Goal: Task Accomplishment & Management: Manage account settings

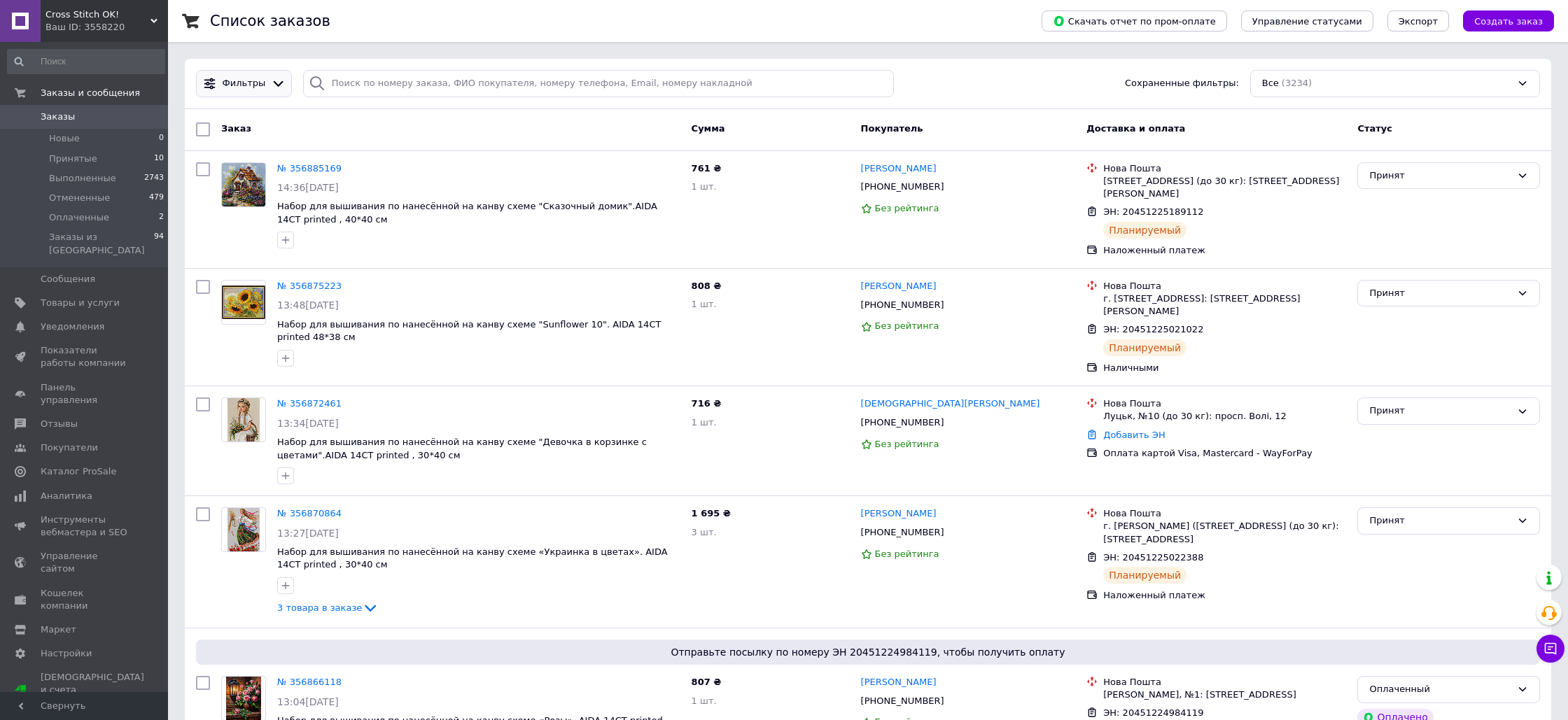
click at [274, 82] on icon at bounding box center [278, 84] width 14 height 14
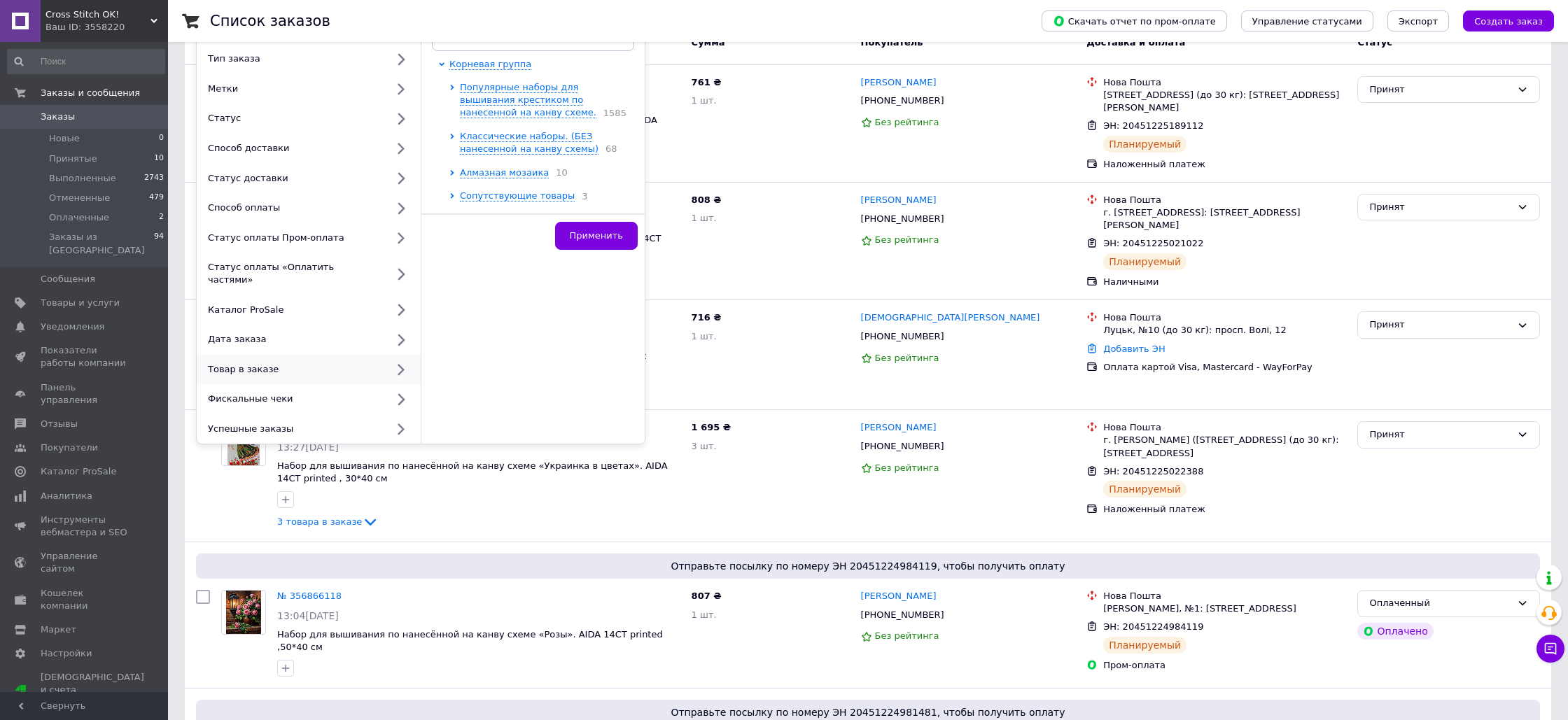
scroll to position [88, 0]
click at [221, 511] on div at bounding box center [244, 474] width 56 height 120
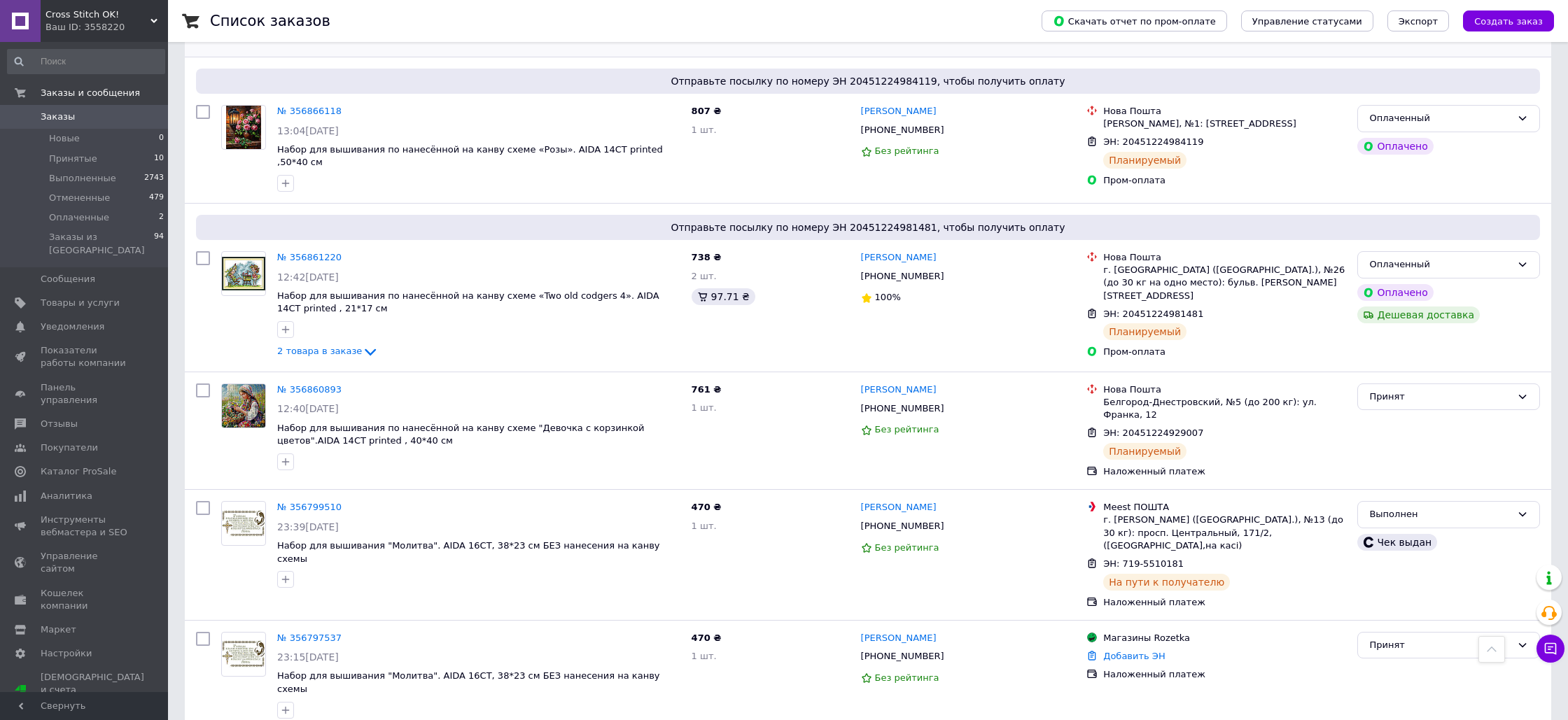
scroll to position [572, 0]
click at [108, 344] on span "Показатели работы компании" at bounding box center [85, 357] width 89 height 25
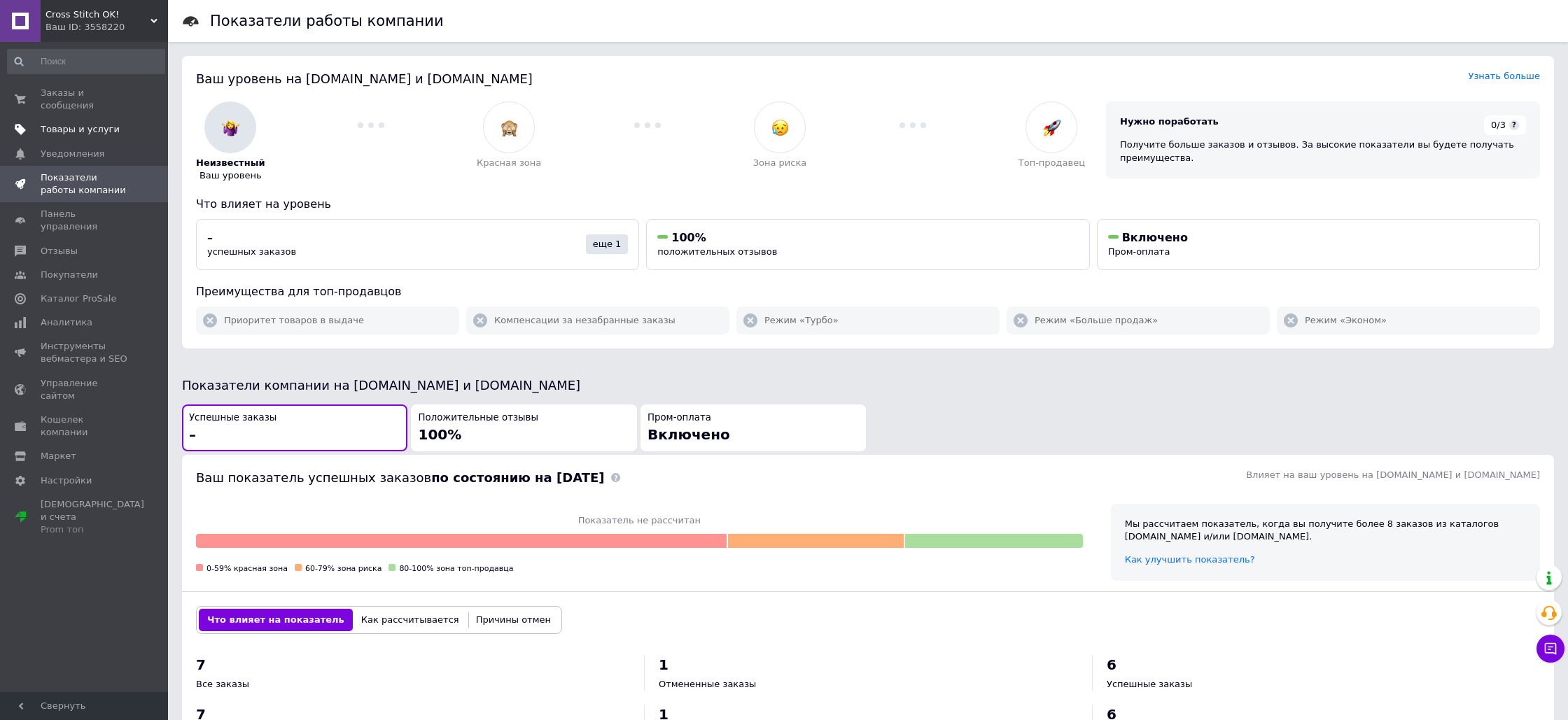
click at [73, 131] on span "Товары и услуги" at bounding box center [80, 130] width 79 height 13
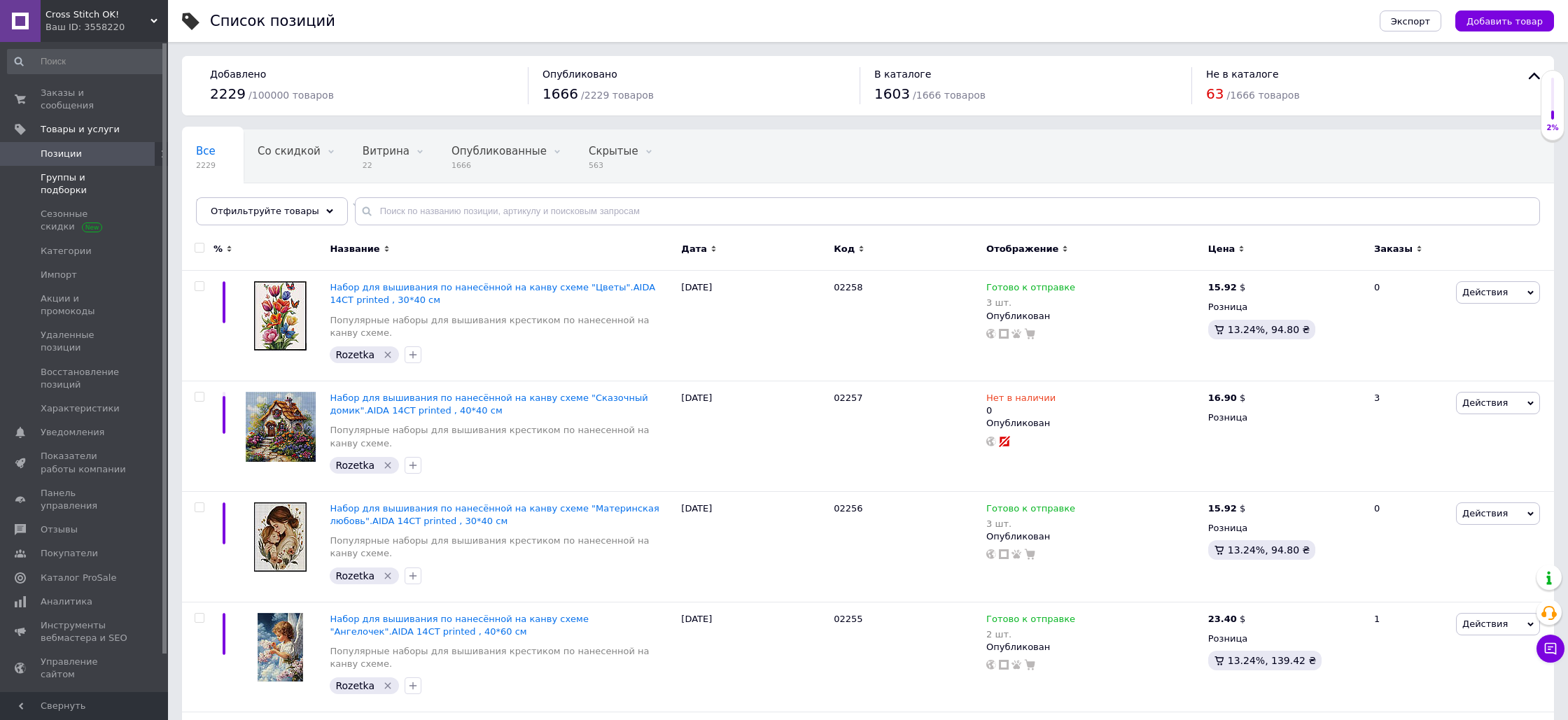
click at [76, 179] on span "Группы и подборки" at bounding box center [85, 184] width 89 height 25
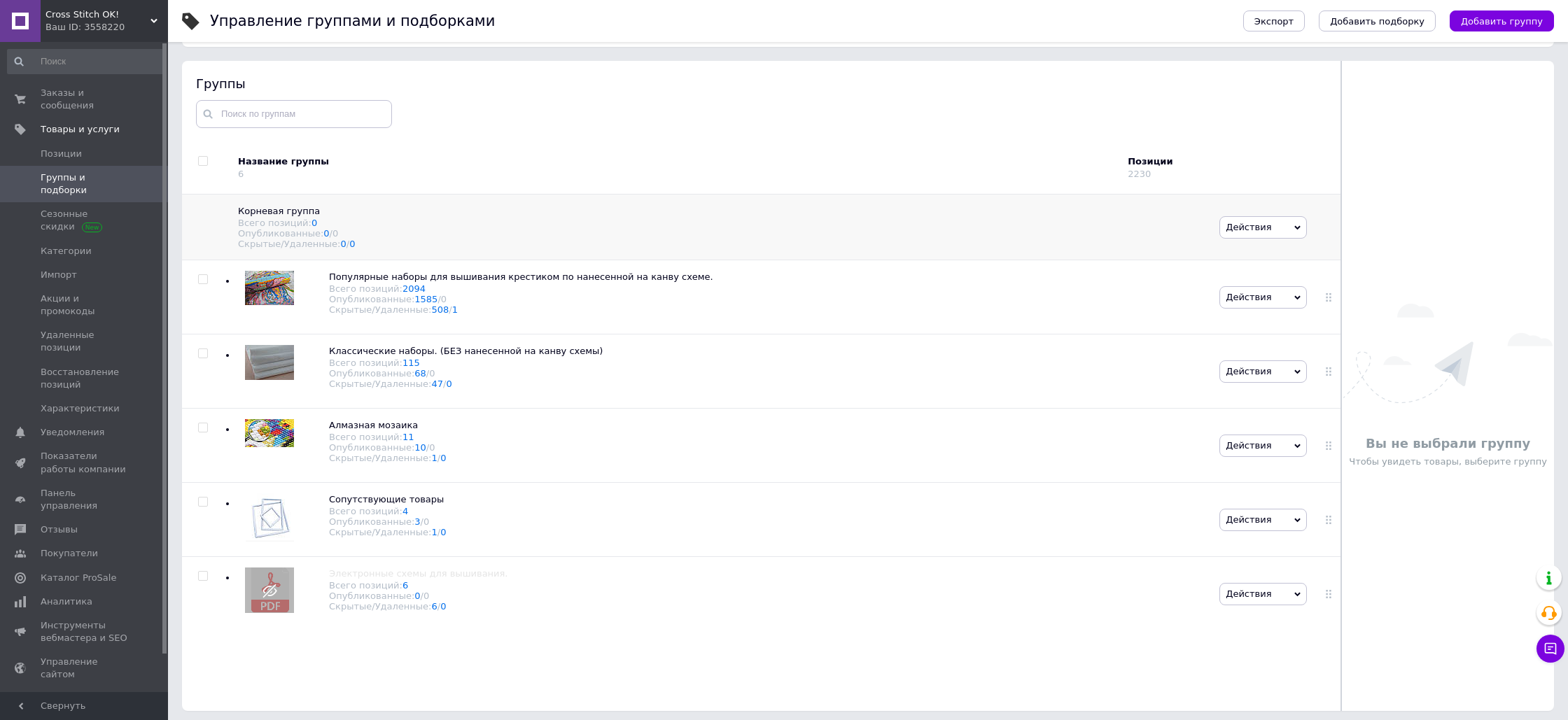
scroll to position [79, 0]
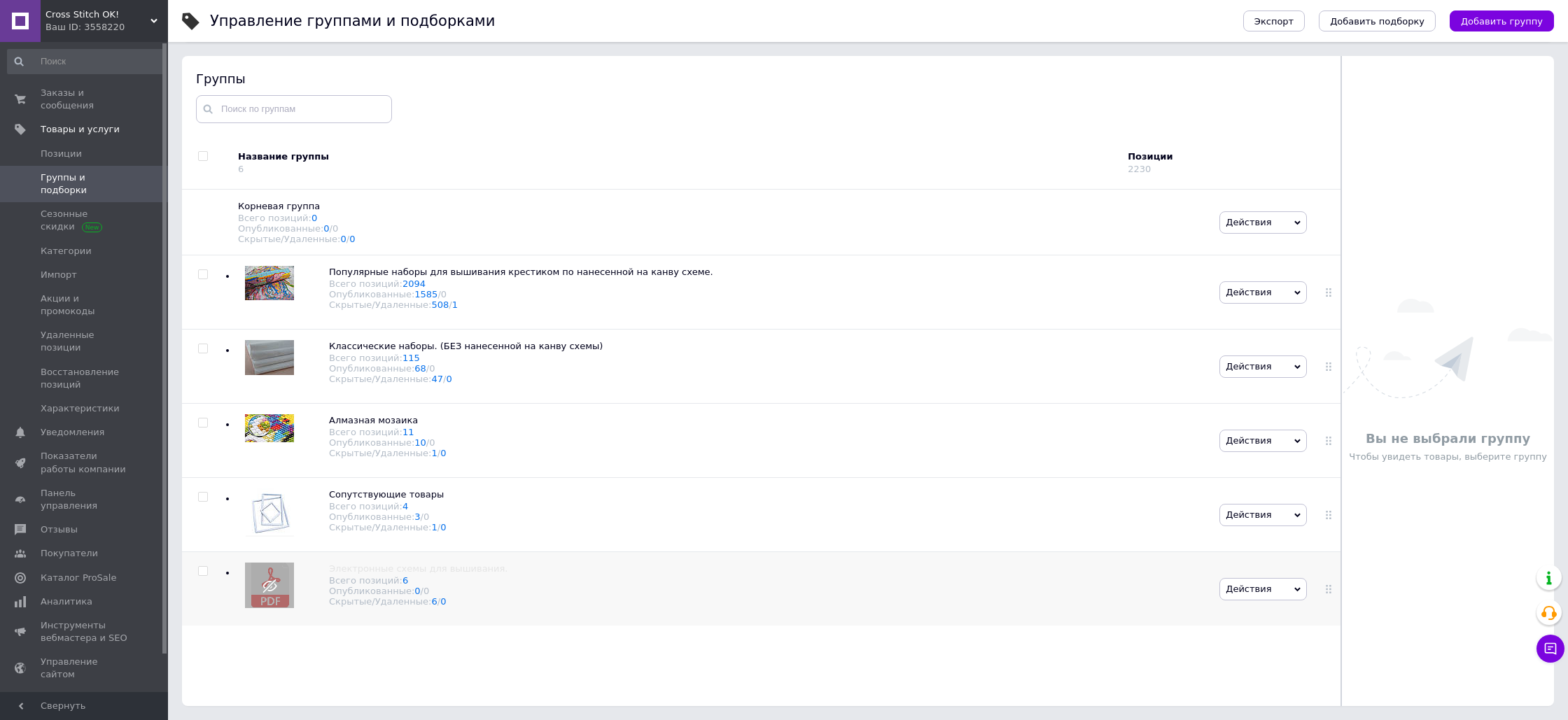
click at [1299, 589] on span "Действия" at bounding box center [1263, 589] width 88 height 22
click at [1076, 597] on div "Корневая группа Всего позиций: 0 Опубликованные: 0 / 0 Скрытые/Удаленные: 0 / 0…" at bounding box center [763, 450] width 1163 height 521
click at [1329, 517] on icon at bounding box center [1328, 515] width 9 height 9
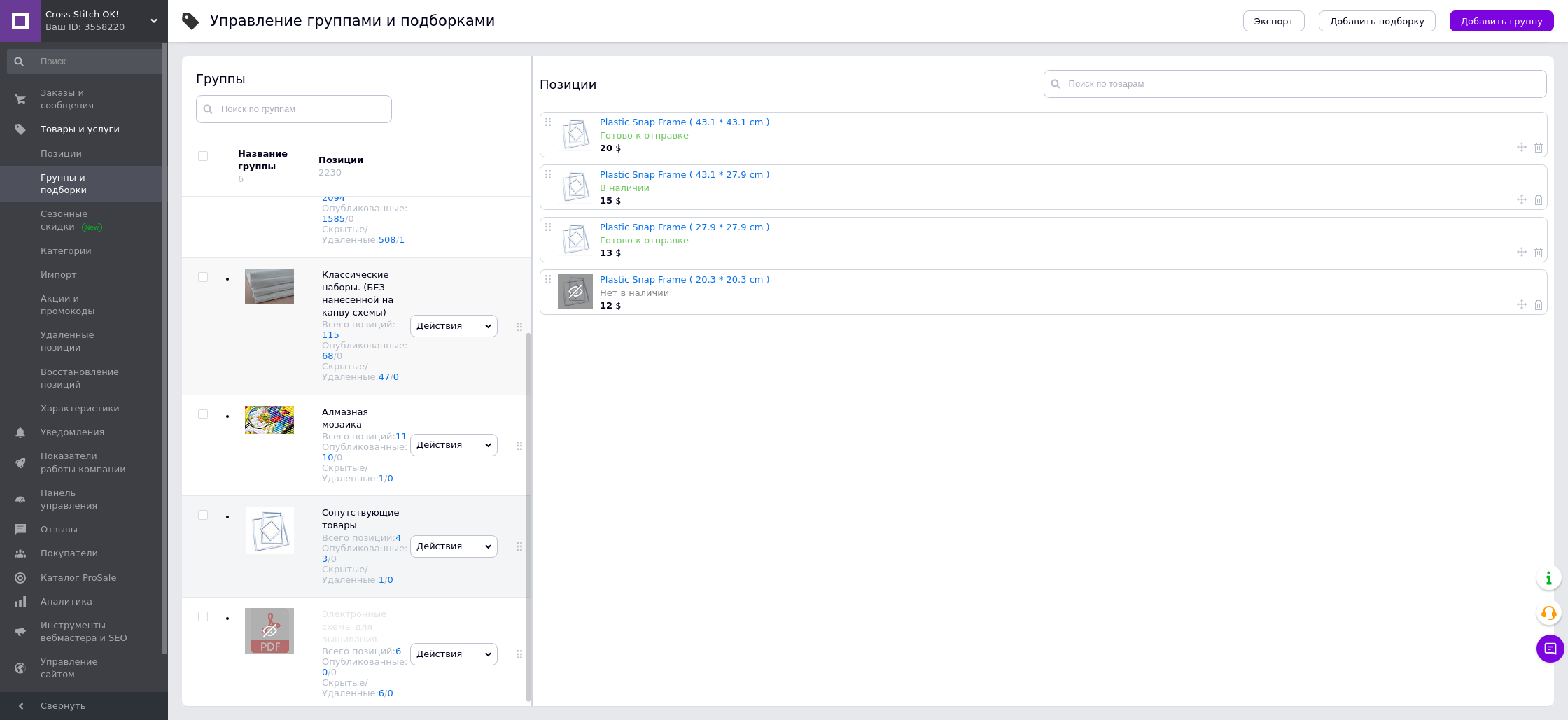
scroll to position [190, 0]
click at [486, 545] on icon at bounding box center [488, 546] width 6 height 4
click at [626, 533] on div "Plastic Snap Frame ( 43.1 * 43.1 cm ) Готово к отправке 20 $ Plastic Snap Frame…" at bounding box center [1045, 411] width 1025 height 598
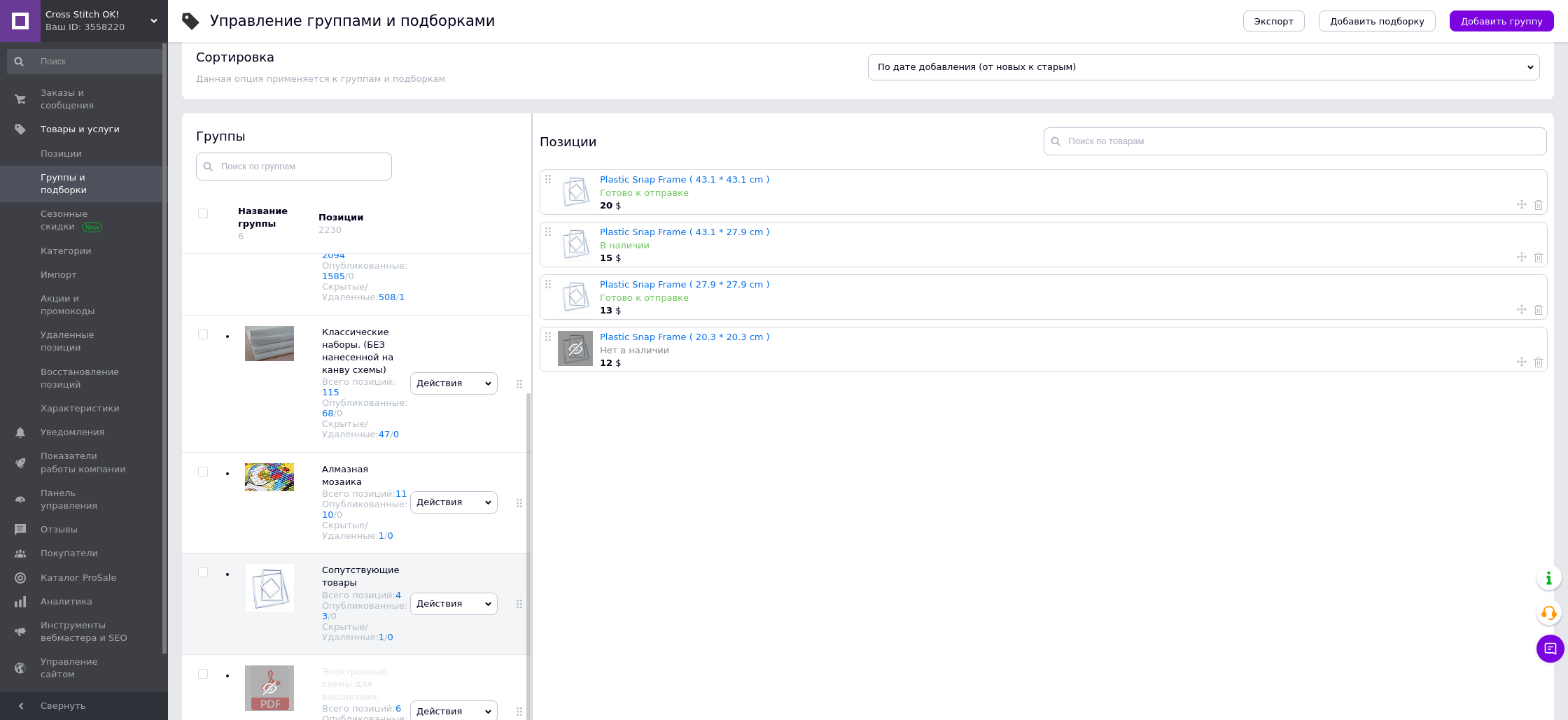
scroll to position [0, 0]
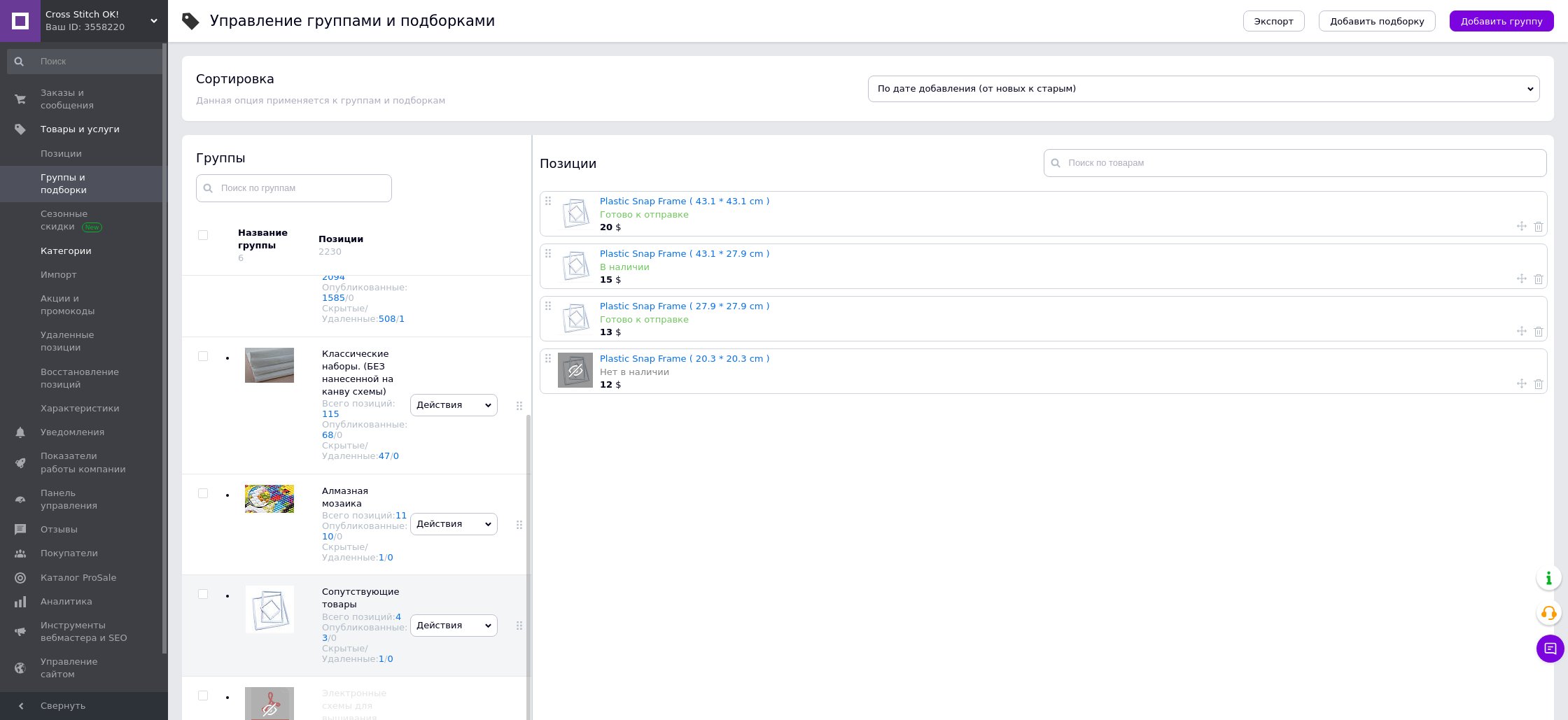
click at [63, 245] on span "Категории" at bounding box center [66, 252] width 51 height 13
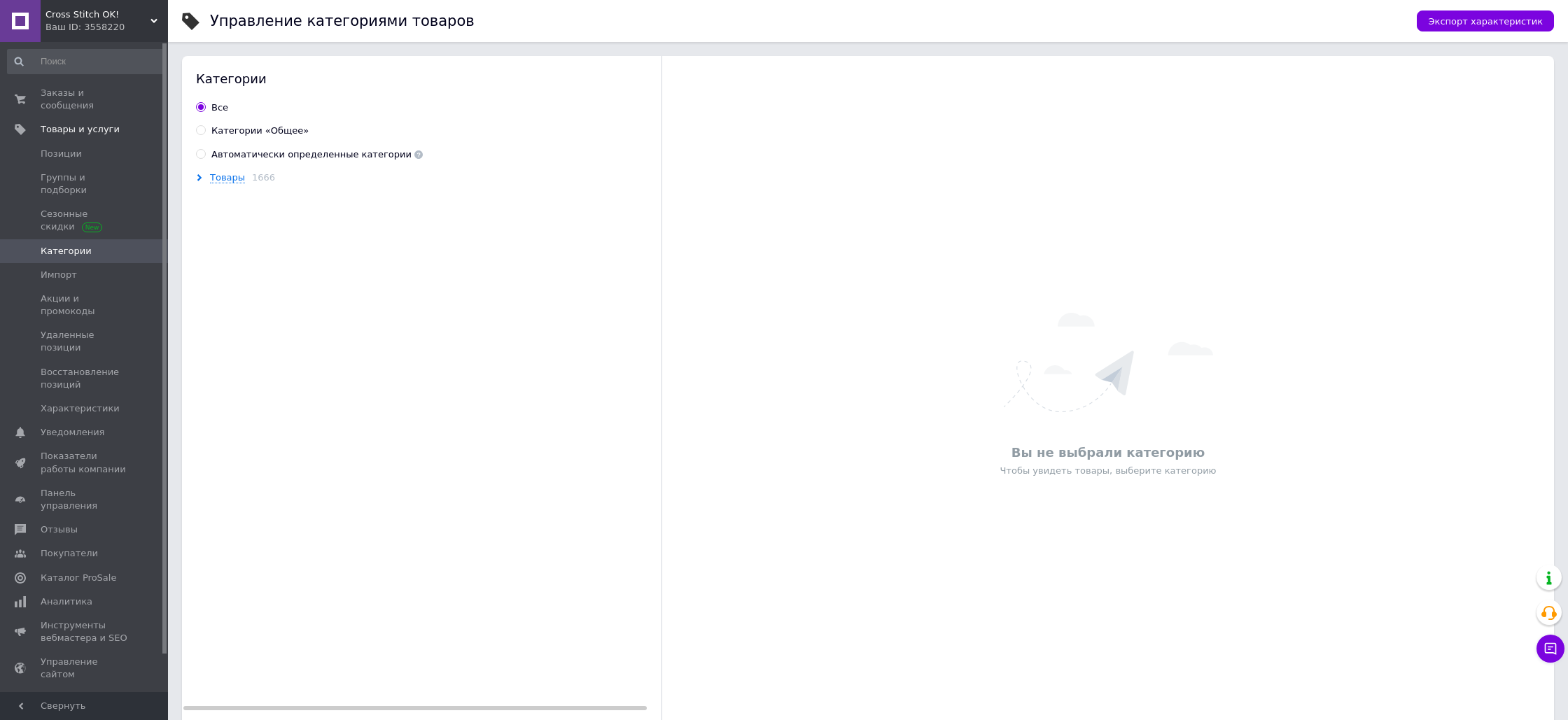
click at [199, 178] on use at bounding box center [199, 178] width 4 height 7
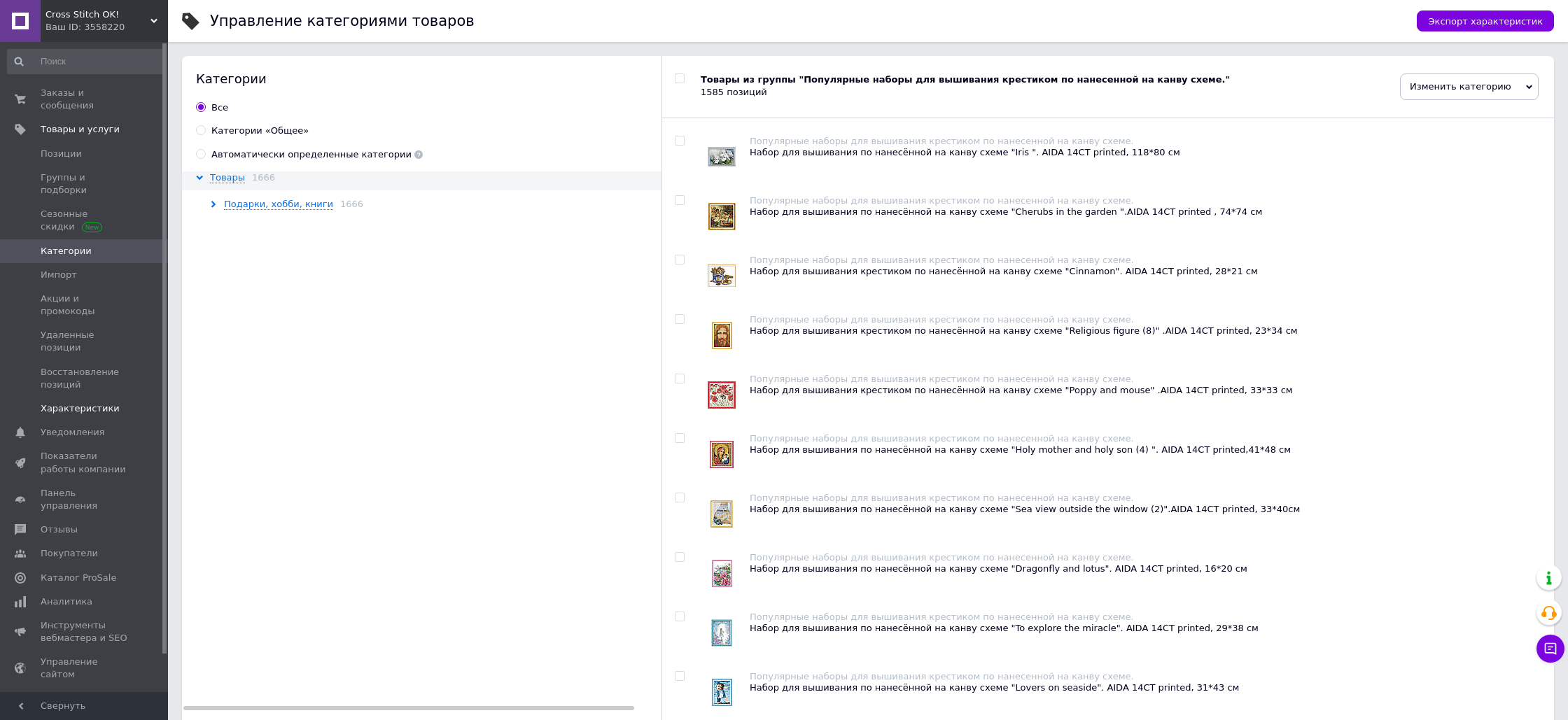
click at [80, 402] on span "Характеристики" at bounding box center [80, 409] width 79 height 13
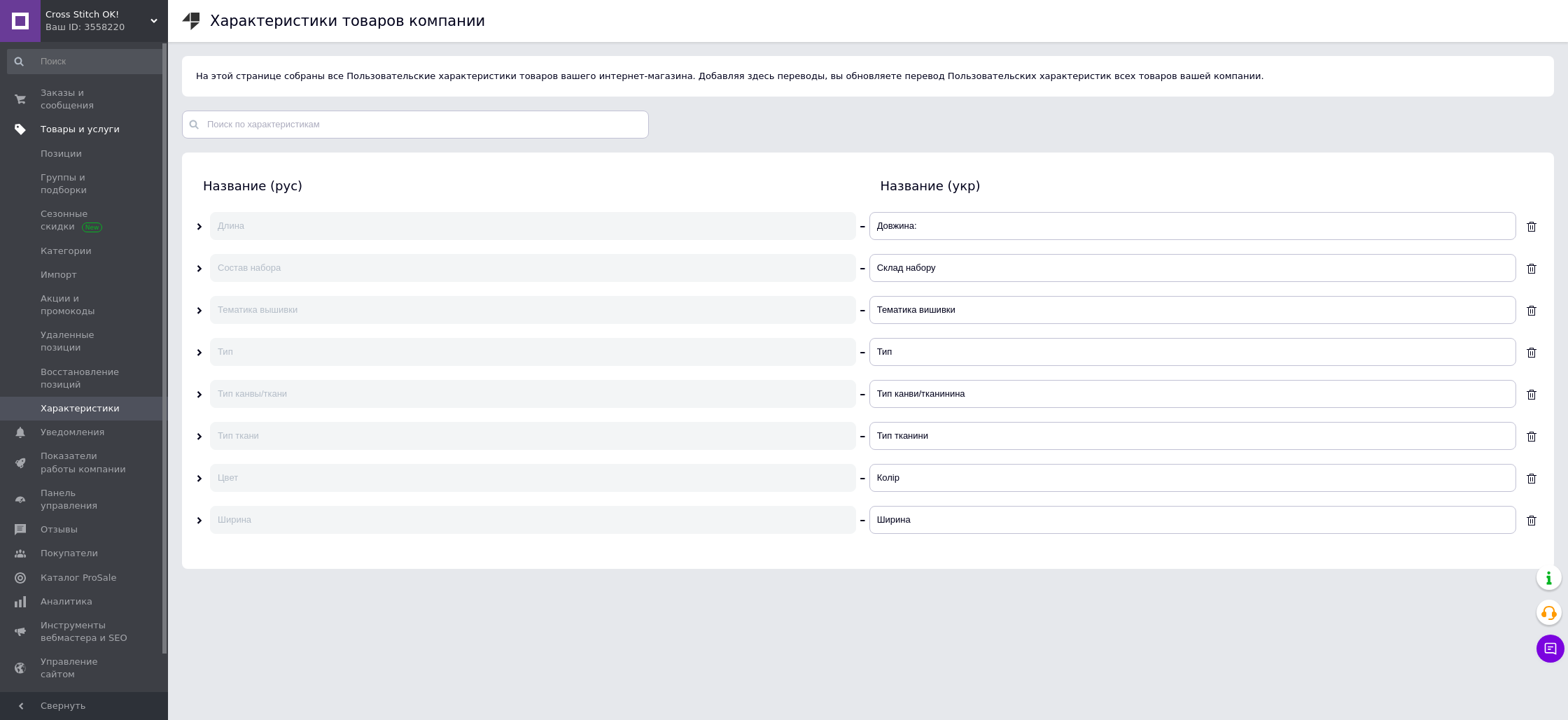
click at [69, 132] on span "Товары и услуги" at bounding box center [80, 130] width 79 height 13
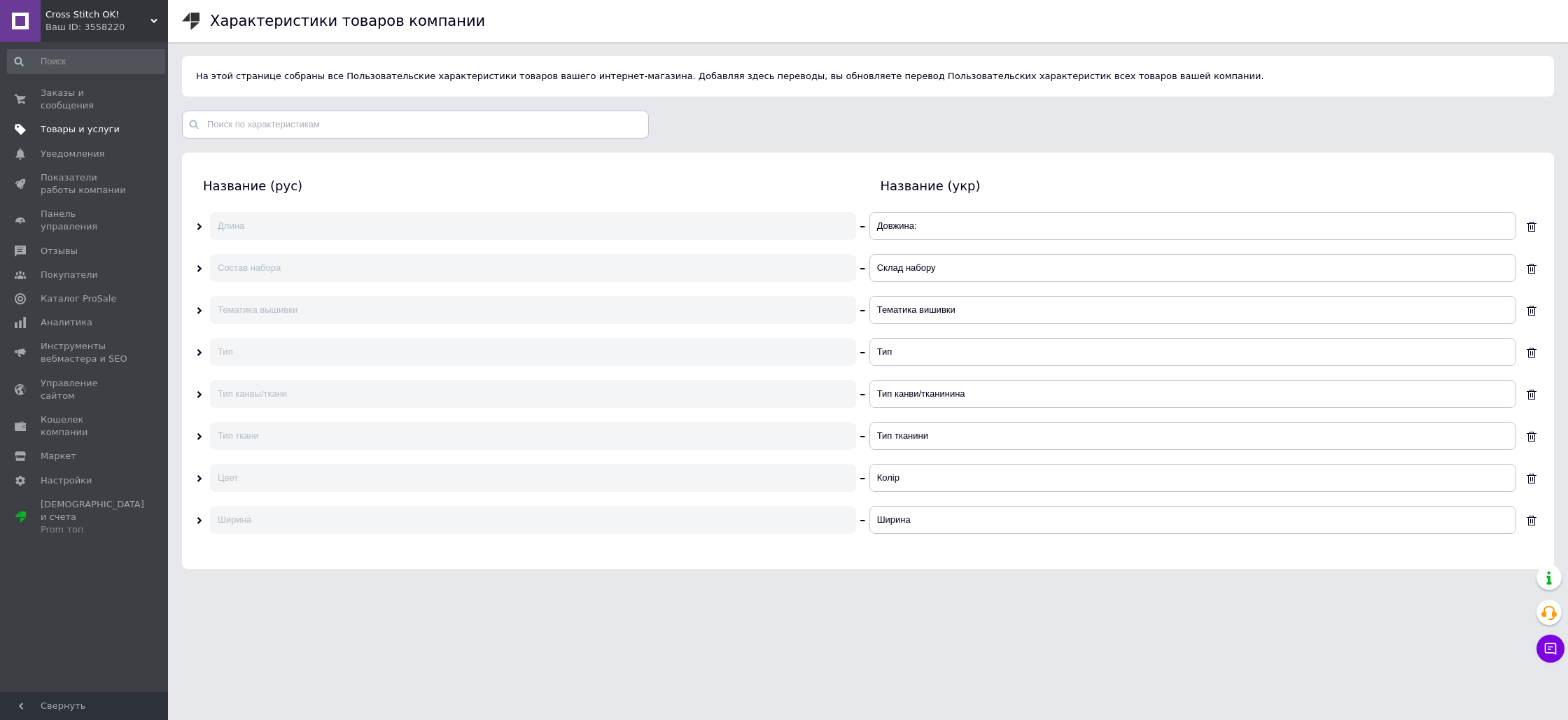
click at [61, 131] on span "Товары и услуги" at bounding box center [80, 130] width 79 height 13
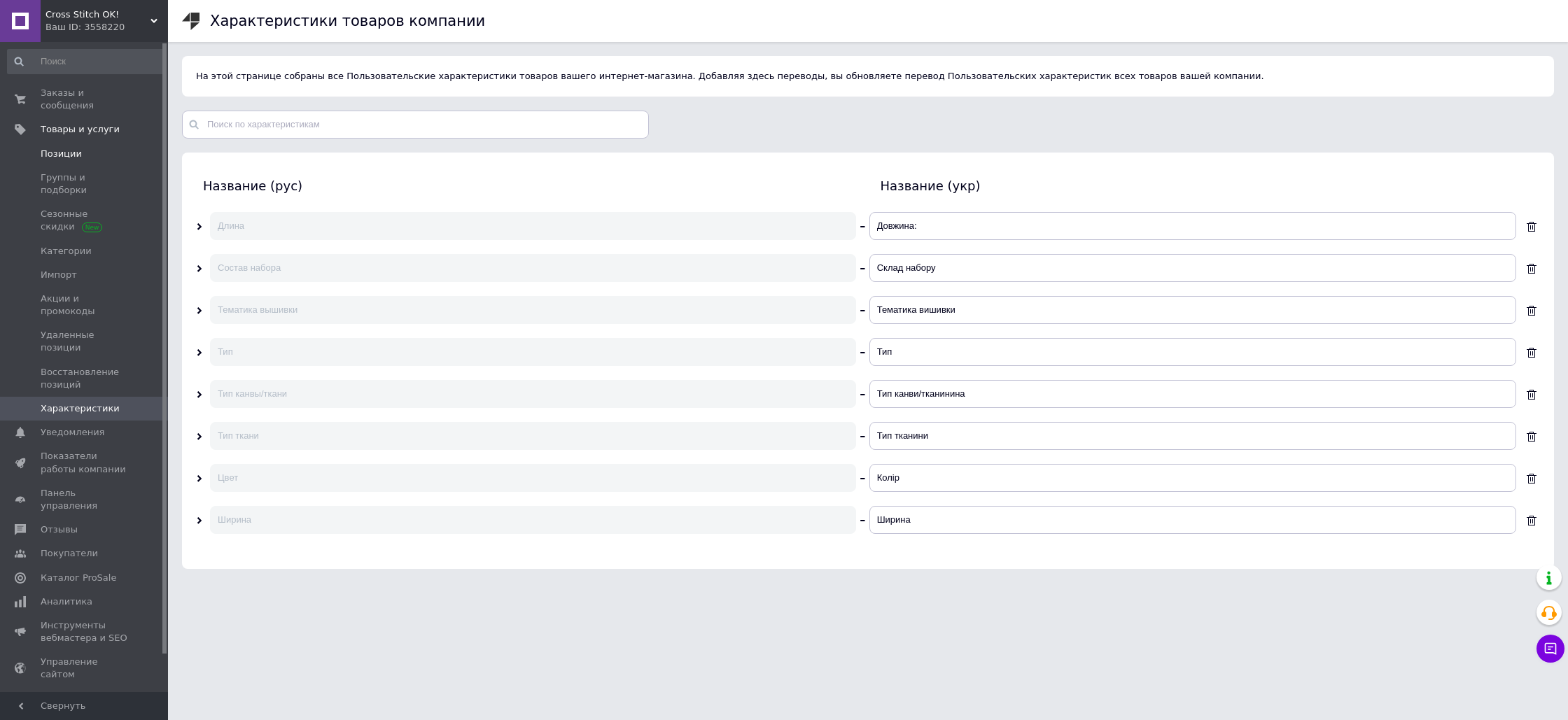
click at [59, 155] on span "Позиции" at bounding box center [61, 154] width 41 height 13
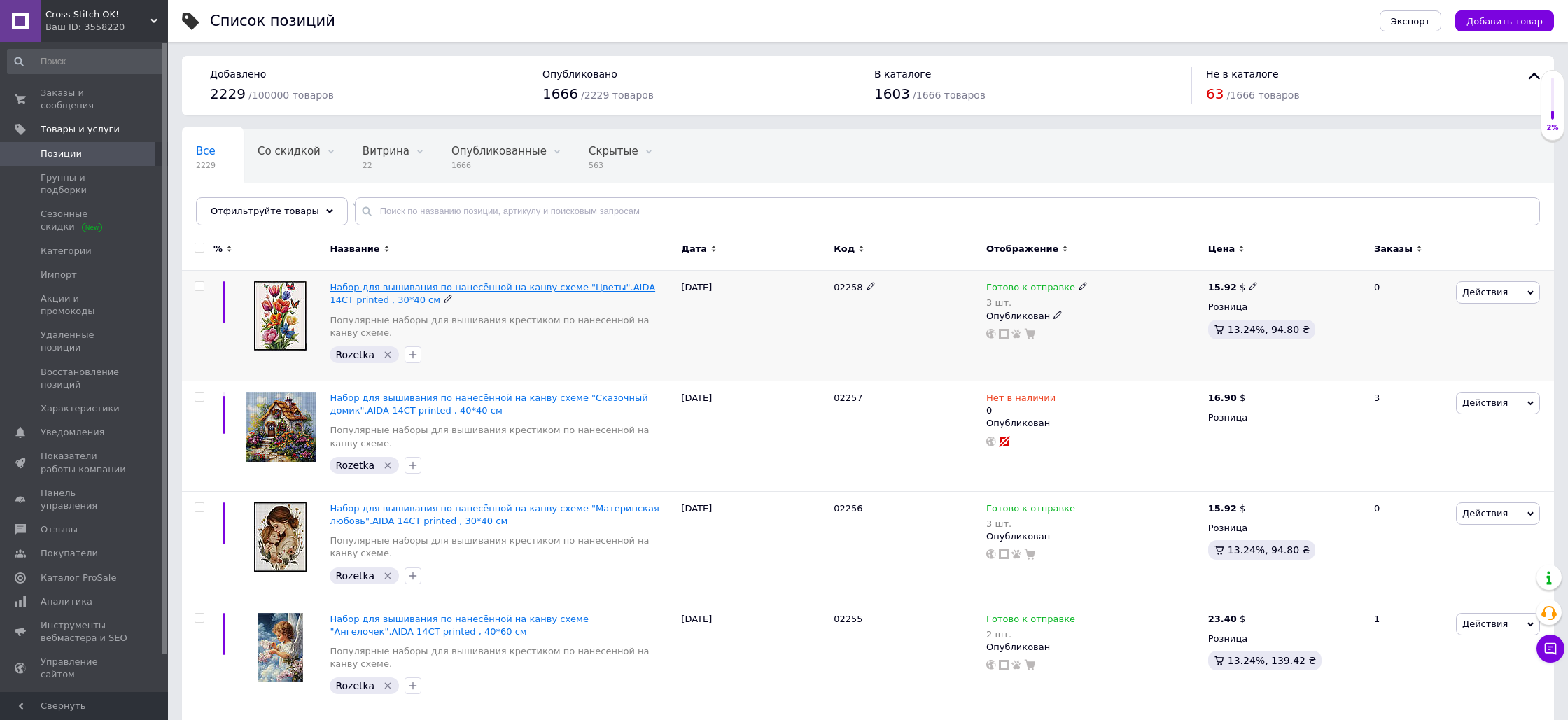
click at [444, 291] on span "Набор для вышивания по нанесённой на канву схеме "Цветы".AIDA 14CT printed , 30…" at bounding box center [492, 293] width 326 height 23
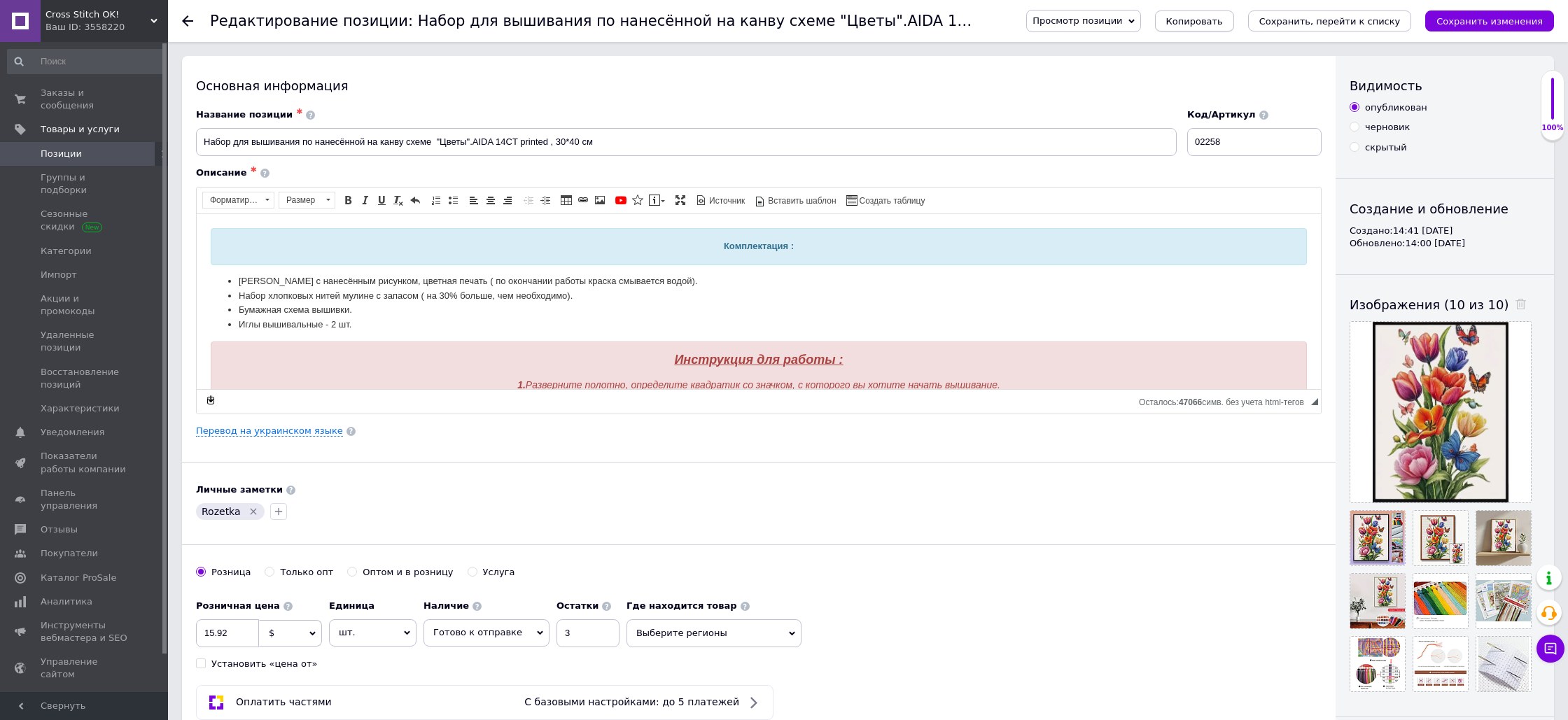
click at [1215, 22] on span "Копировать" at bounding box center [1194, 21] width 57 height 10
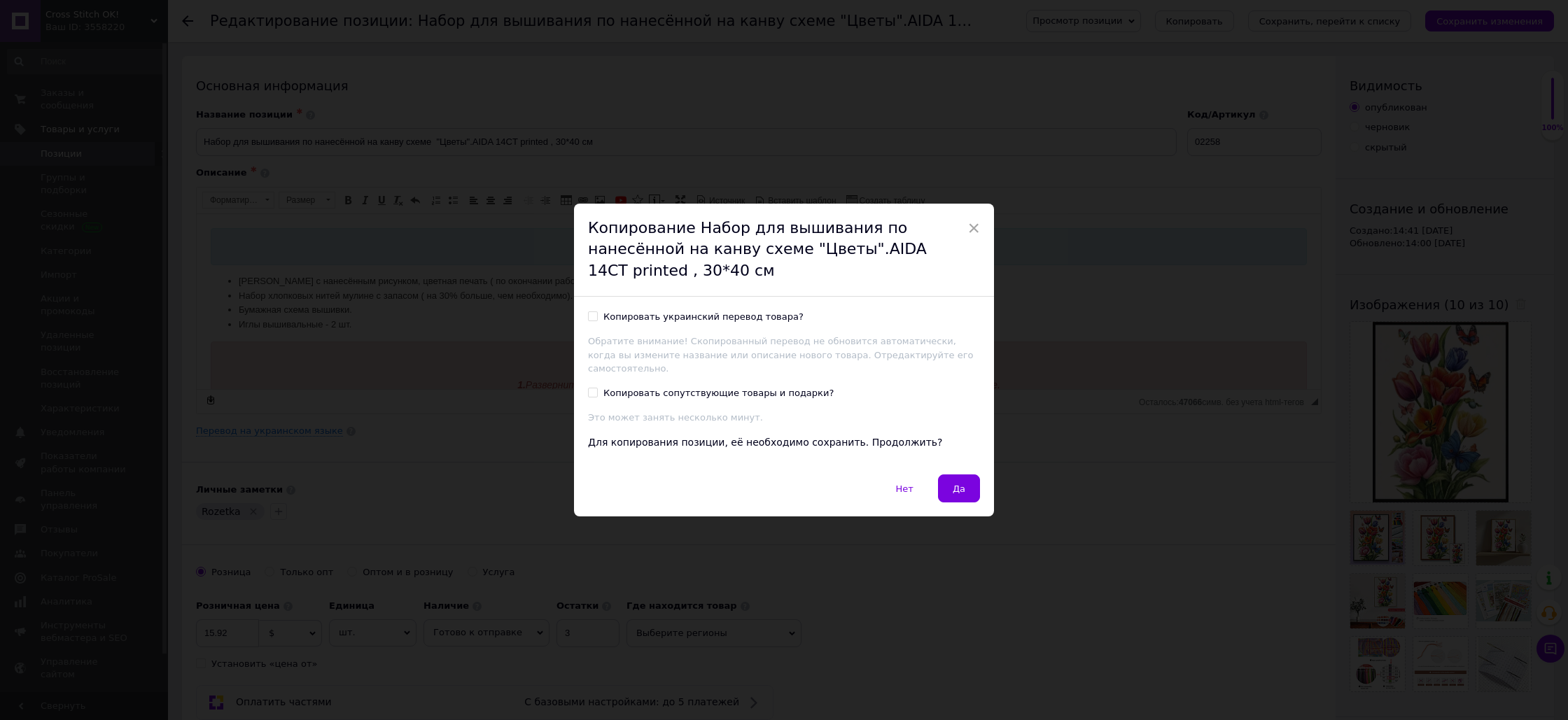
click at [592, 315] on input "Копировать украинский перевод товара?" at bounding box center [592, 315] width 9 height 9
checkbox input "true"
drag, startPoint x: 958, startPoint y: 475, endPoint x: 947, endPoint y: 470, distance: 12.1
click at [958, 483] on span "Да" at bounding box center [959, 488] width 13 height 10
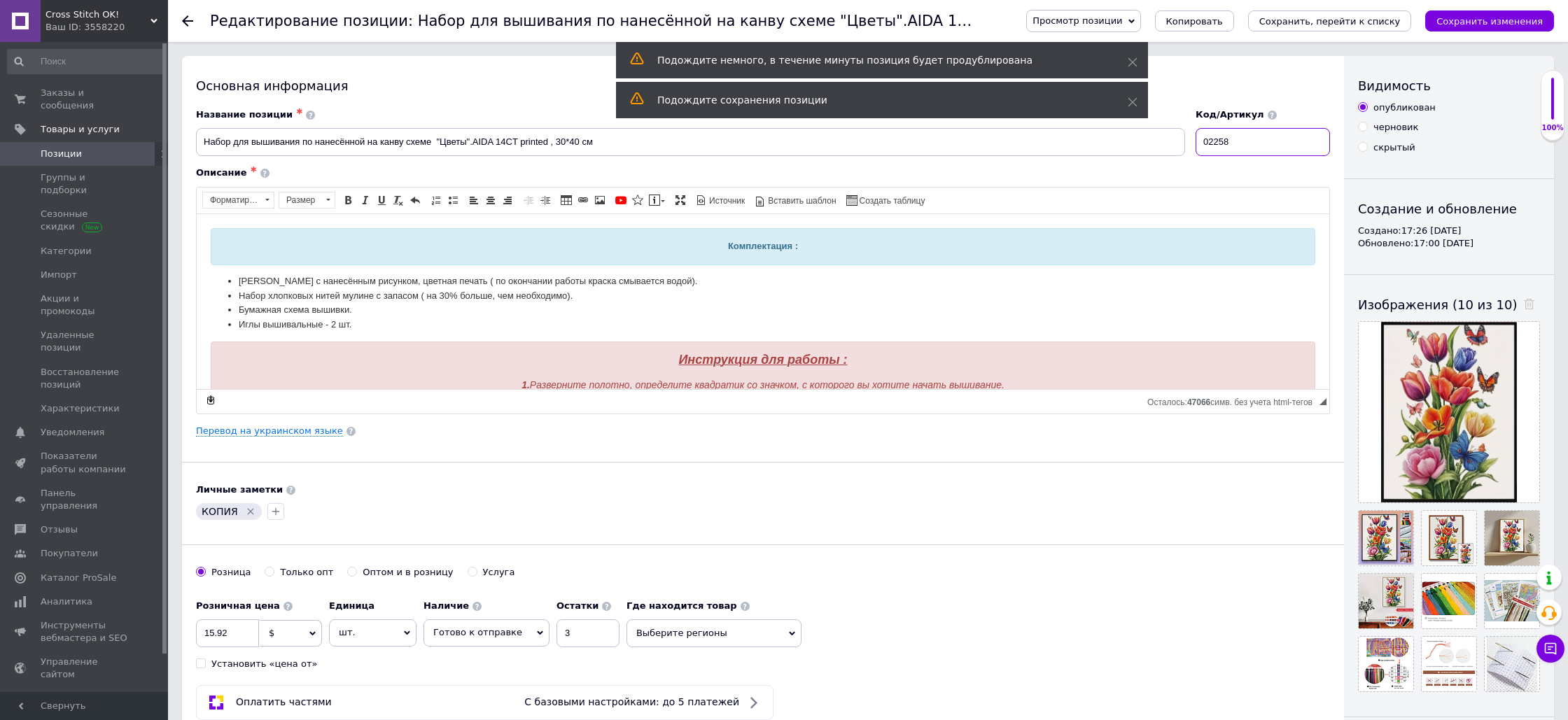
click at [1248, 143] on input "02258" at bounding box center [1263, 142] width 135 height 28
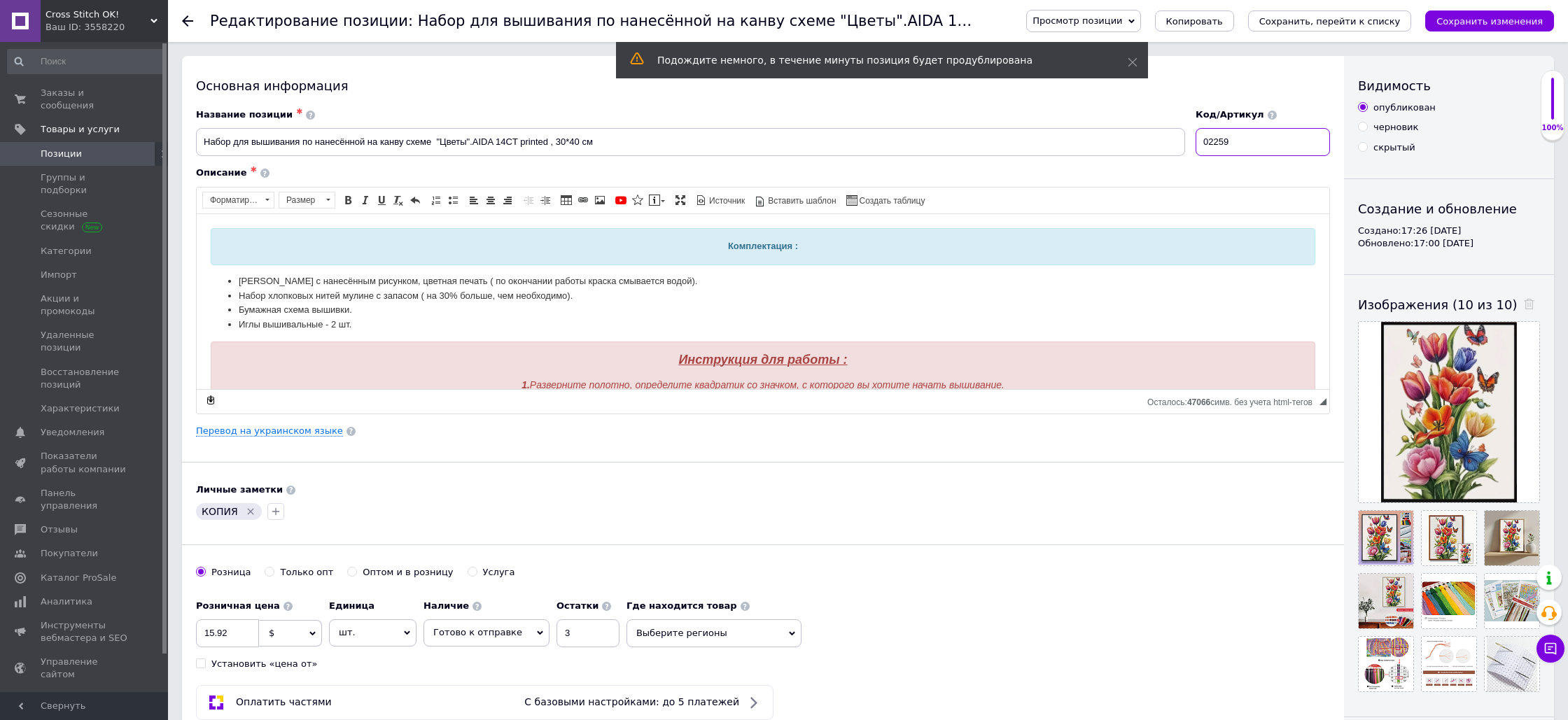
type input "02259"
click at [1200, 170] on div "Описание ✱" at bounding box center [762, 173] width 1134 height 13
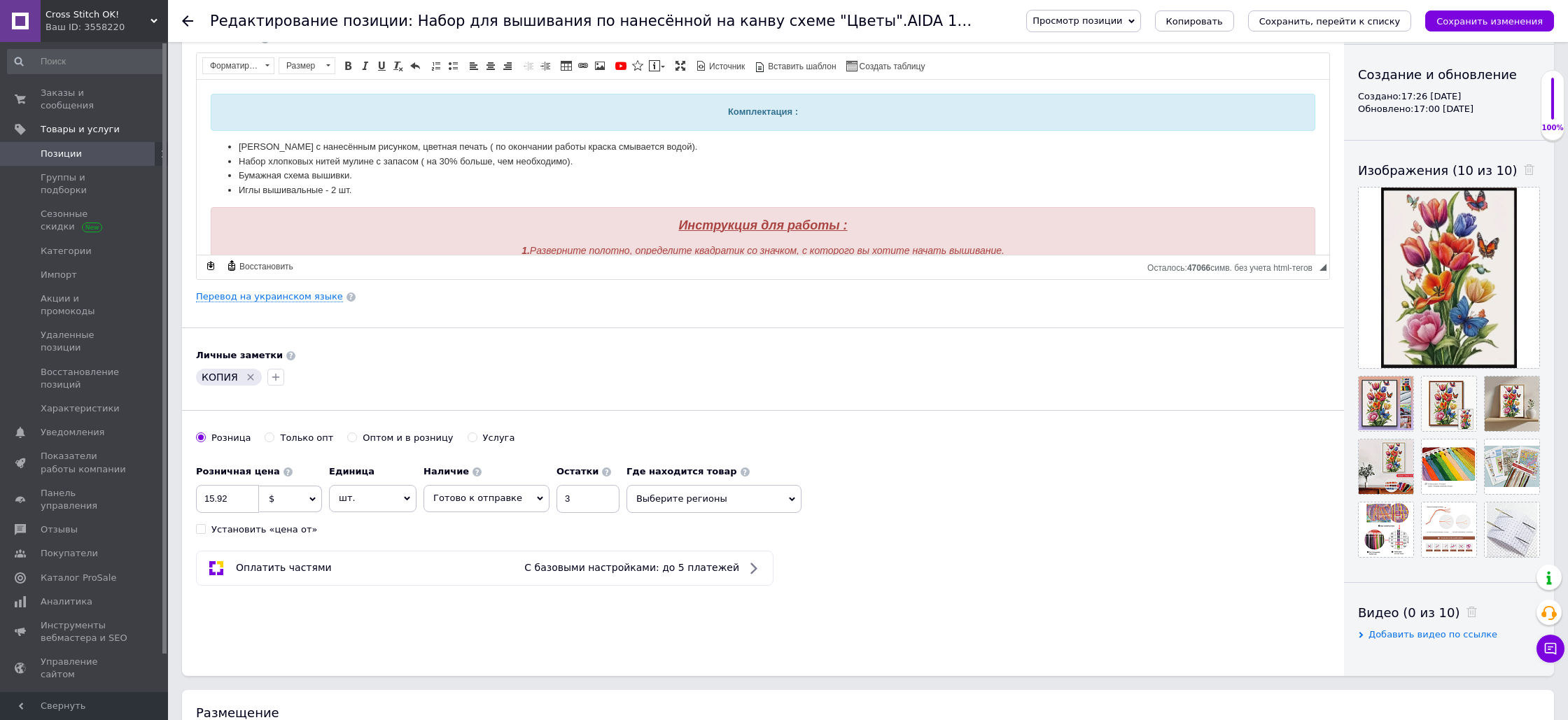
scroll to position [135, 0]
click at [1414, 635] on span "Добавить видео по ссылке" at bounding box center [1433, 632] width 129 height 10
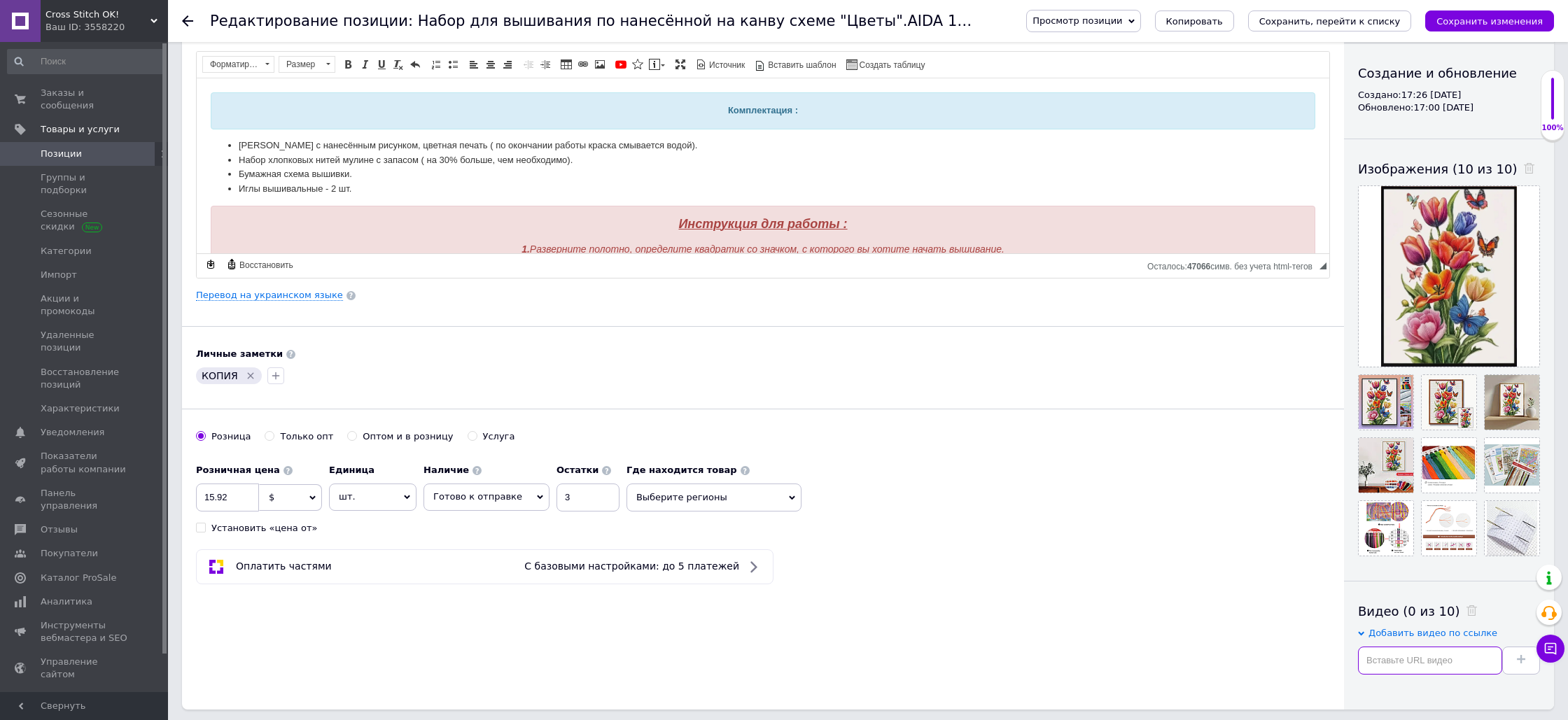
click at [1404, 661] on input "text" at bounding box center [1429, 660] width 144 height 28
paste input "[URL][DOMAIN_NAME]"
type input "[URL][DOMAIN_NAME]"
drag, startPoint x: 1519, startPoint y: 664, endPoint x: 1291, endPoint y: 546, distance: 256.7
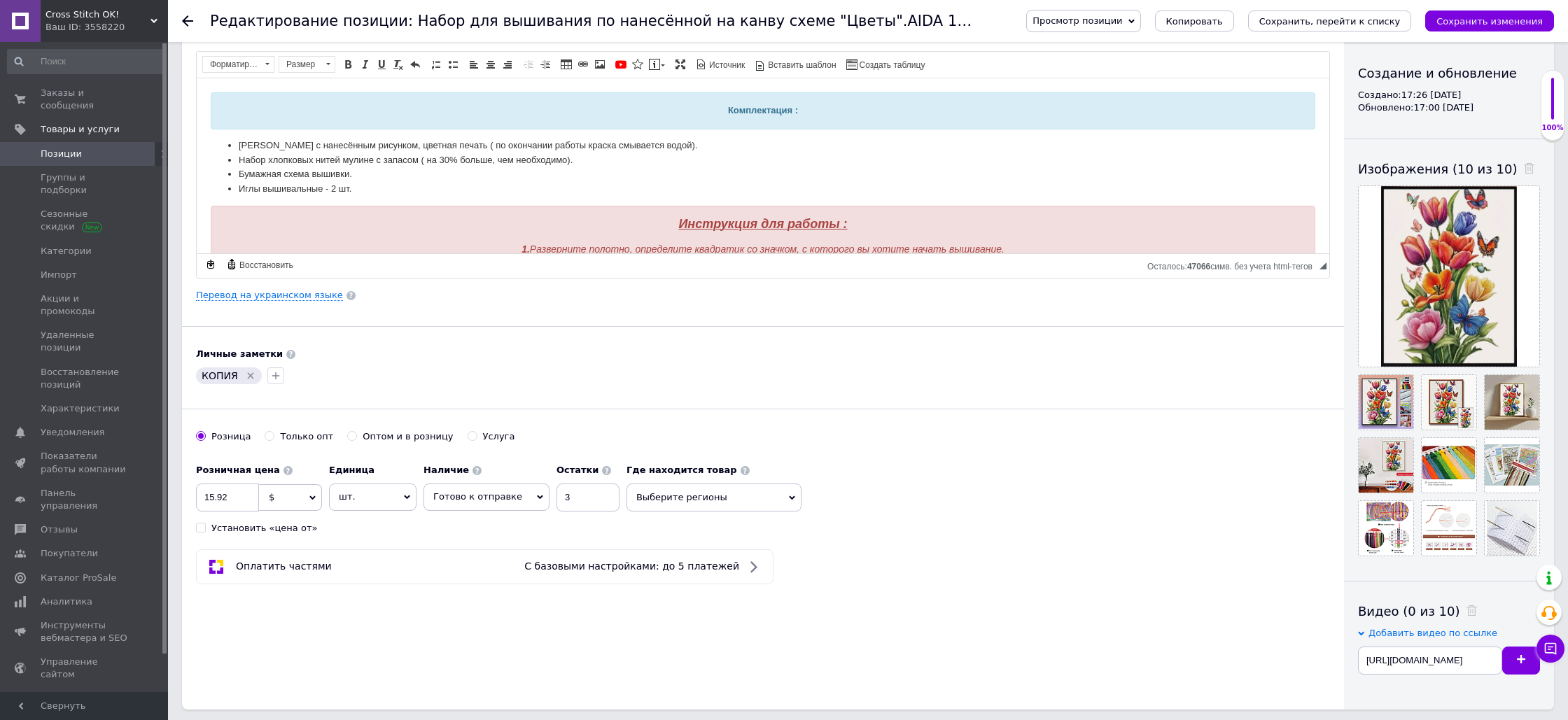
click at [1519, 663] on span at bounding box center [1521, 659] width 9 height 10
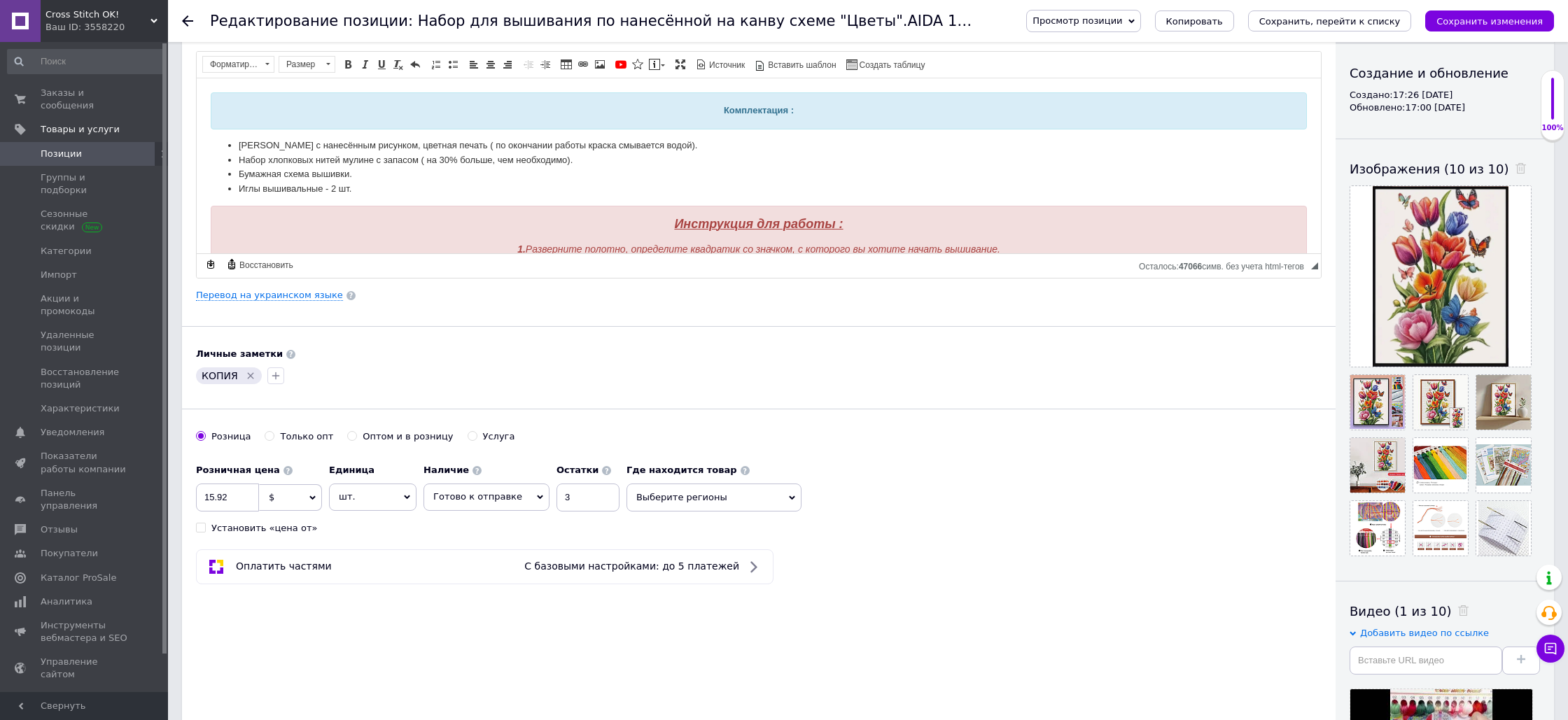
scroll to position [0, 0]
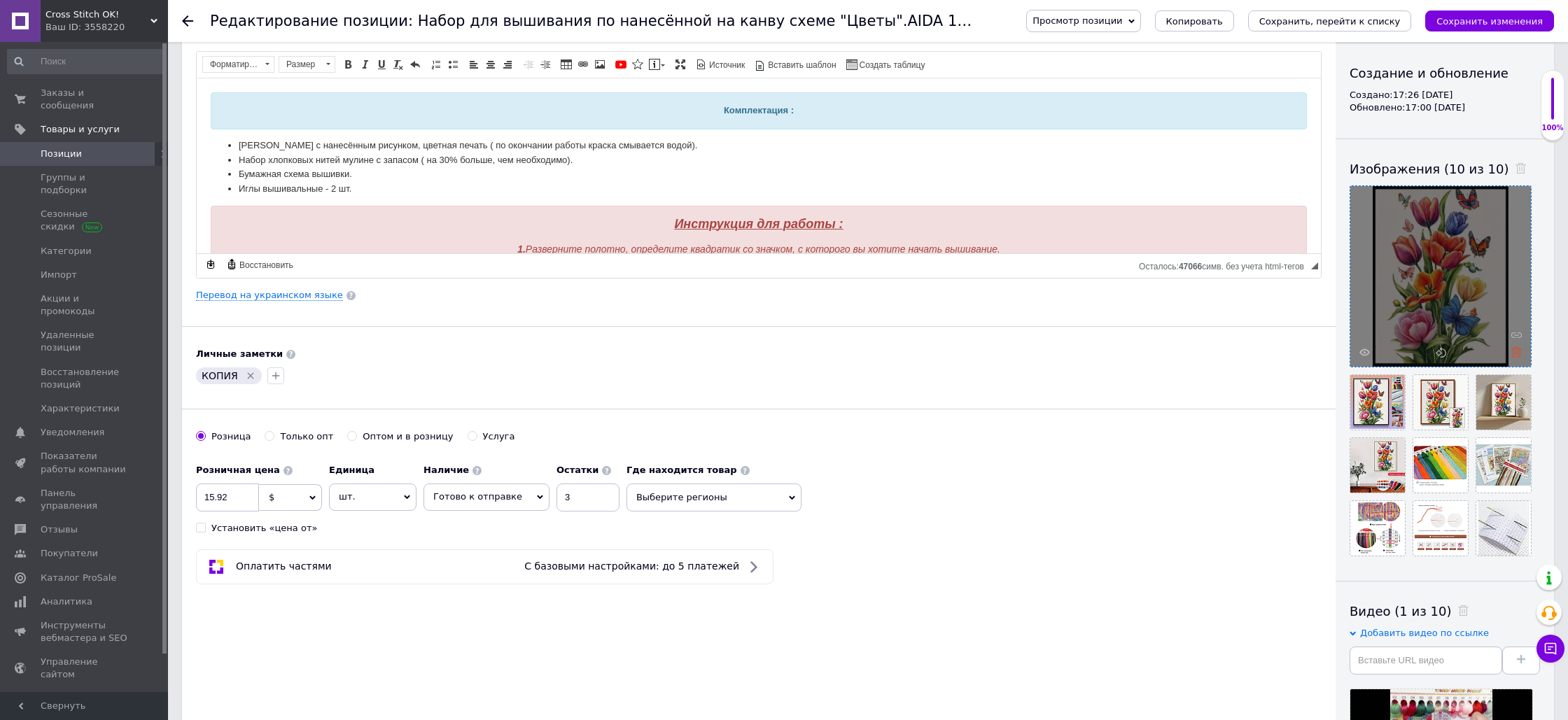
click at [1516, 352] on icon at bounding box center [1516, 352] width 10 height 10
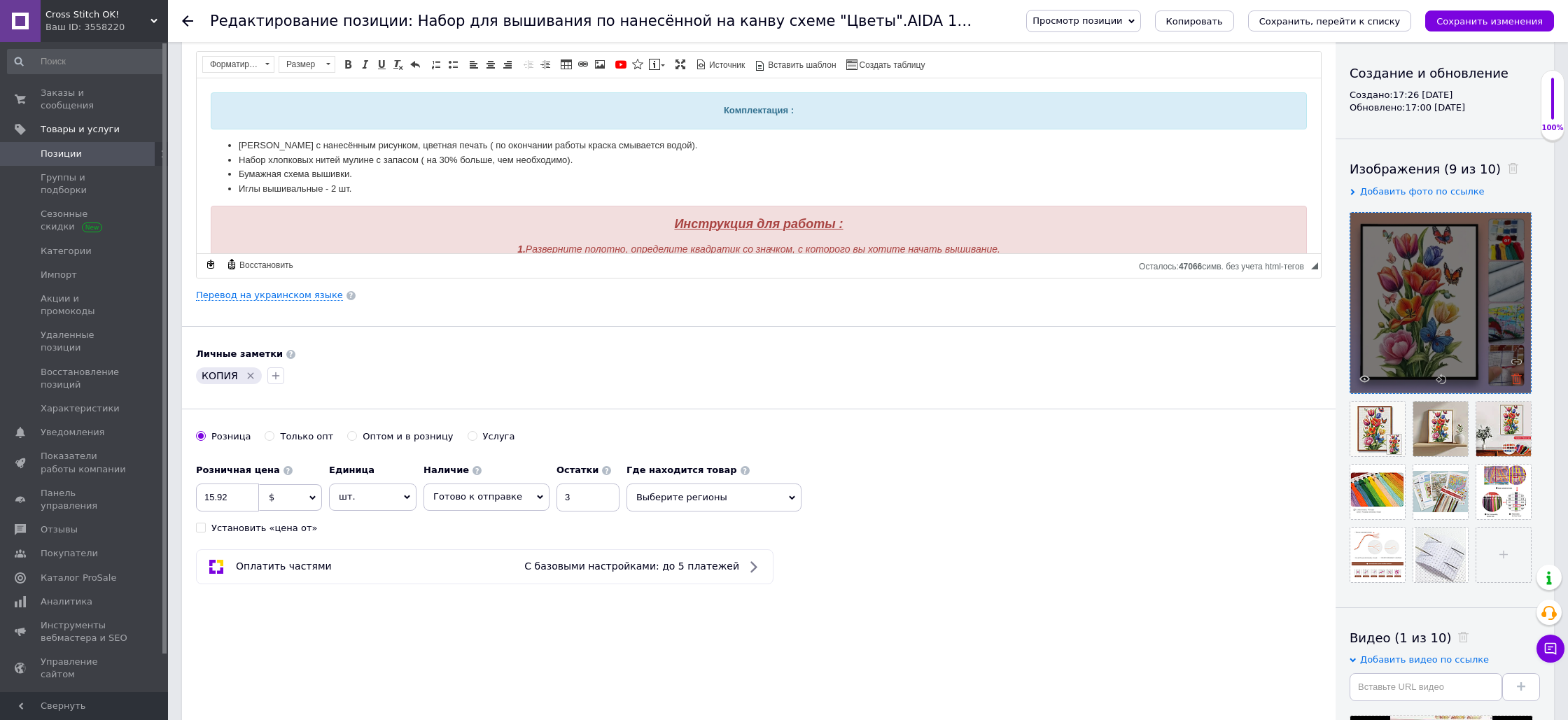
click at [1515, 381] on icon at bounding box center [1516, 378] width 10 height 10
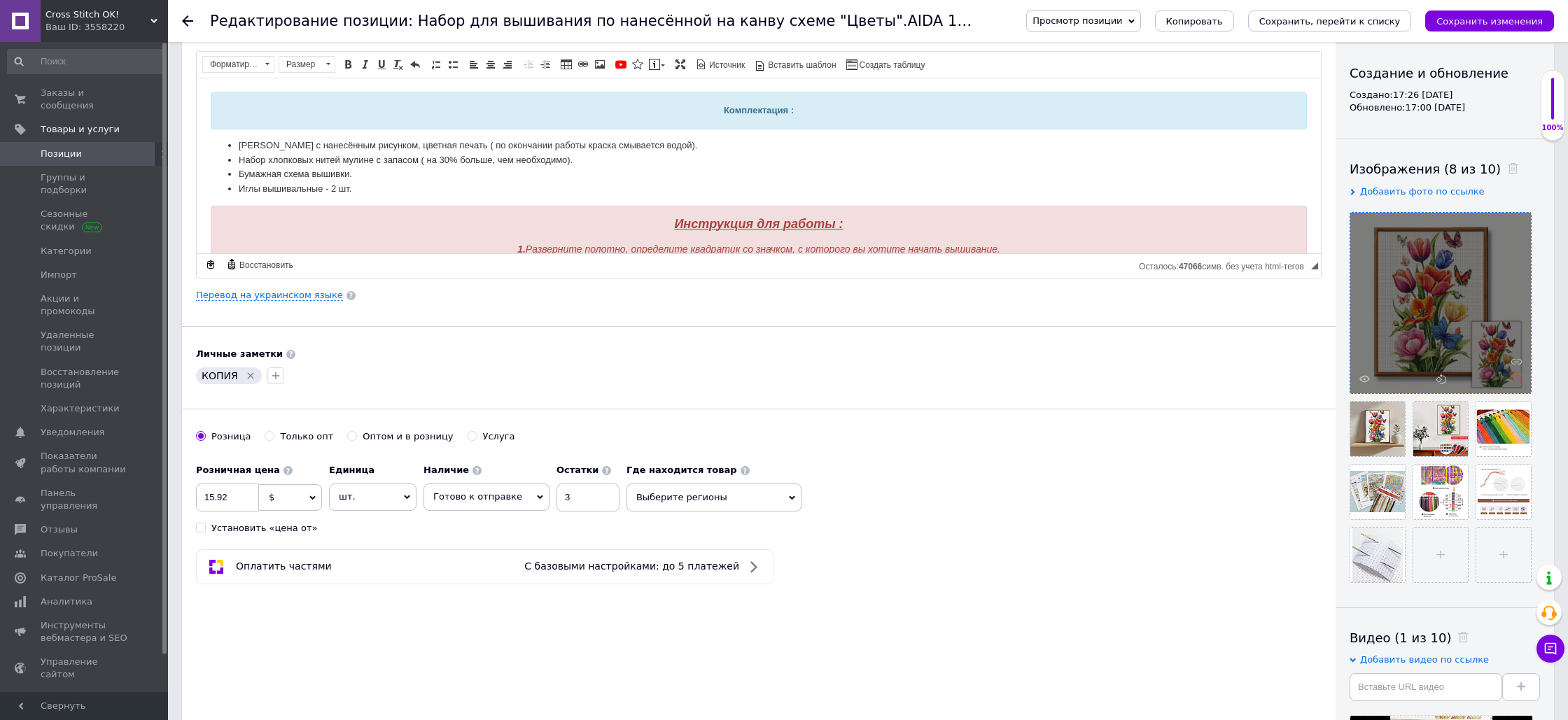
click at [1518, 381] on icon at bounding box center [1516, 378] width 10 height 10
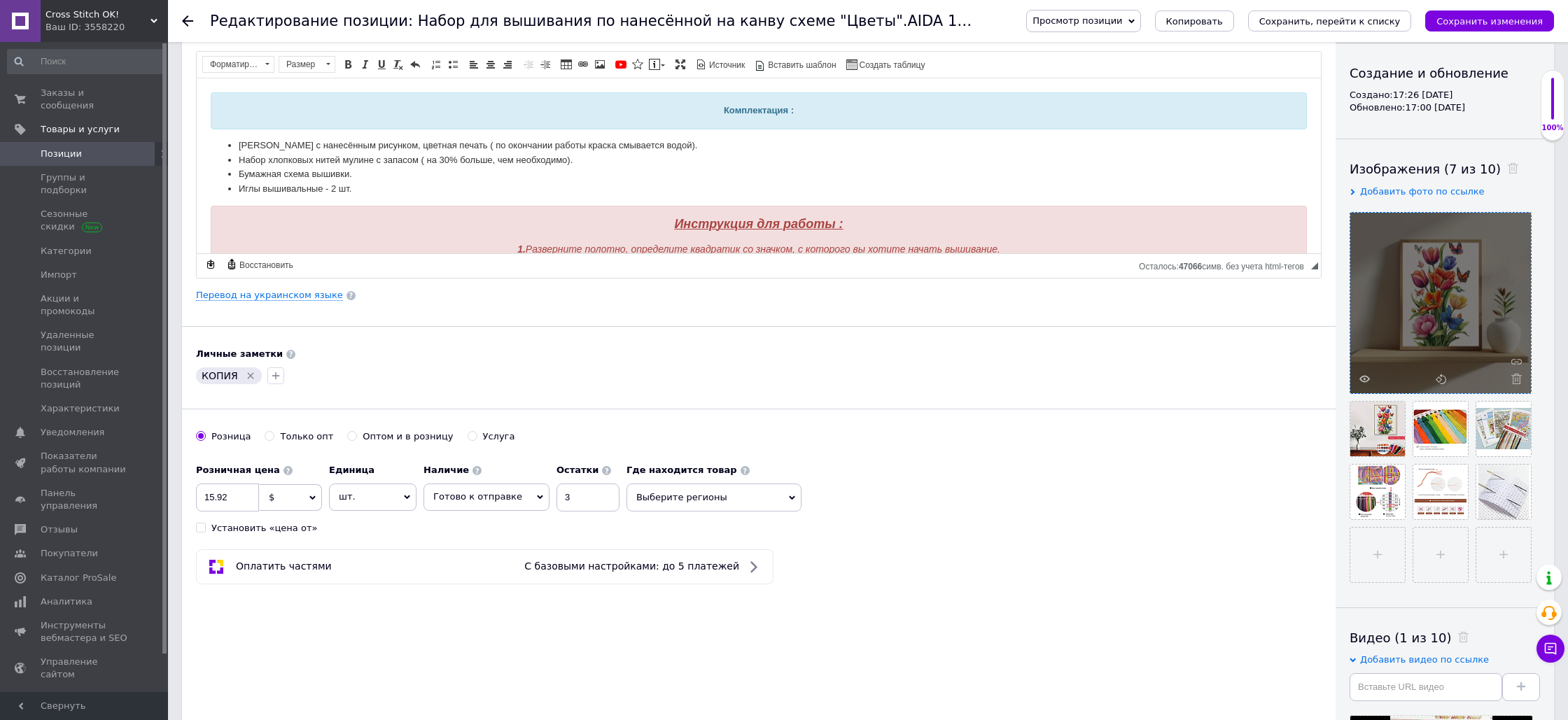
click at [1518, 381] on icon at bounding box center [1516, 378] width 10 height 10
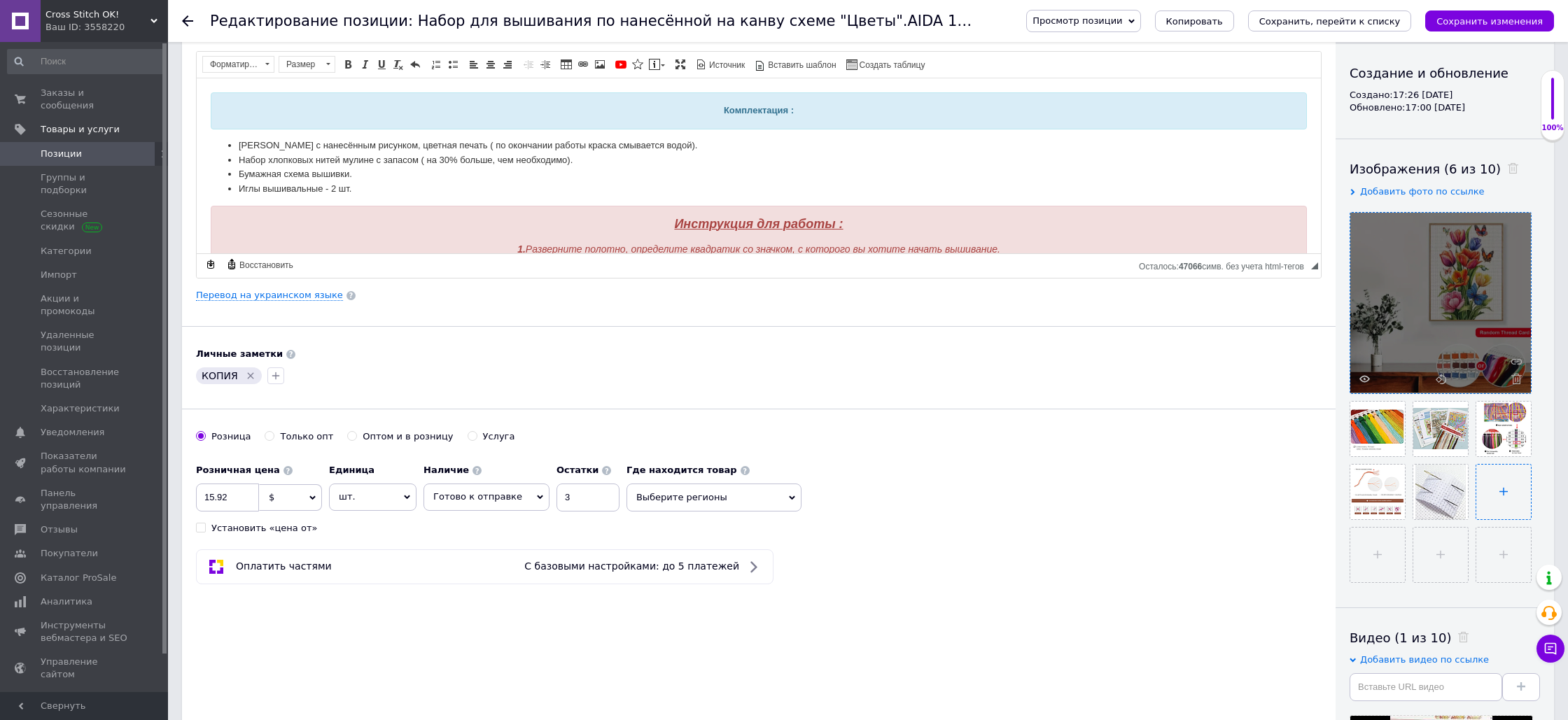
click at [1504, 493] on input "file" at bounding box center [1503, 491] width 55 height 55
type input "C:\fakepath\Снимок экрана [DATE] 17.23.48.jpg"
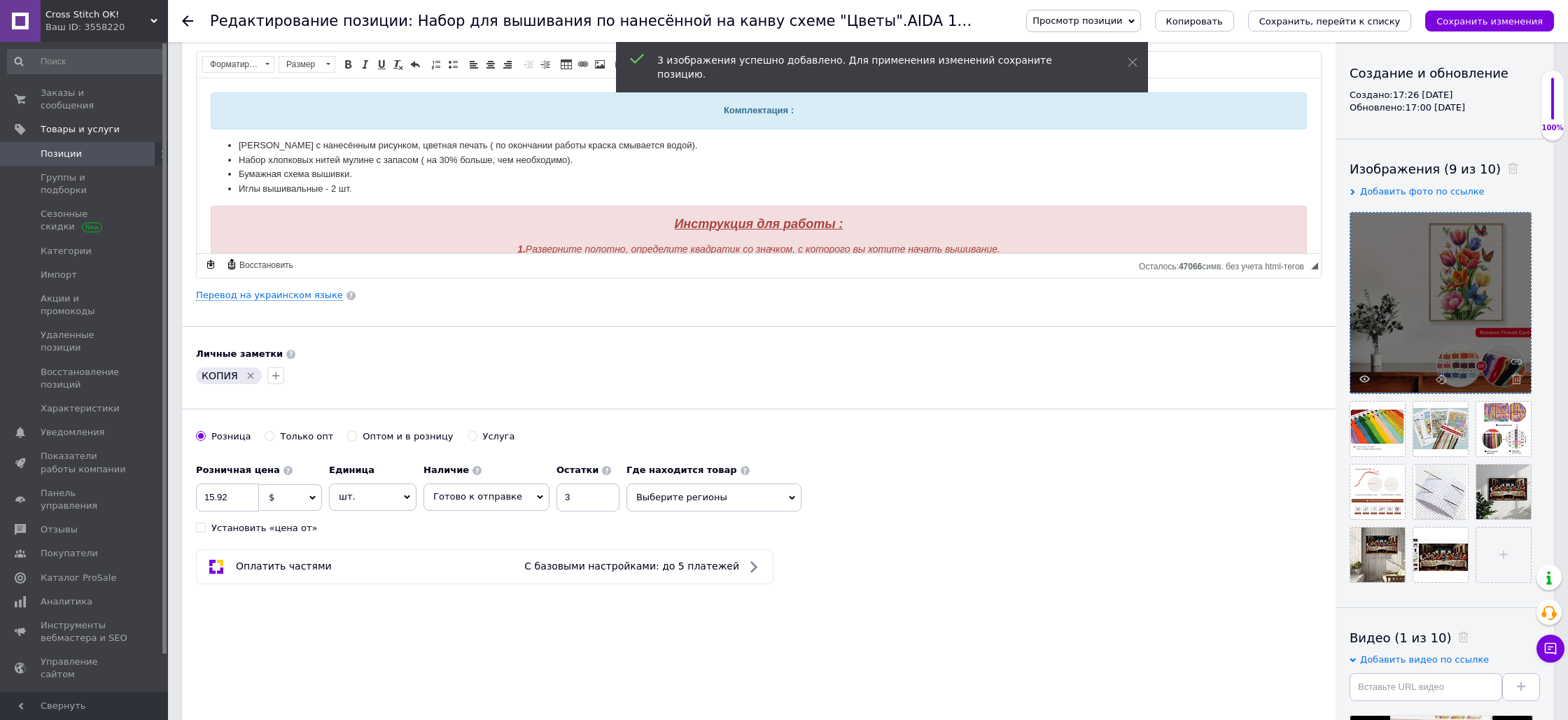
click at [1519, 380] on icon at bounding box center [1516, 378] width 10 height 10
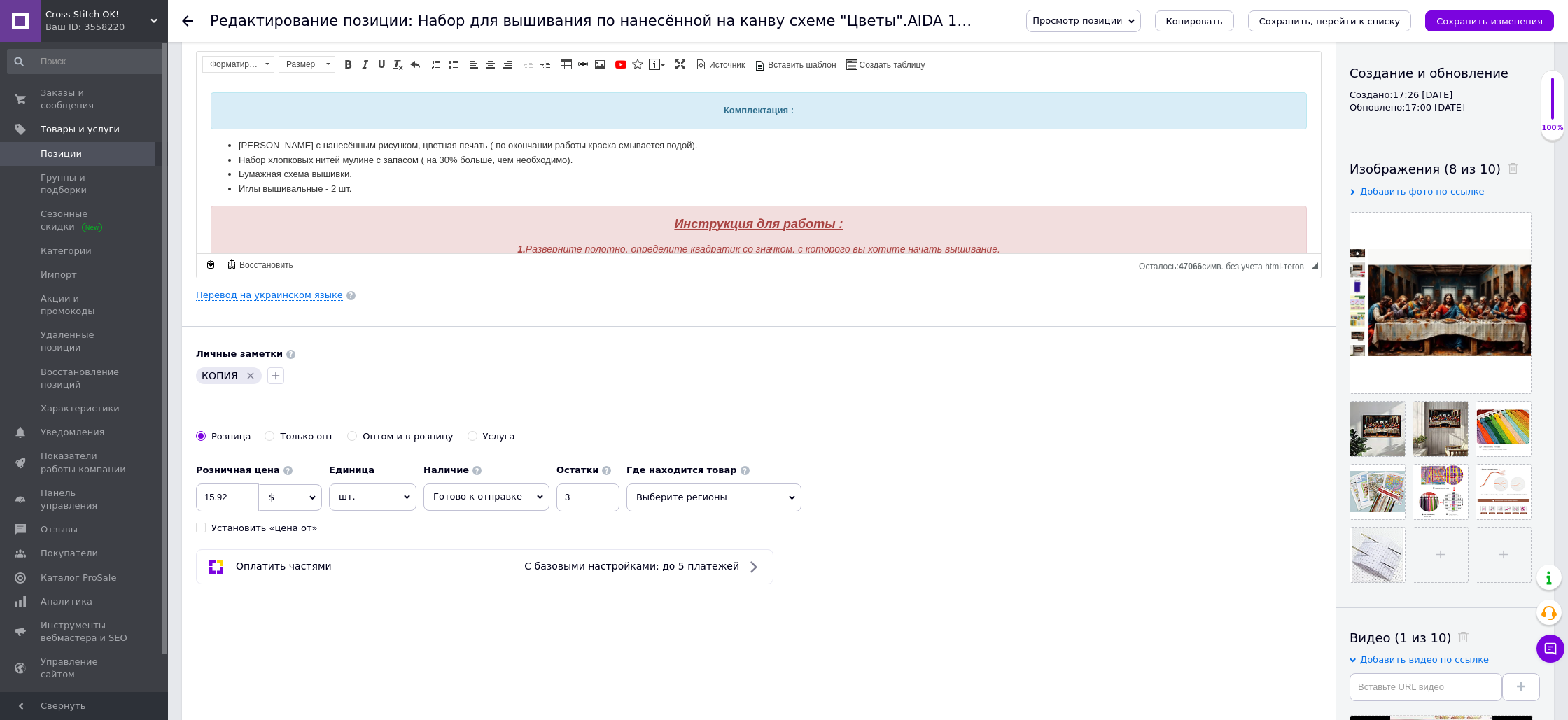
click at [297, 296] on link "Перевод на украинском языке" at bounding box center [269, 295] width 147 height 11
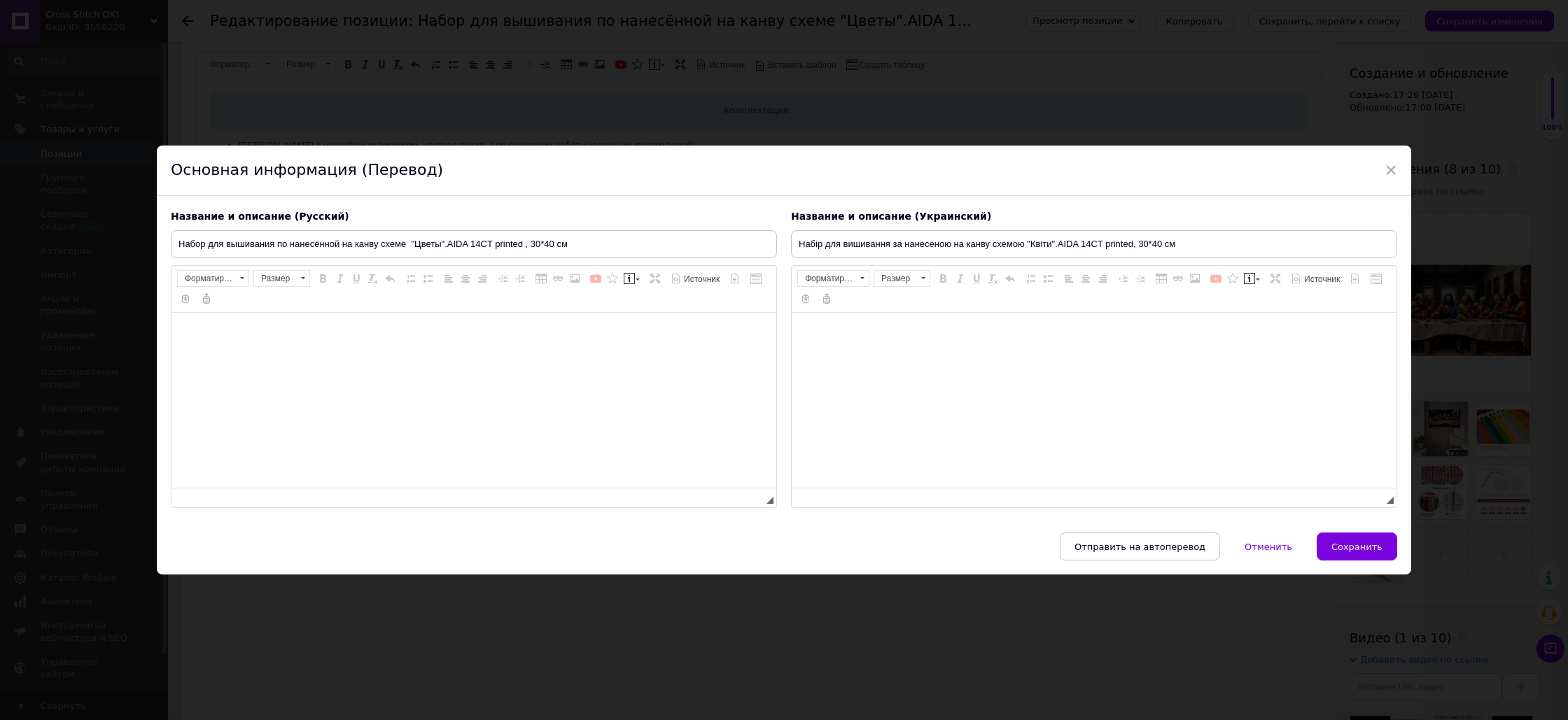
type input "Набір для вишивання за нанесеною на канву схемою "Квіти".AIDA 14CT printed, 30*…"
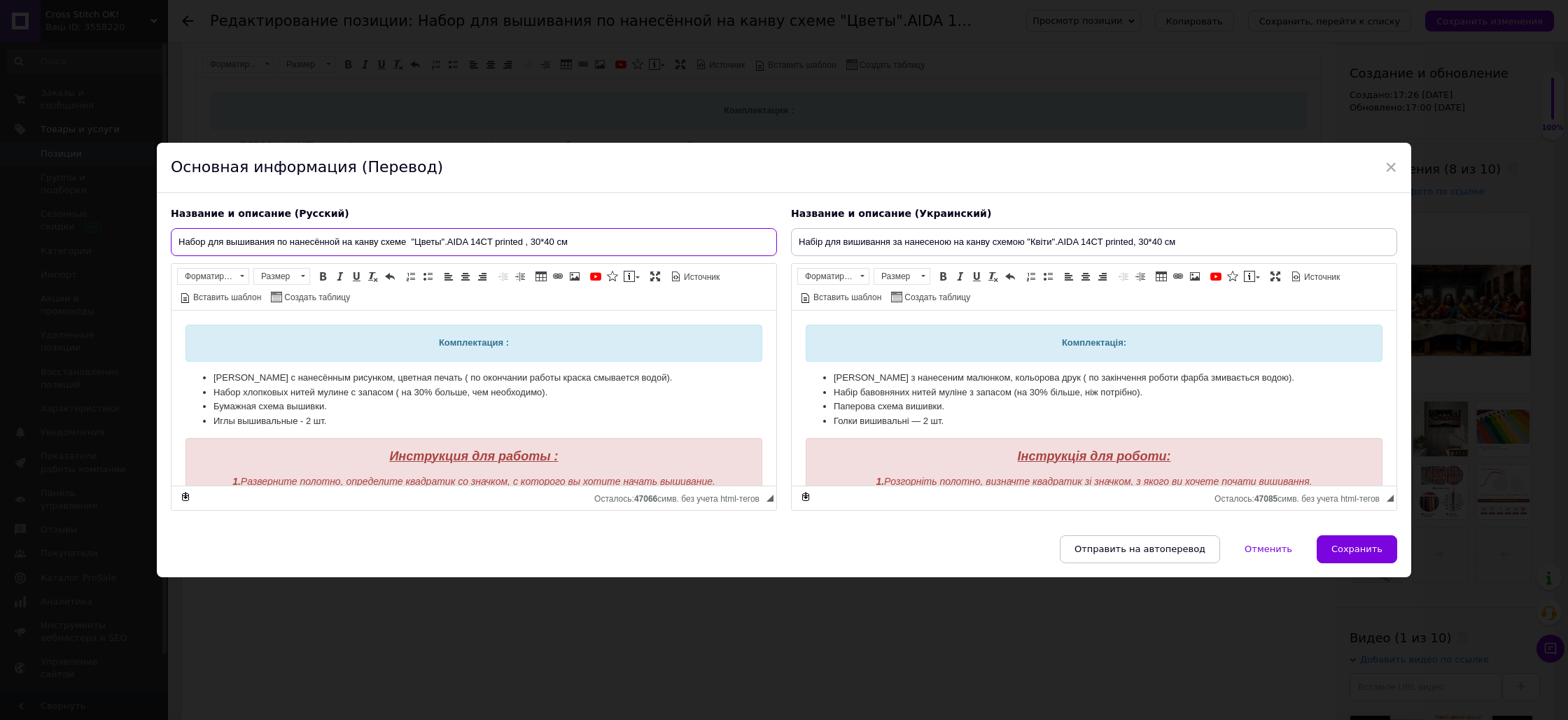
drag, startPoint x: 441, startPoint y: 241, endPoint x: 417, endPoint y: 240, distance: 24.0
click at [417, 240] on input "Набор для вышивания по нанесённой на канву схеме "Цветы".AIDA 14CT printed , 30…" at bounding box center [473, 241] width 606 height 28
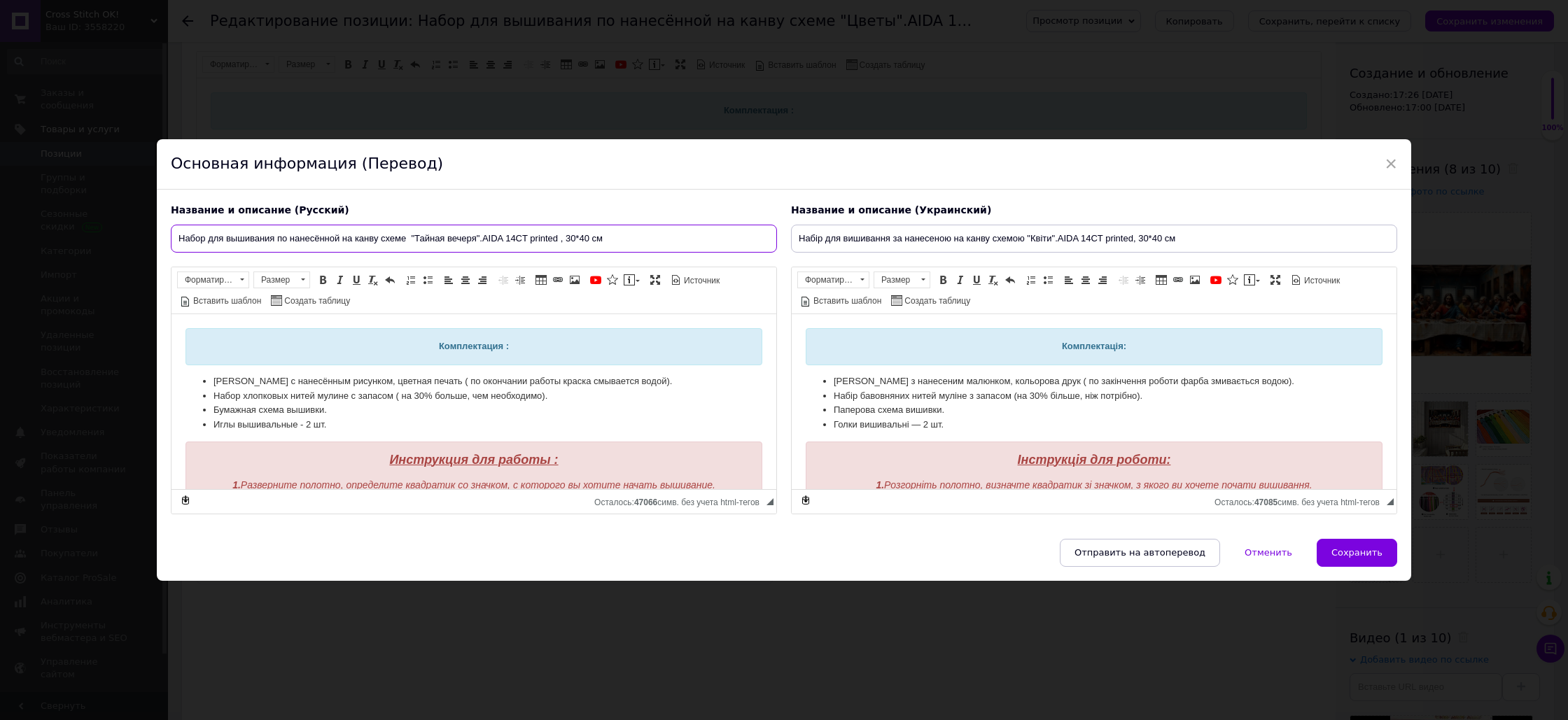
click at [566, 237] on input "Набор для вышивания по нанесённой на канву схеме "Тайная вечеря".AIDA 14CT prin…" at bounding box center [473, 238] width 606 height 28
click at [580, 237] on input "Набор для вышивания по нанесённой на канву схеме "Тайная вечеря".AIDA 14CT prin…" at bounding box center [473, 238] width 606 height 28
type input "Набор для вышивания по нанесённой на канву схеме "Тайная вечеря".AIDA 14CT prin…"
click at [621, 208] on div "Название и описание (Русский)" at bounding box center [473, 211] width 606 height 14
click at [625, 239] on input "Набор для вышивания по нанесённой на канву схеме "Тайная вечеря".AIDA 14CT prin…" at bounding box center [473, 238] width 606 height 28
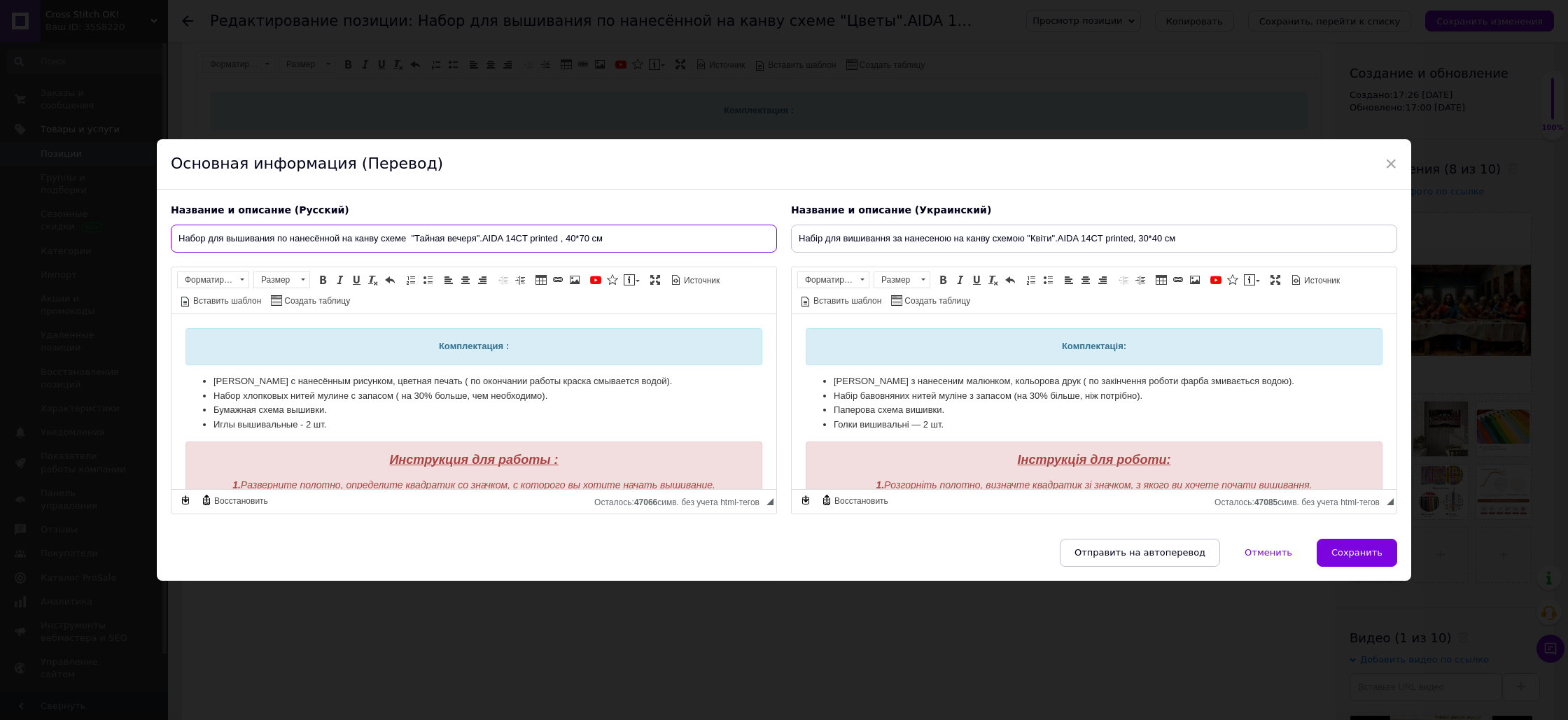
drag, startPoint x: 625, startPoint y: 238, endPoint x: 410, endPoint y: 238, distance: 215.0
click at [411, 238] on input "Набор для вышивания по нанесённой на канву схеме "Тайная вечеря".AIDA 14CT prin…" at bounding box center [473, 238] width 606 height 28
click at [1210, 238] on input "Набір для вишивання за нанесеною на канву схемою "Квіти".AIDA 14CT printed, 30*…" at bounding box center [1094, 238] width 606 height 28
drag, startPoint x: 1190, startPoint y: 238, endPoint x: 1025, endPoint y: 237, distance: 165.0
click at [1025, 237] on input "Набір для вишивання за нанесеною на канву схемою "Квіти".AIDA 14CT printed, 30*…" at bounding box center [1094, 238] width 606 height 28
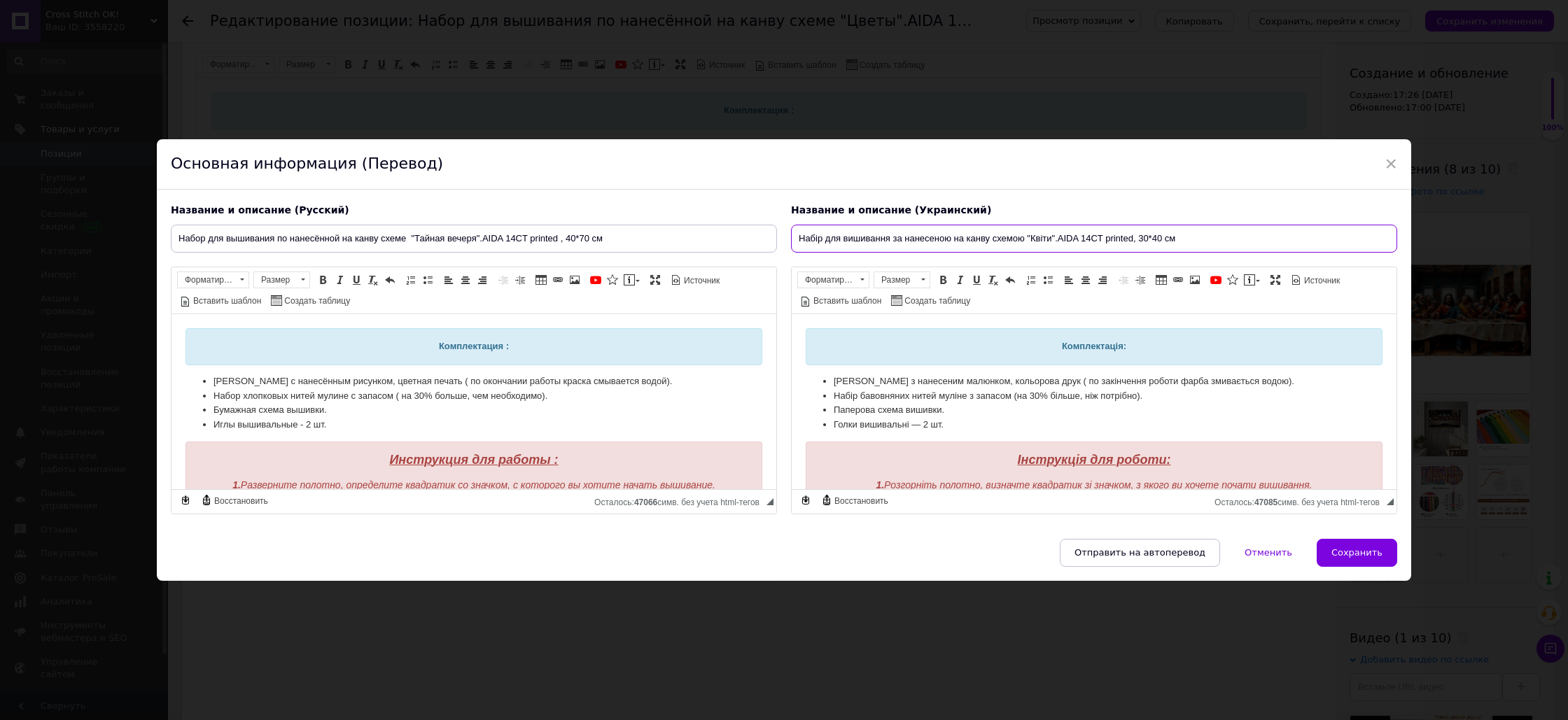
paste input "айная вечеря".AIDA 14CT printed , 40*7"
type input "Набір для вишивання за нанесеною на канву схемою "Тайная вечеря".AIDA 14CT prin…"
click at [1147, 554] on span "Отправить на автоперевод" at bounding box center [1140, 552] width 131 height 10
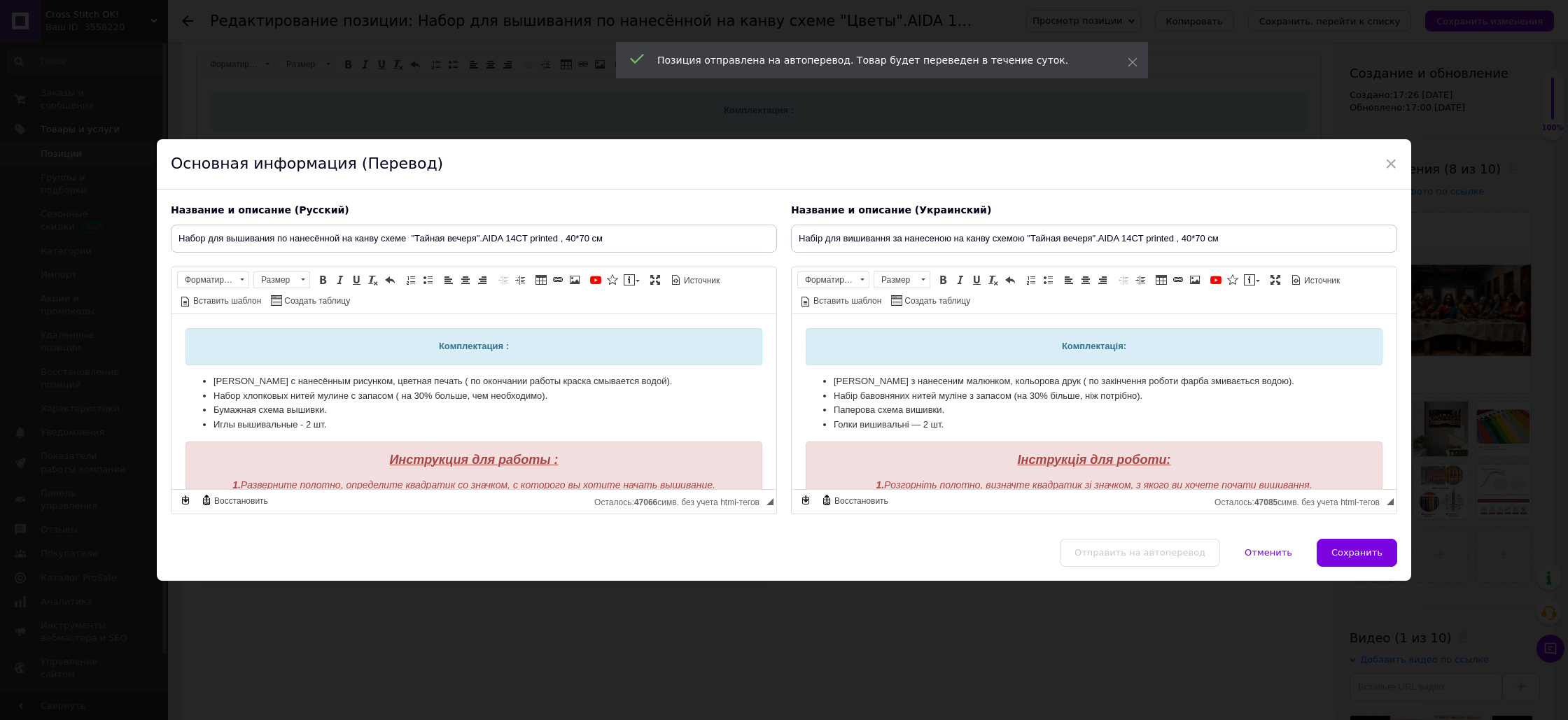
drag, startPoint x: 1354, startPoint y: 559, endPoint x: 1288, endPoint y: 558, distance: 66.0
click at [1354, 558] on button "Сохранить" at bounding box center [1357, 553] width 80 height 28
type input "Набор для вышивания по нанесённой на канву схеме "Тайная вечеря".AIDA 14CT prin…"
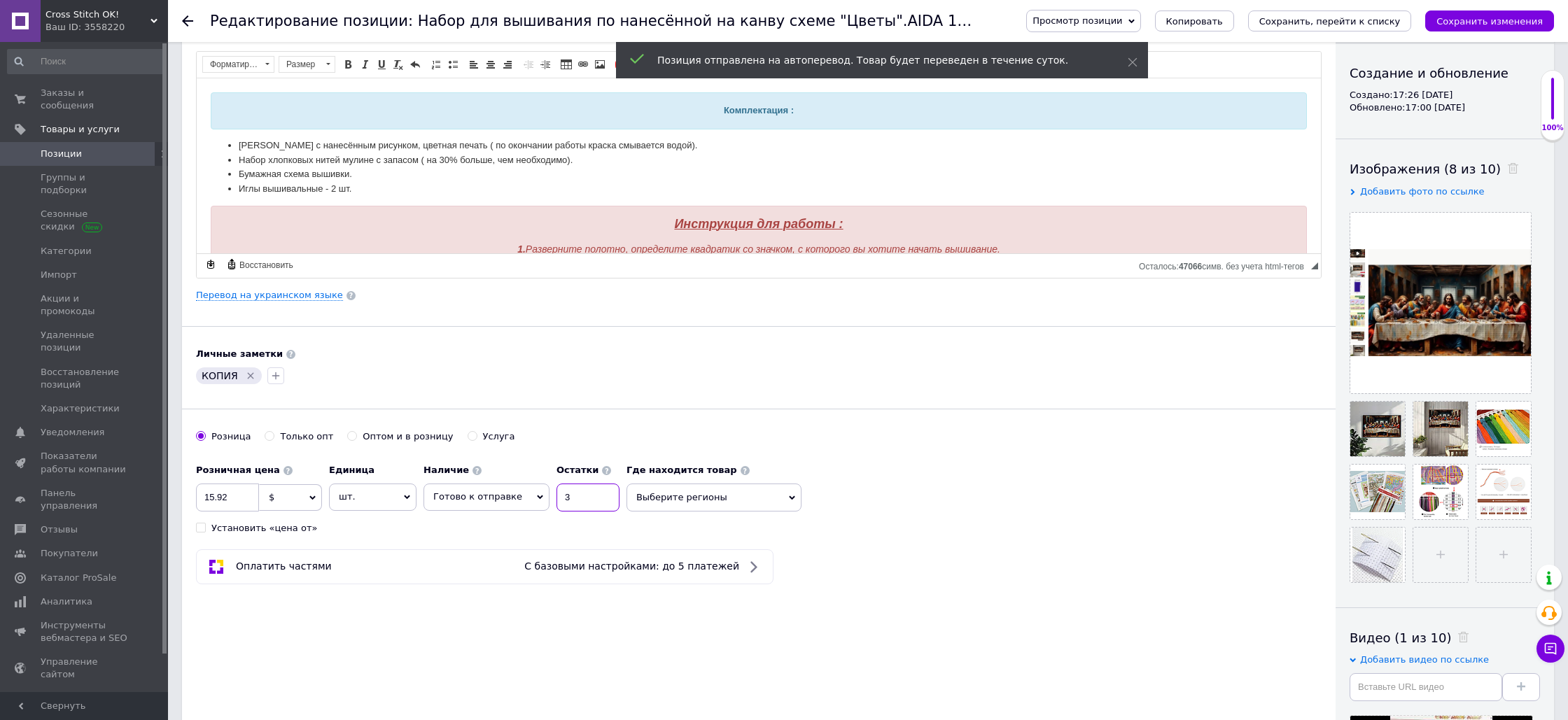
drag, startPoint x: 563, startPoint y: 499, endPoint x: 543, endPoint y: 496, distance: 20.2
click at [545, 497] on div "Наличие Готово к отправке В наличии Нет в наличии Под заказ Остатки 3" at bounding box center [522, 484] width 196 height 55
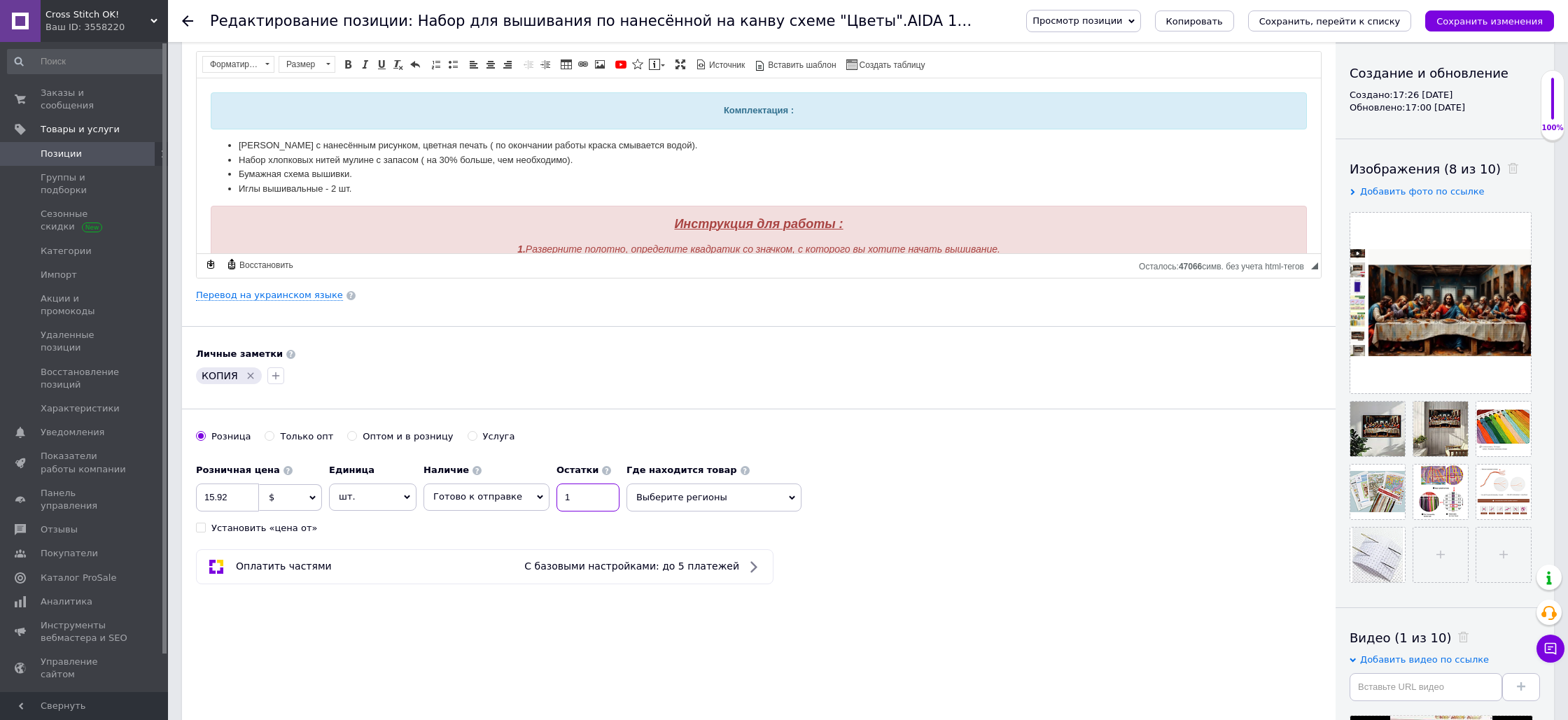
type input "1"
drag, startPoint x: 230, startPoint y: 499, endPoint x: 205, endPoint y: 499, distance: 25.0
click at [205, 499] on input "15.92" at bounding box center [227, 497] width 63 height 28
type input "21"
click at [868, 553] on div "Оплатить частями С базовыми настройками: до 5 платежей" at bounding box center [759, 567] width 1126 height 35
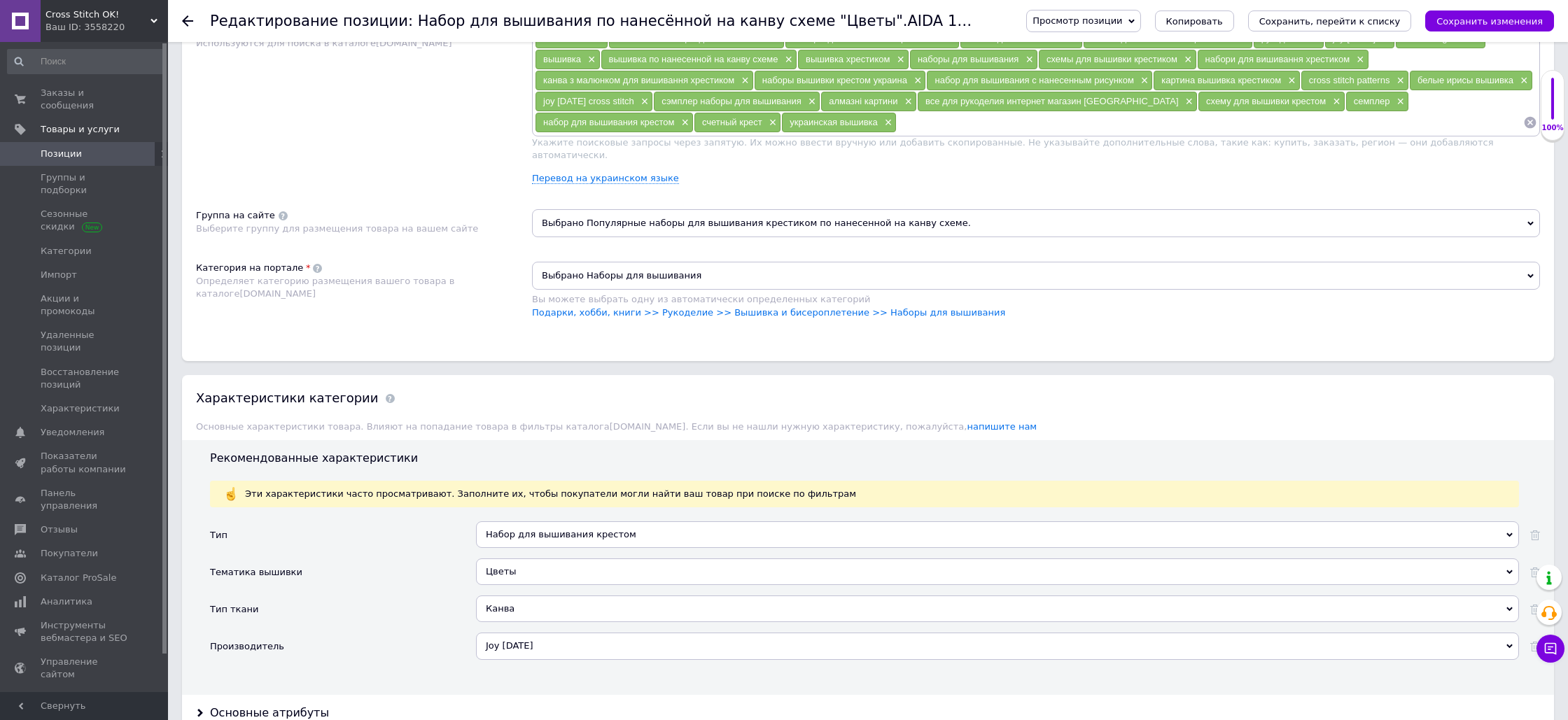
scroll to position [1014, 0]
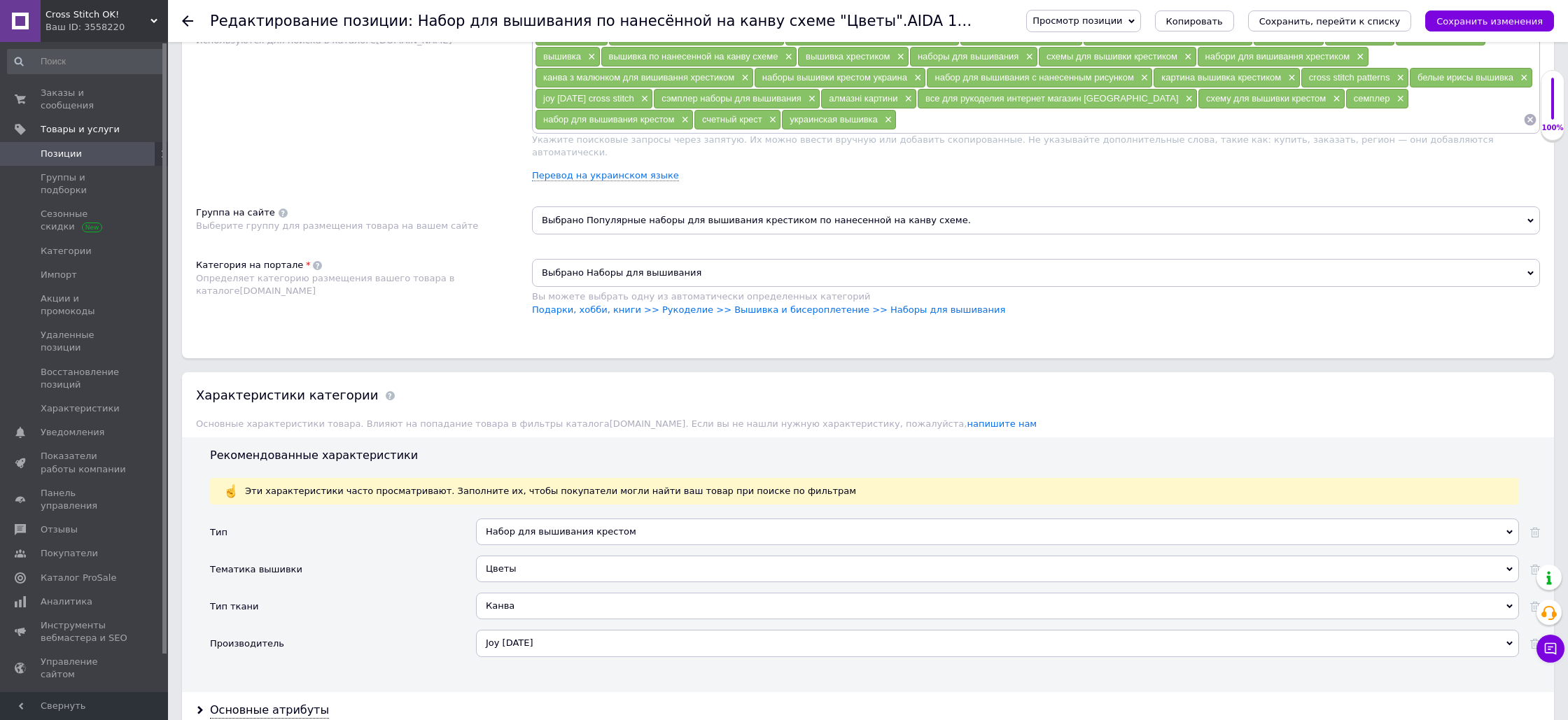
drag, startPoint x: 673, startPoint y: 558, endPoint x: 601, endPoint y: 543, distance: 73.5
click at [672, 558] on div "Цветы" at bounding box center [997, 569] width 1043 height 26
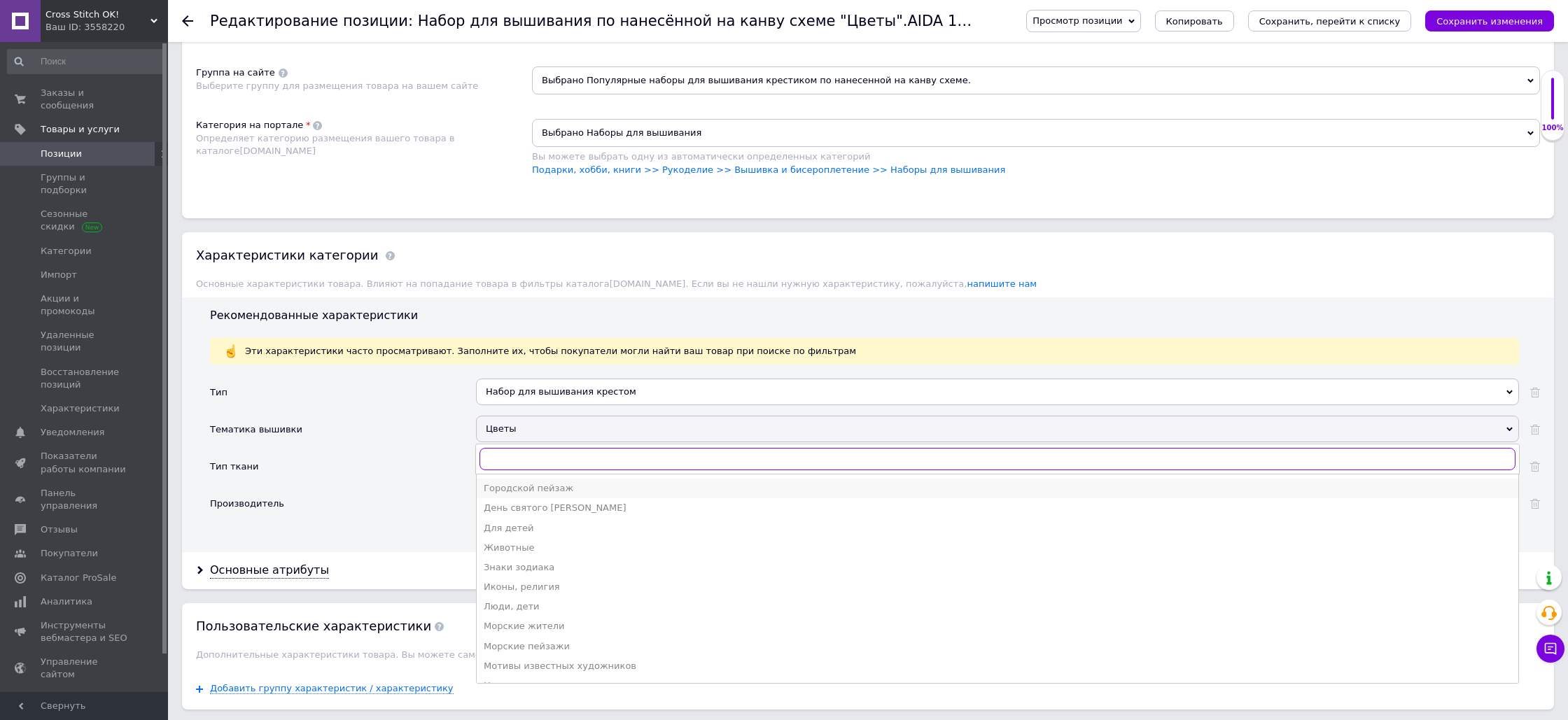
scroll to position [104, 0]
click at [574, 574] on div "Иконы, религия" at bounding box center [998, 581] width 1028 height 13
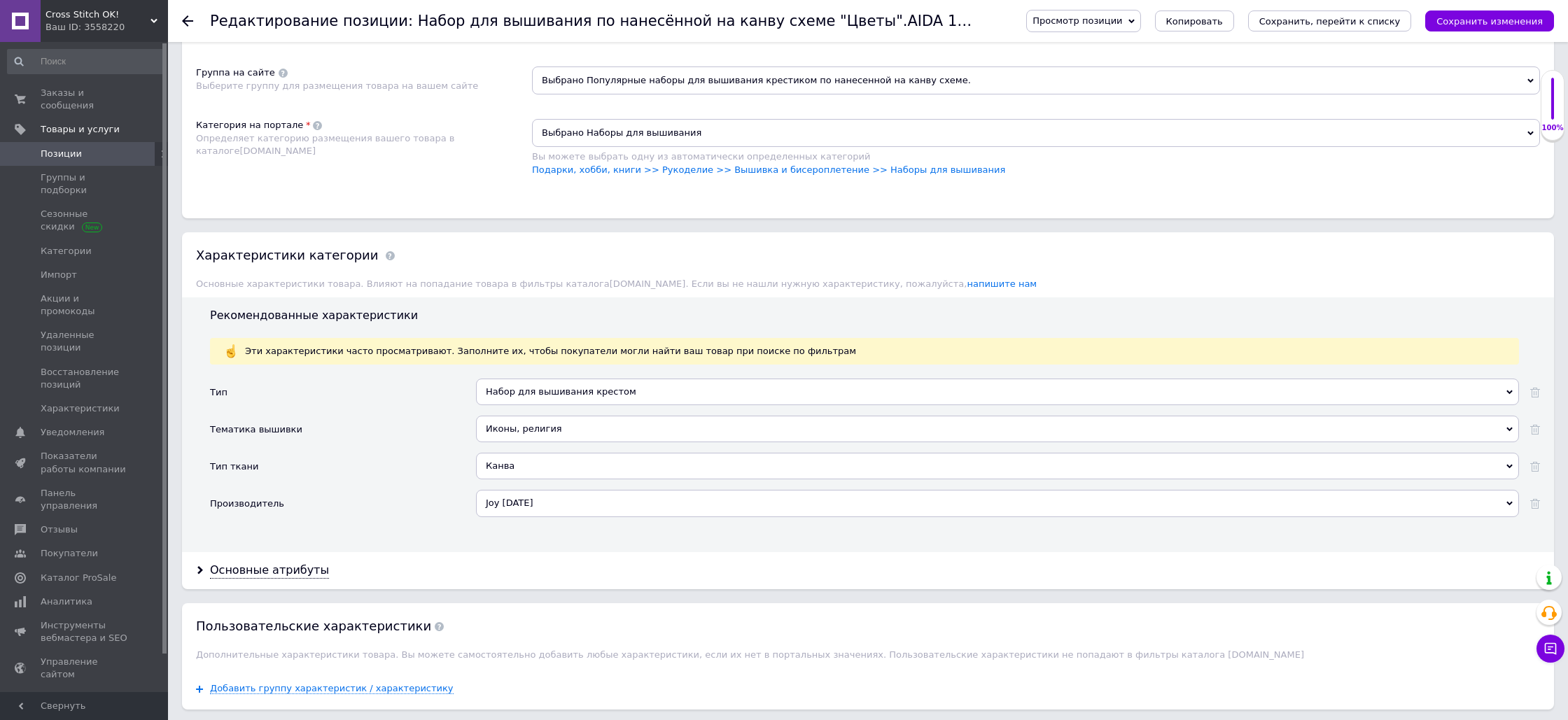
click at [272, 562] on div "Основные атрибуты" at bounding box center [269, 570] width 119 height 16
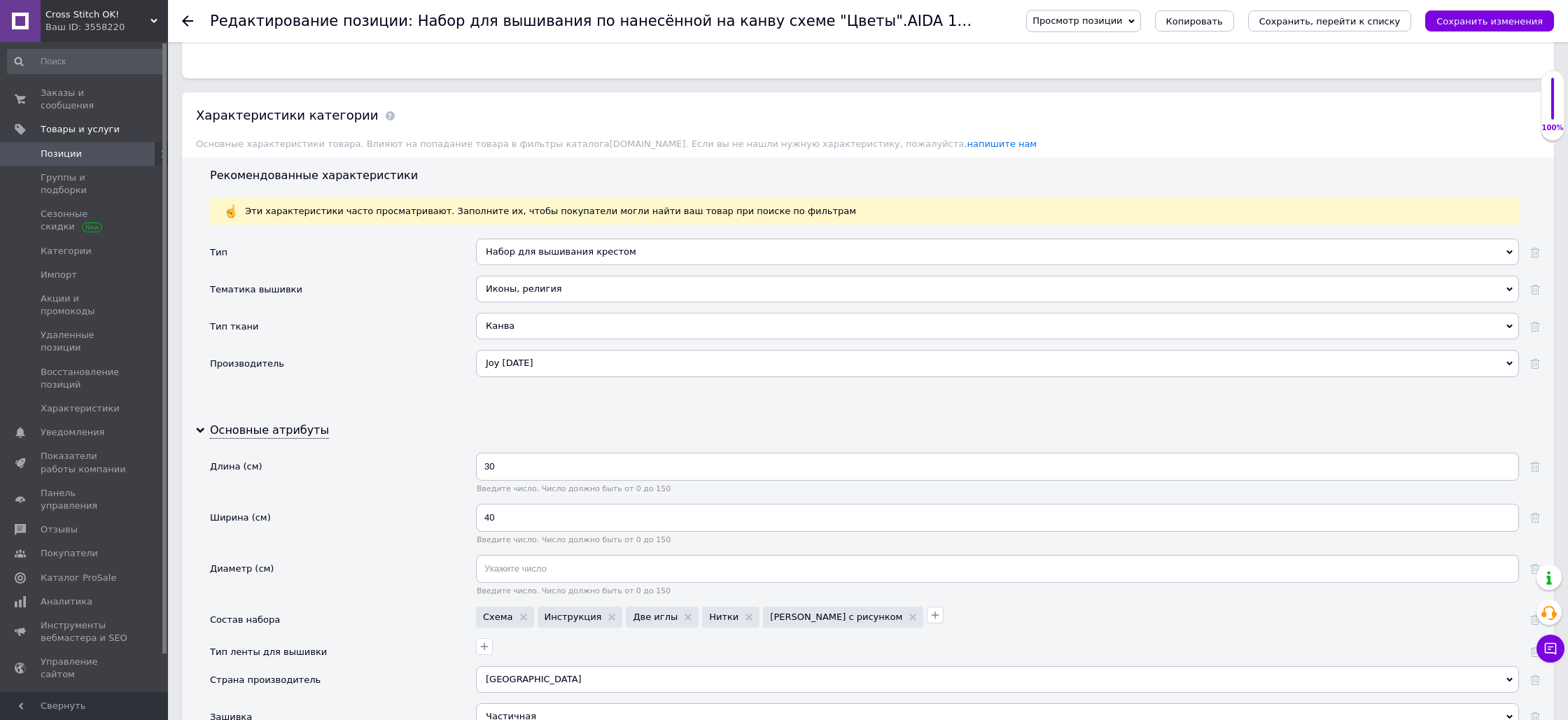
scroll to position [1296, 0]
drag, startPoint x: 484, startPoint y: 453, endPoint x: 469, endPoint y: 454, distance: 15.0
click at [472, 454] on div "Длина (см) 30 Введите число. Число должно быть от 0 до 150" at bounding box center [875, 476] width 1330 height 51
type input "40"
click at [483, 503] on input "40" at bounding box center [997, 515] width 1043 height 28
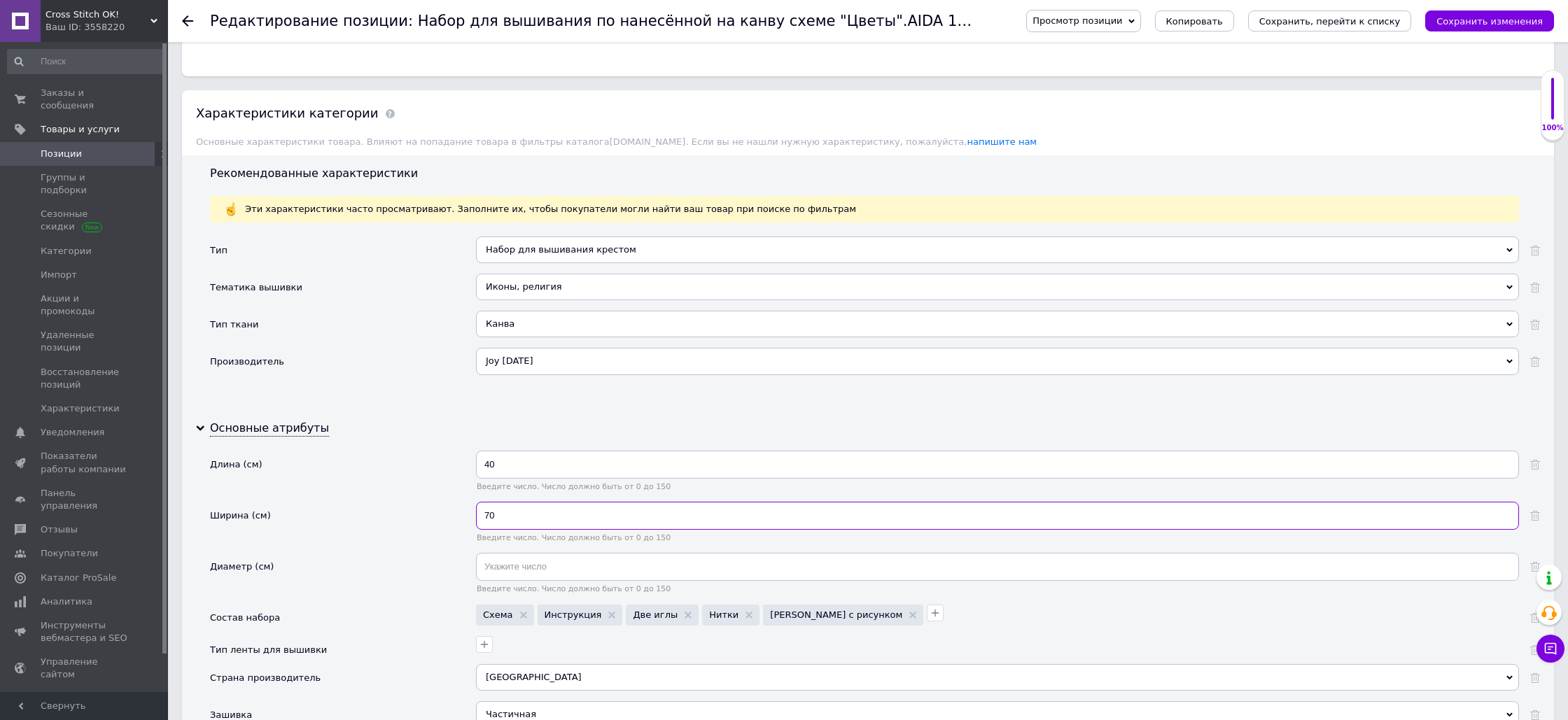
type input "70"
click at [423, 483] on div "Длина (см)" at bounding box center [343, 476] width 266 height 51
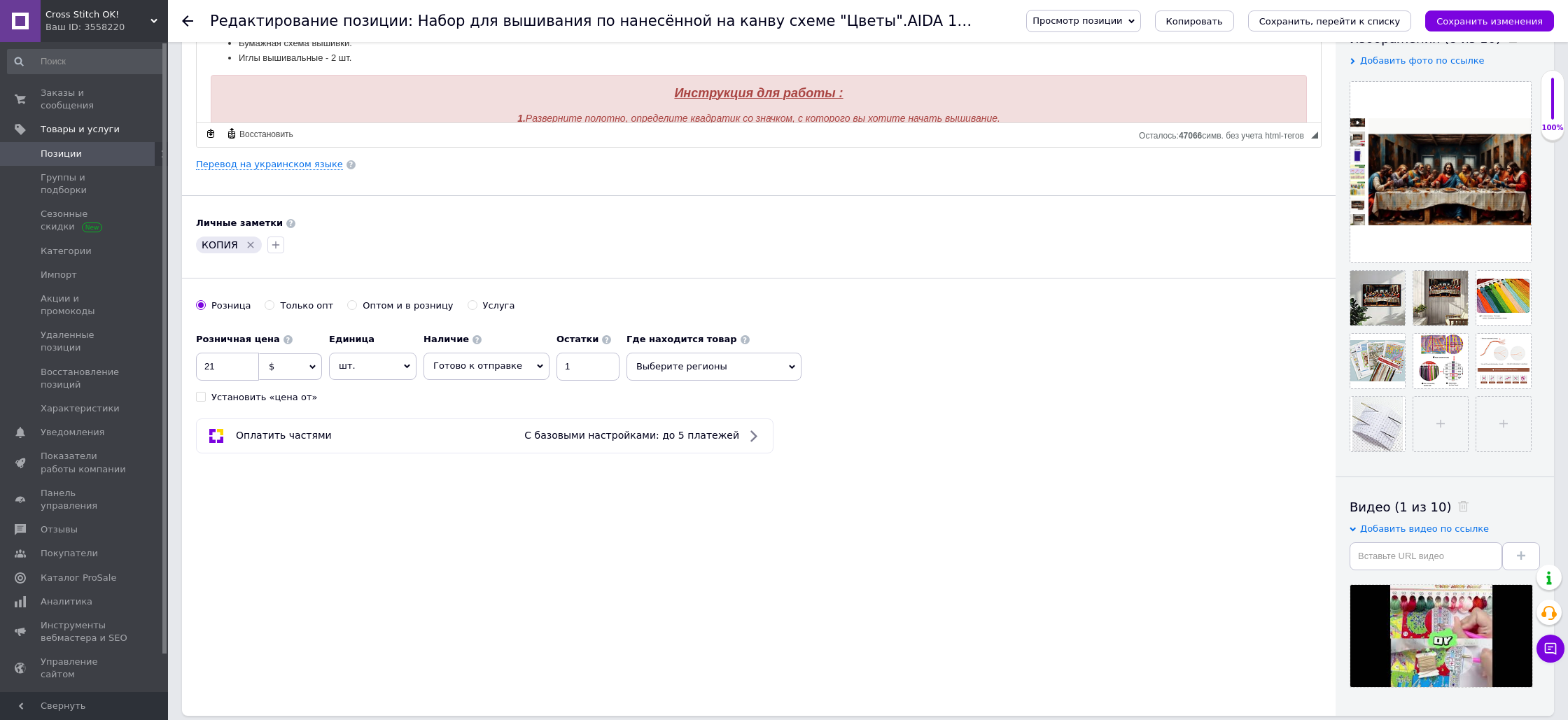
scroll to position [268, 0]
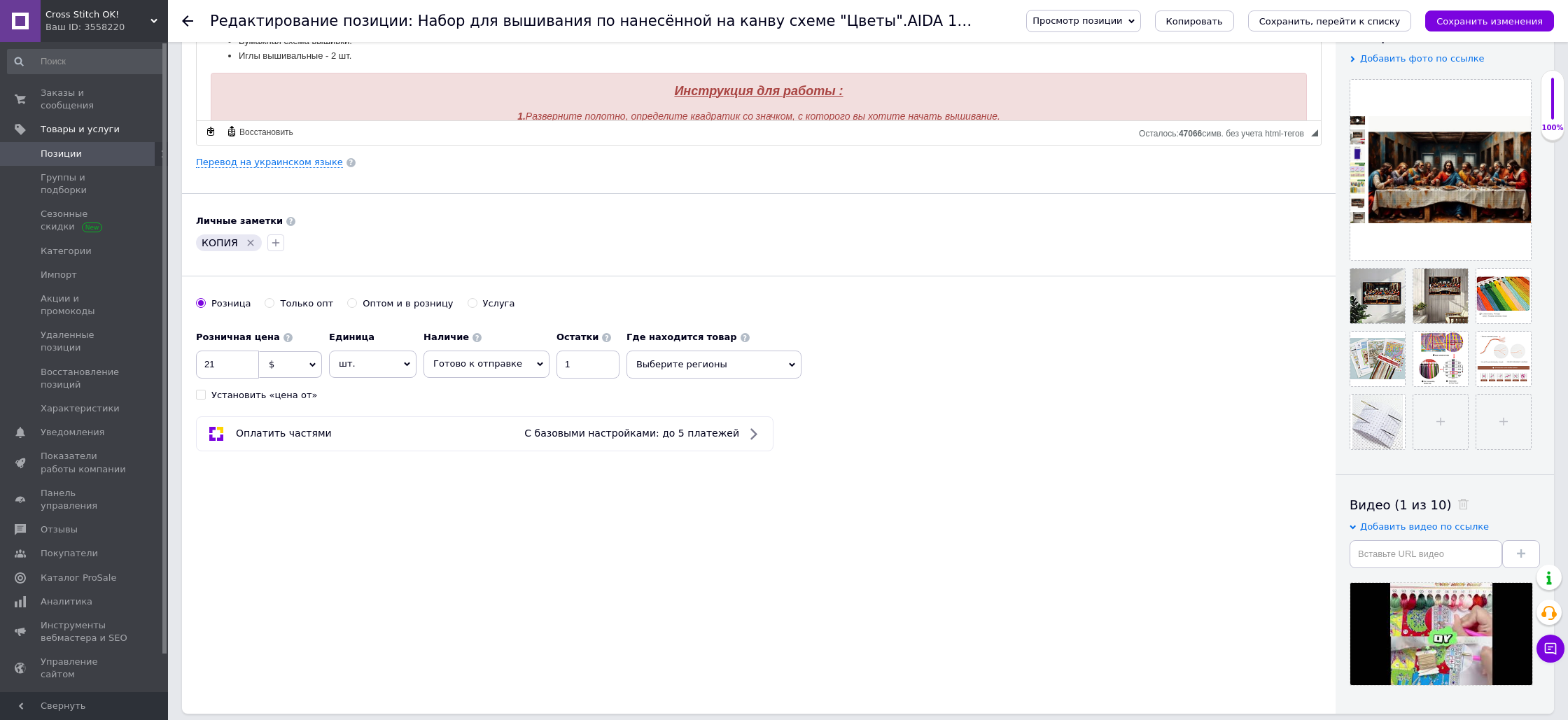
click at [249, 244] on icon "Удалить метку" at bounding box center [251, 243] width 11 height 11
click at [204, 245] on icon "button" at bounding box center [205, 243] width 8 height 8
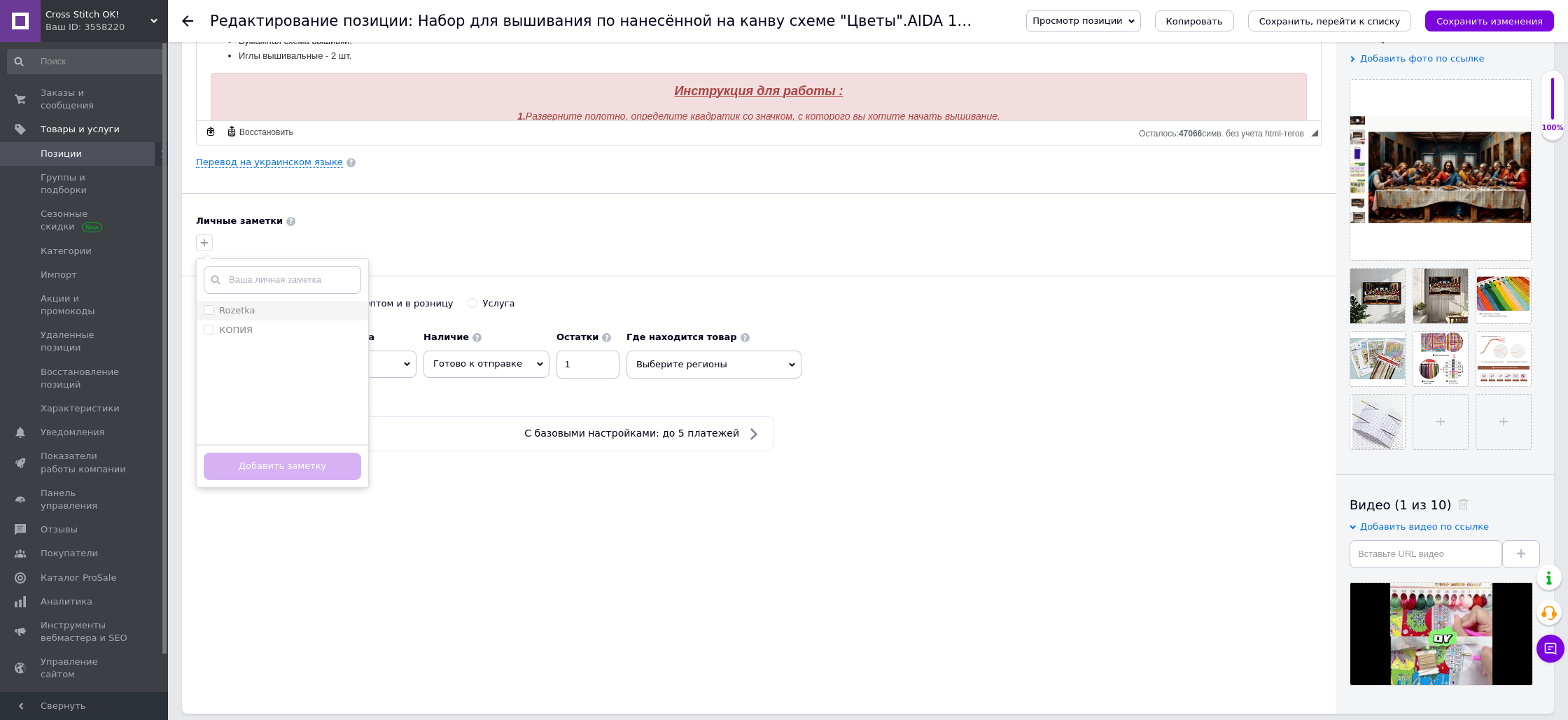
click at [210, 311] on input "Rozetka" at bounding box center [208, 309] width 9 height 9
checkbox input "true"
click at [304, 470] on button "Добавить заметку" at bounding box center [283, 466] width 158 height 27
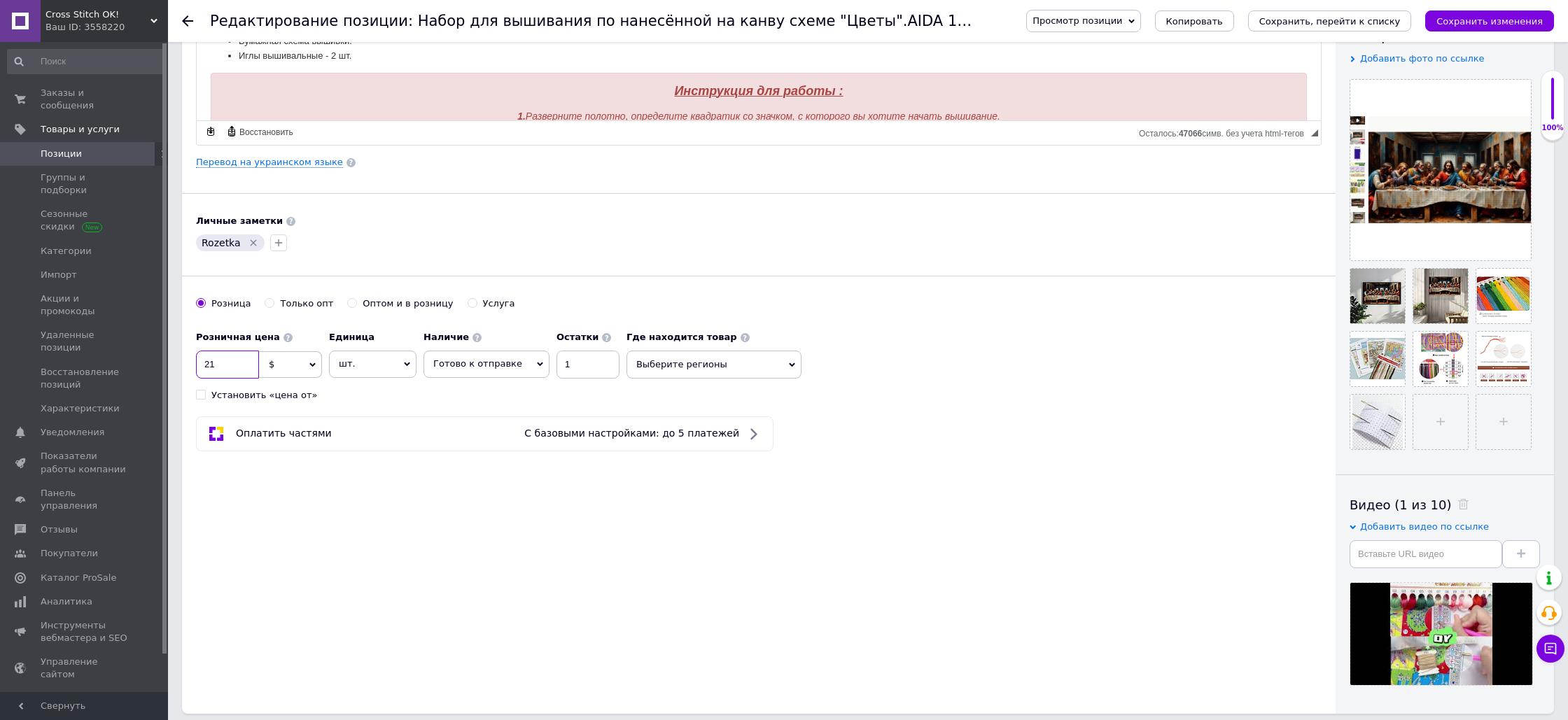
click at [210, 365] on input "21" at bounding box center [227, 364] width 63 height 28
type input "20"
click at [281, 516] on div "Основная информация Название позиции ✱ Набор для вышивания по нанесённой на кан…" at bounding box center [759, 250] width 1154 height 926
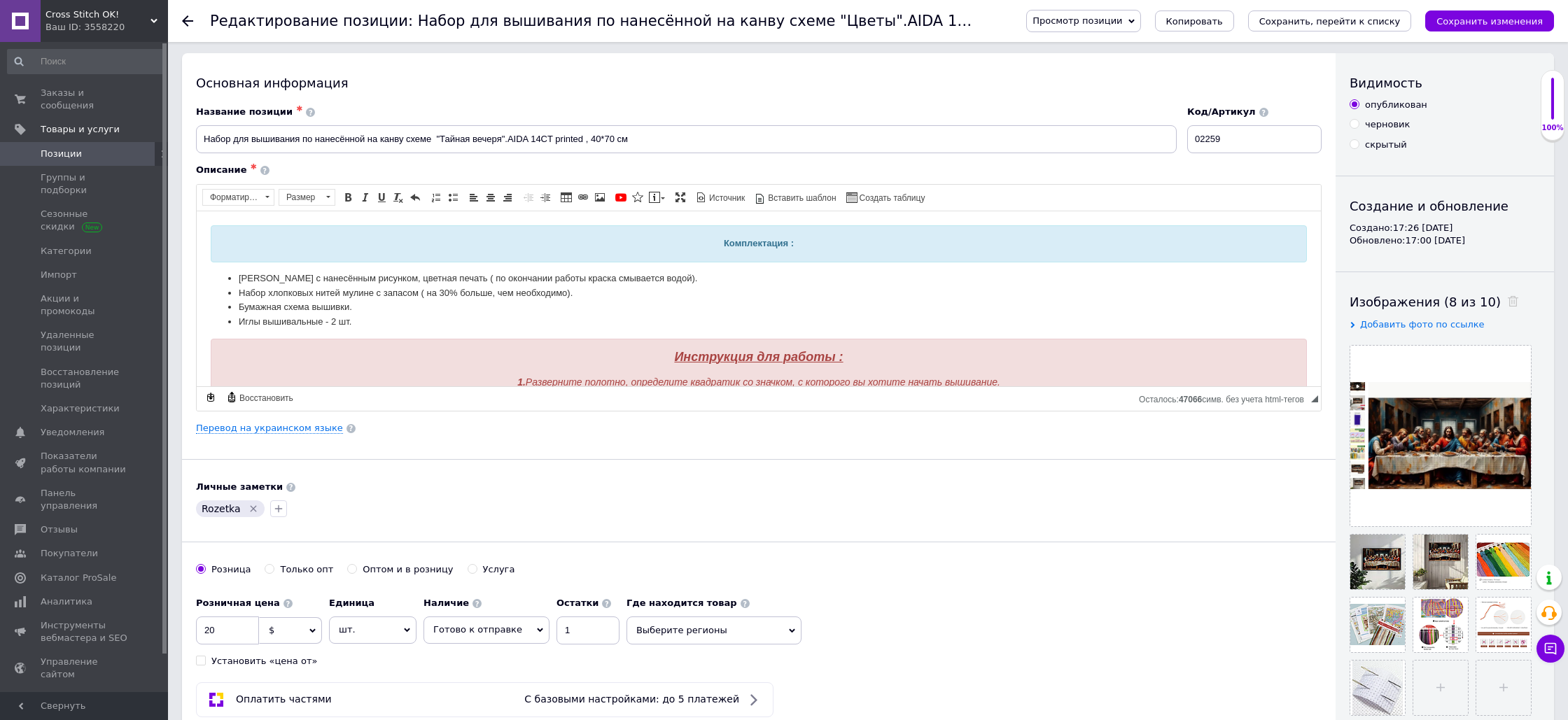
scroll to position [0, 0]
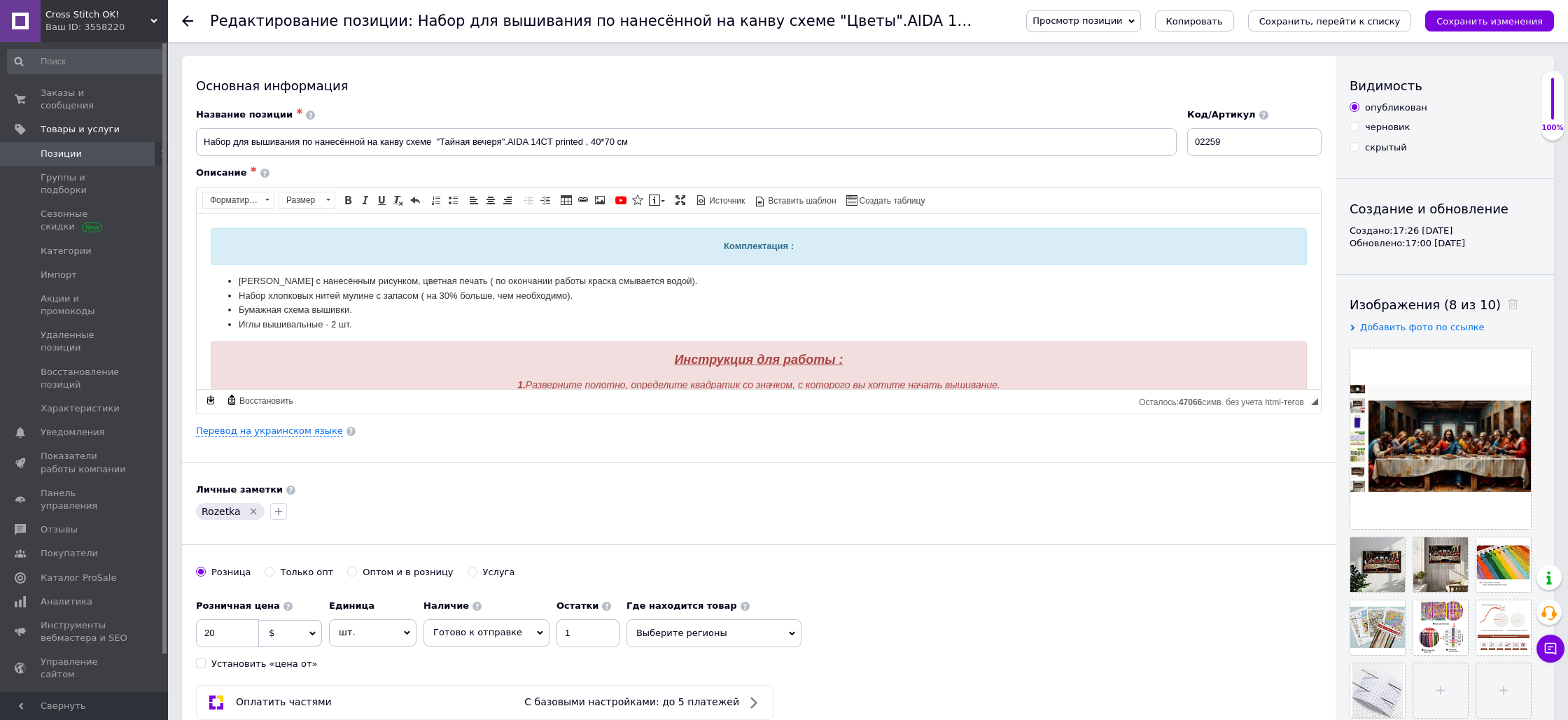
click at [1485, 25] on icon "Сохранить изменения" at bounding box center [1490, 21] width 107 height 10
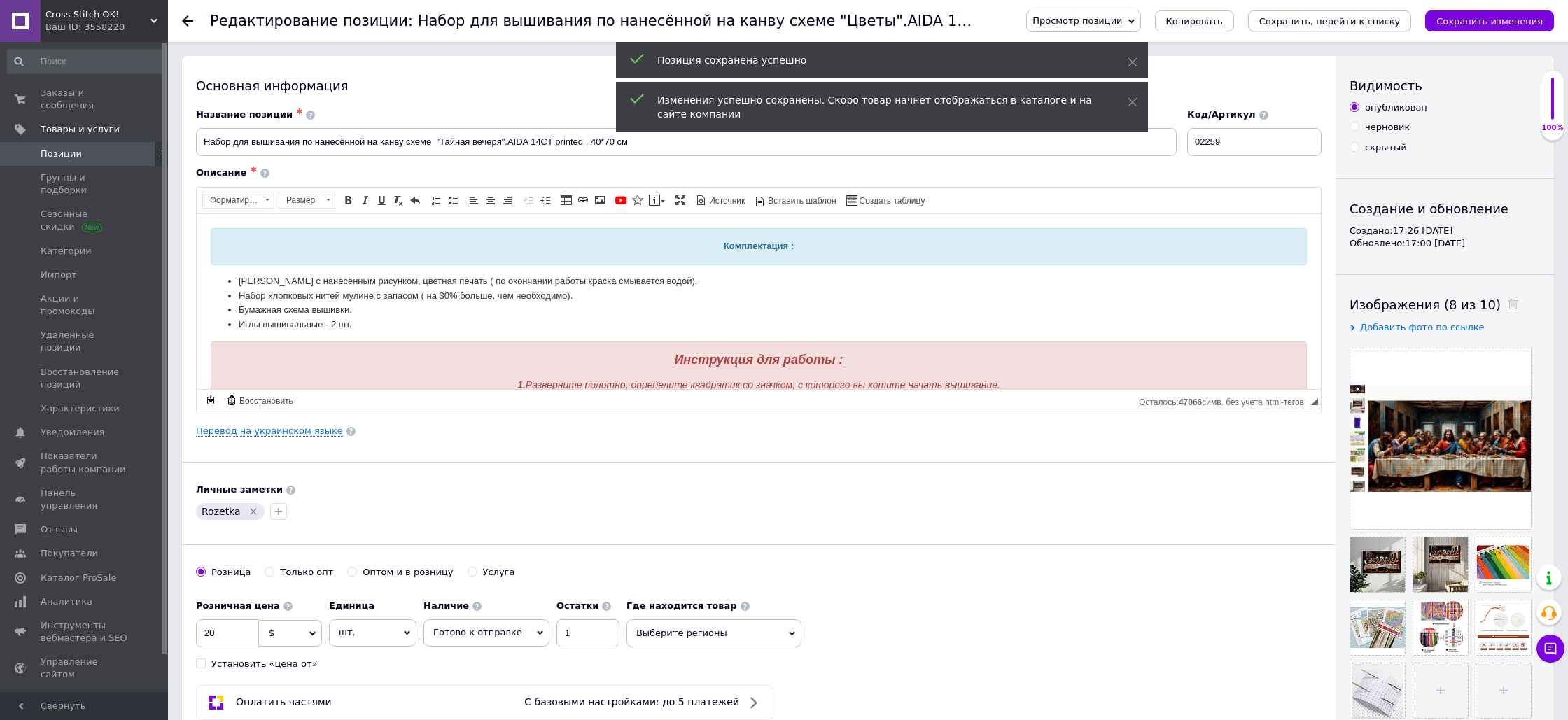
click at [1375, 24] on icon "Сохранить, перейти к списку" at bounding box center [1330, 21] width 141 height 10
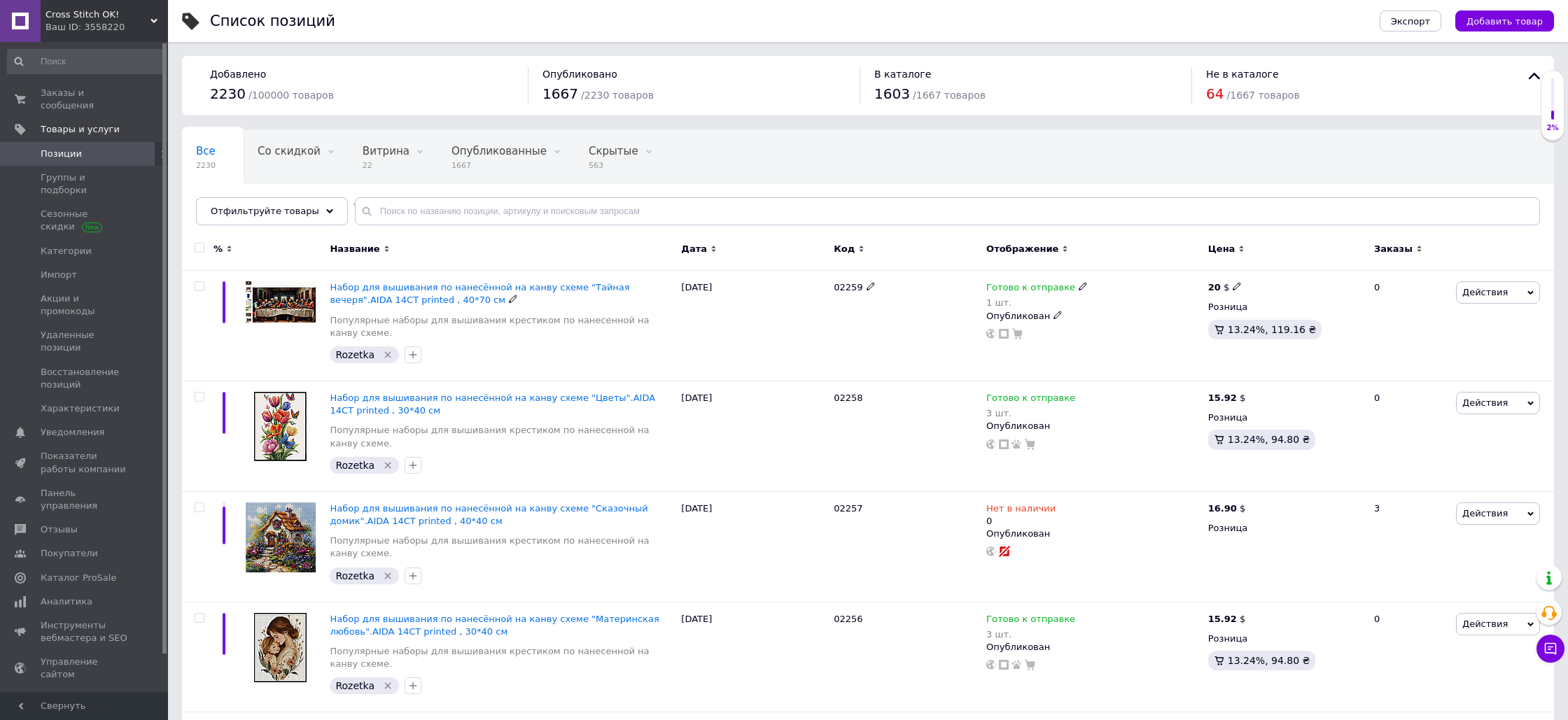
click at [539, 290] on span "Набор для вышивания по нанесённой на канву схеме "Тайная вечеря".AIDA 14CT prin…" at bounding box center [480, 293] width 300 height 23
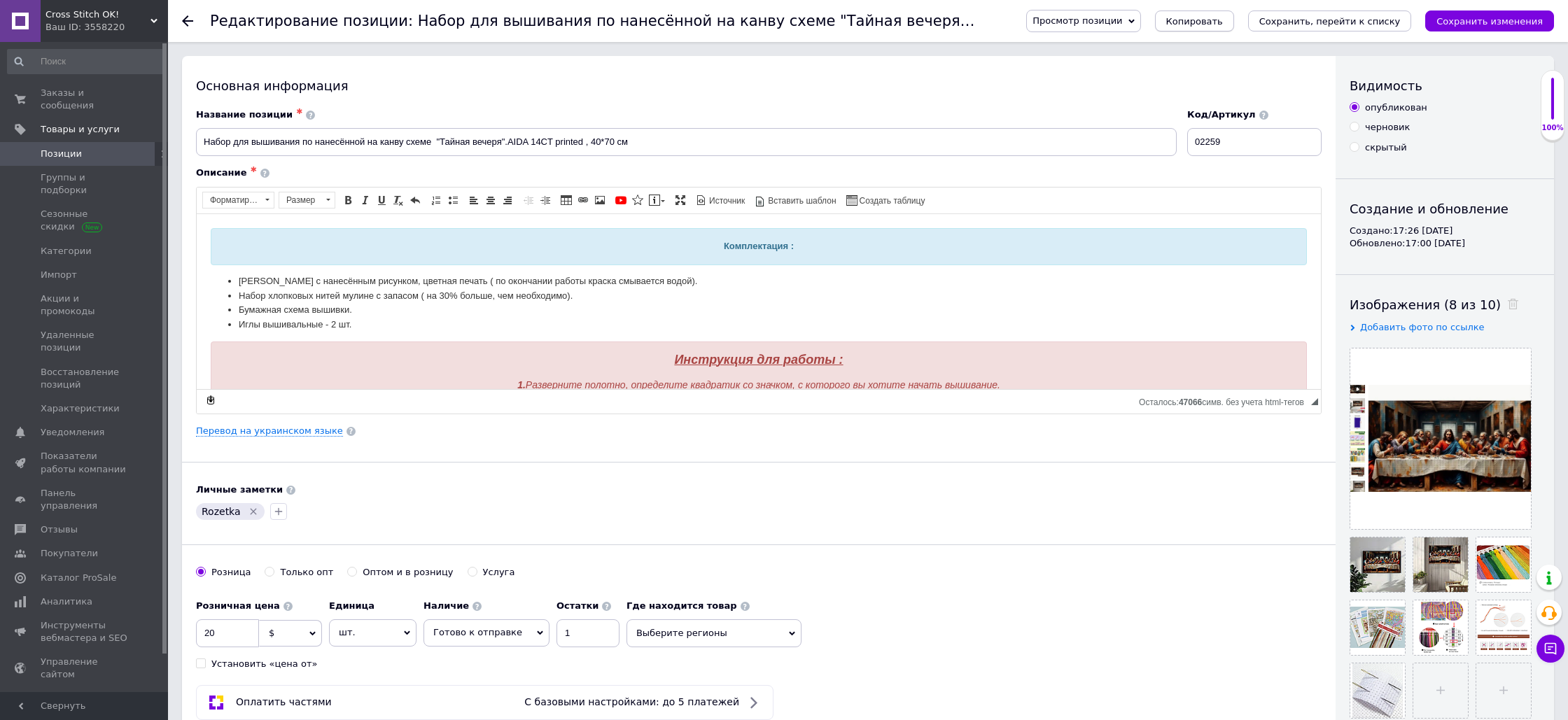
click at [1222, 23] on span "Копировать" at bounding box center [1194, 21] width 57 height 10
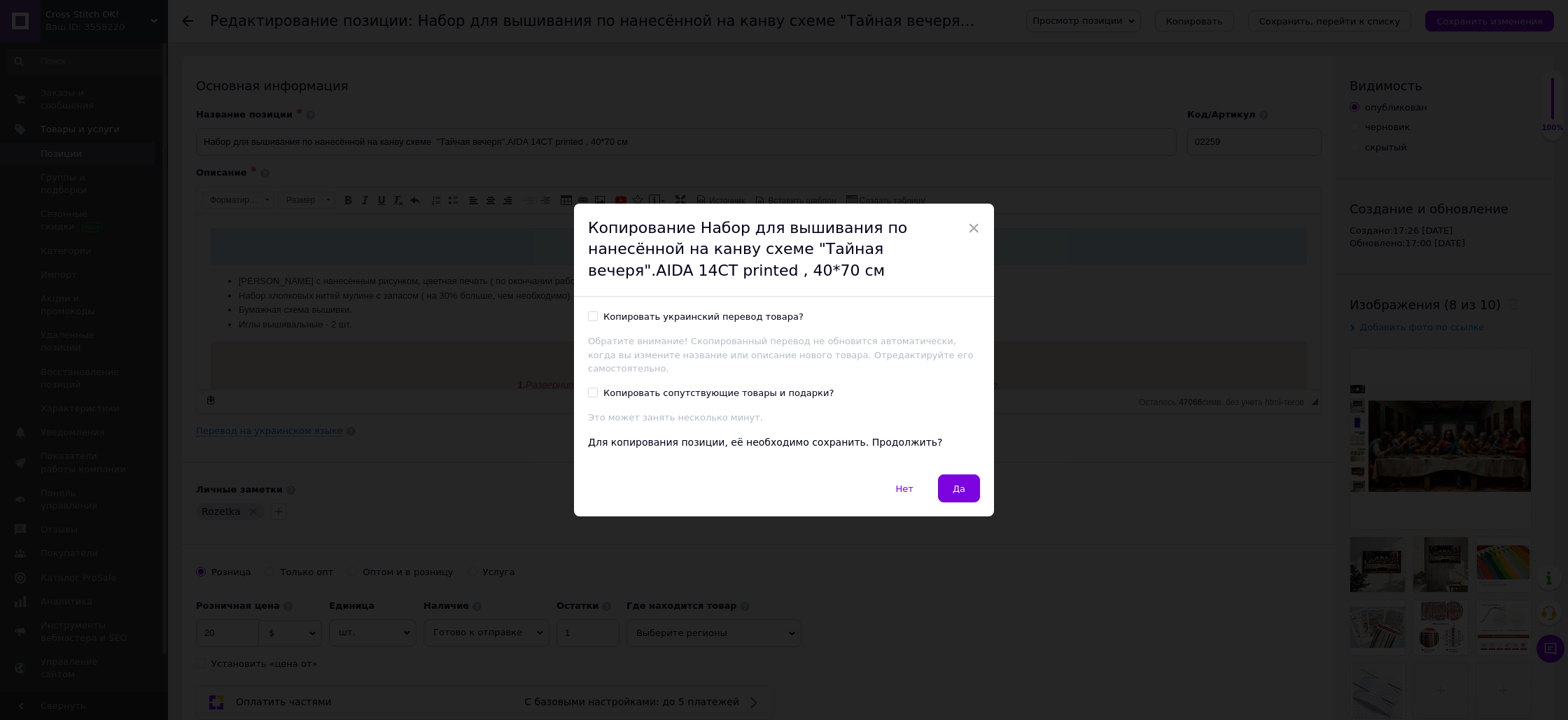
click at [590, 320] on input "Копировать украинский перевод товара?" at bounding box center [592, 315] width 9 height 9
checkbox input "true"
click at [954, 483] on span "Да" at bounding box center [959, 488] width 13 height 10
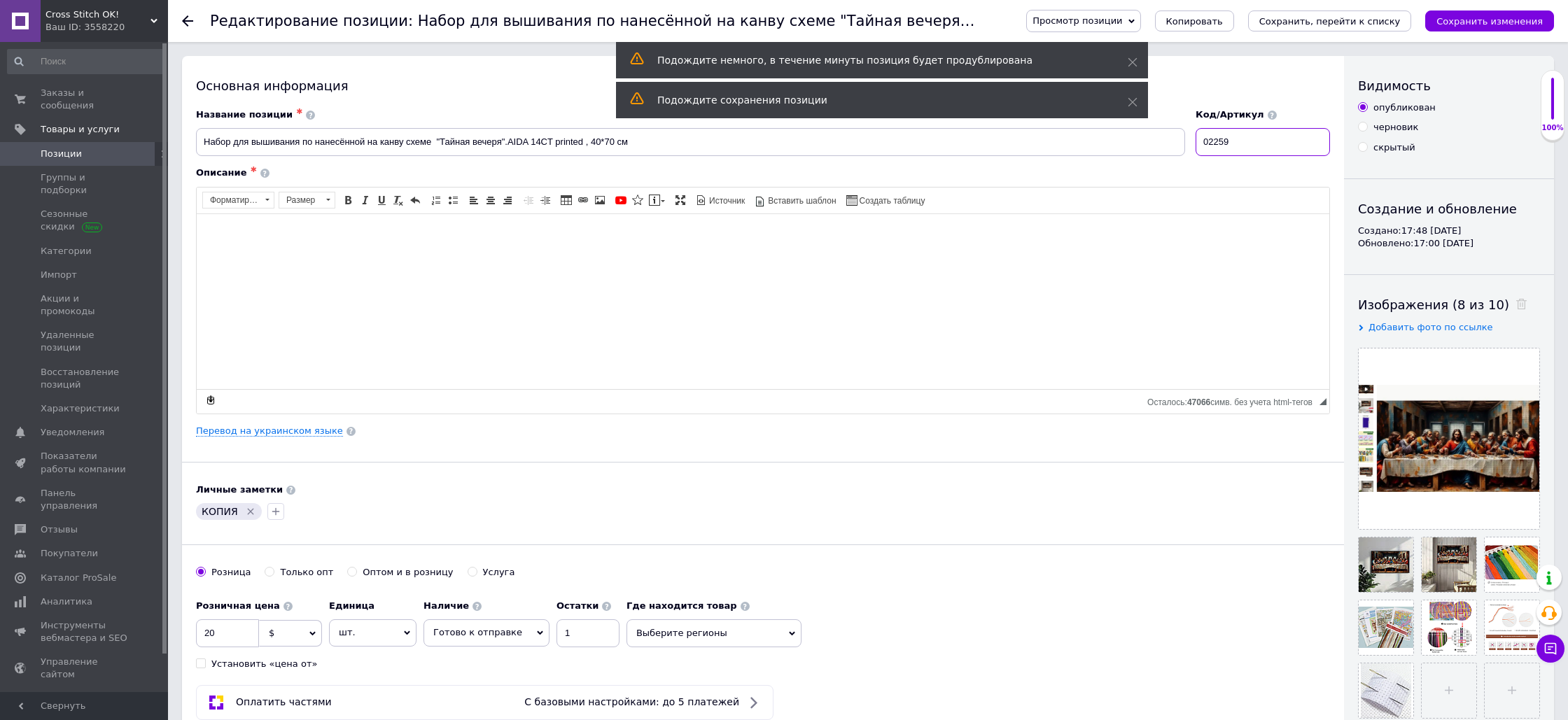
drag, startPoint x: 1242, startPoint y: 141, endPoint x: 1254, endPoint y: 142, distance: 12.0
click at [1254, 142] on input "02259" at bounding box center [1263, 142] width 135 height 28
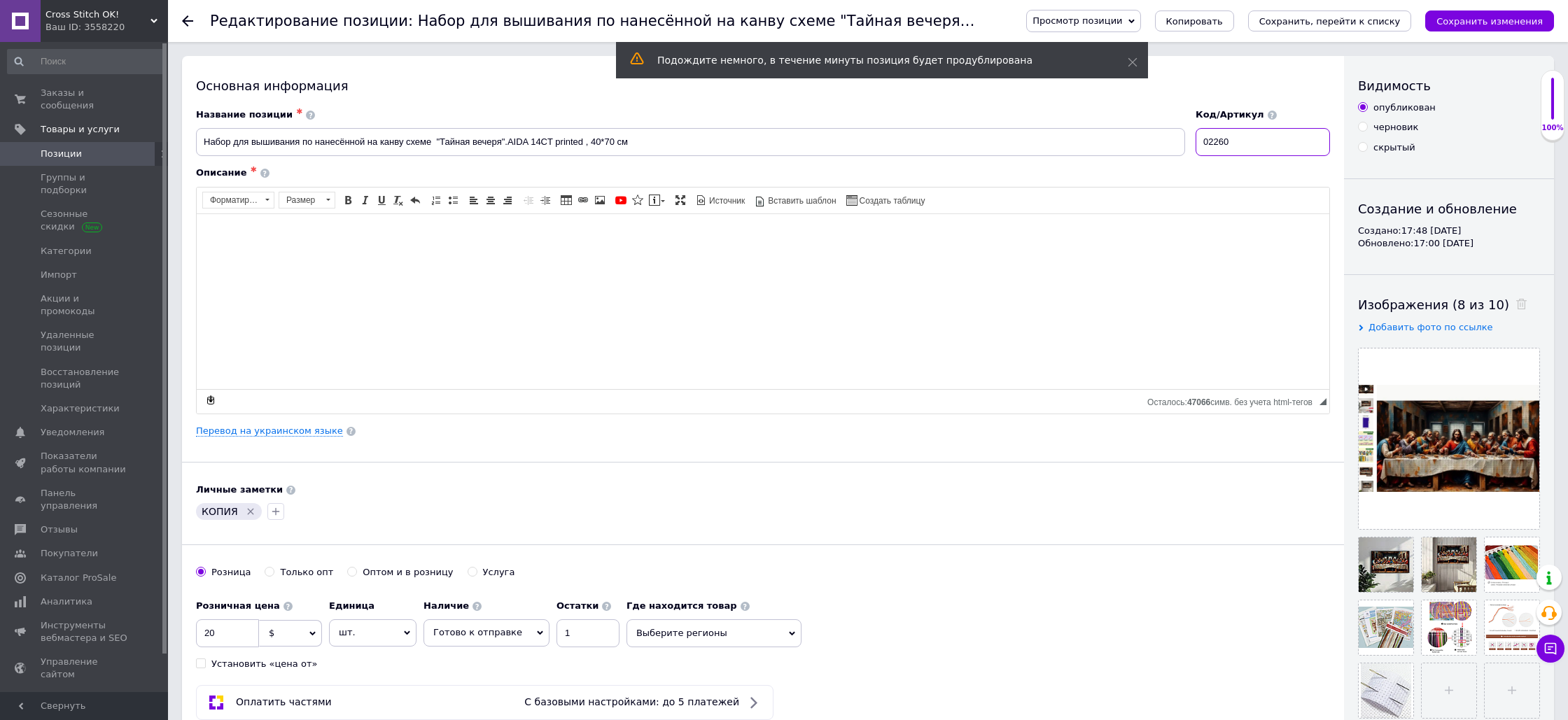
type input "02260"
click at [1252, 174] on div "Описание ✱" at bounding box center [762, 173] width 1134 height 13
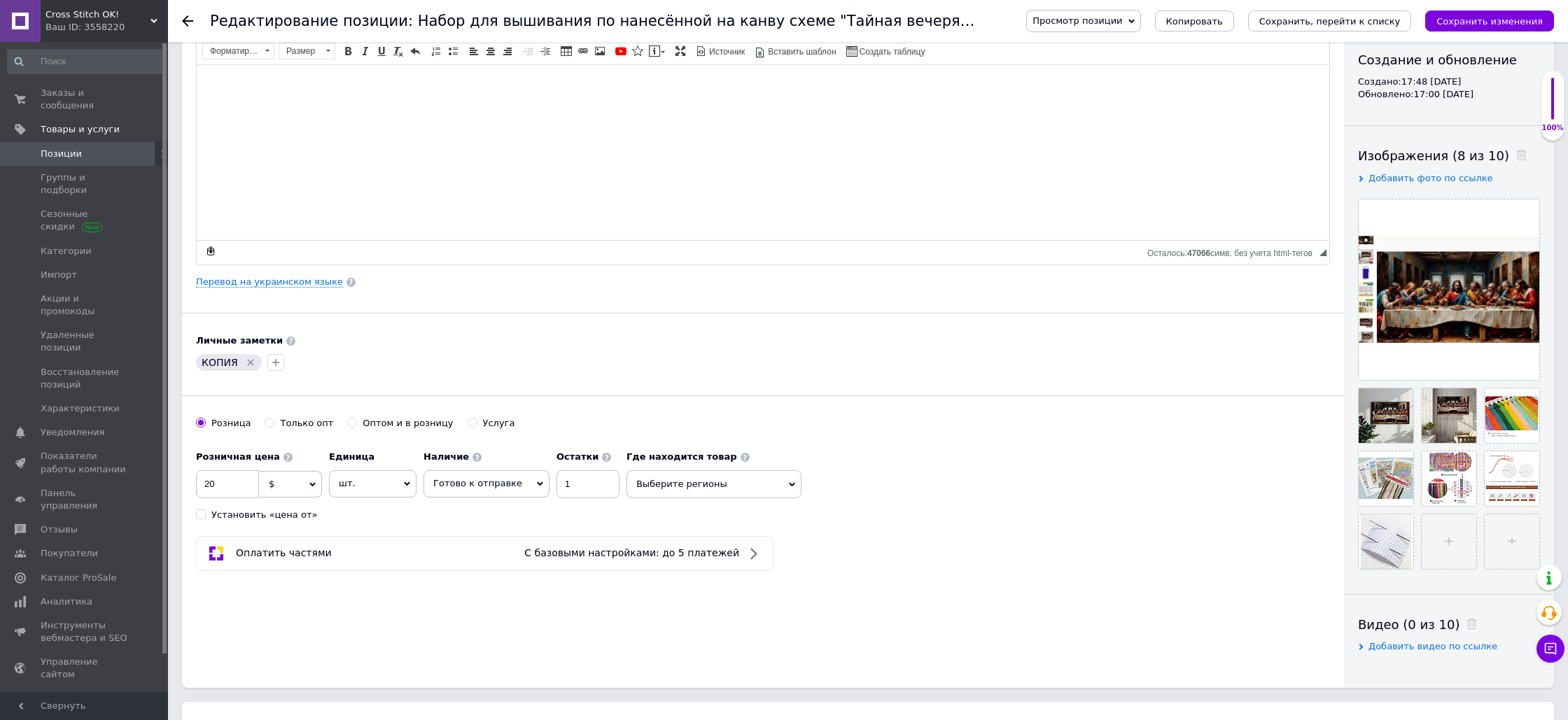
scroll to position [152, 0]
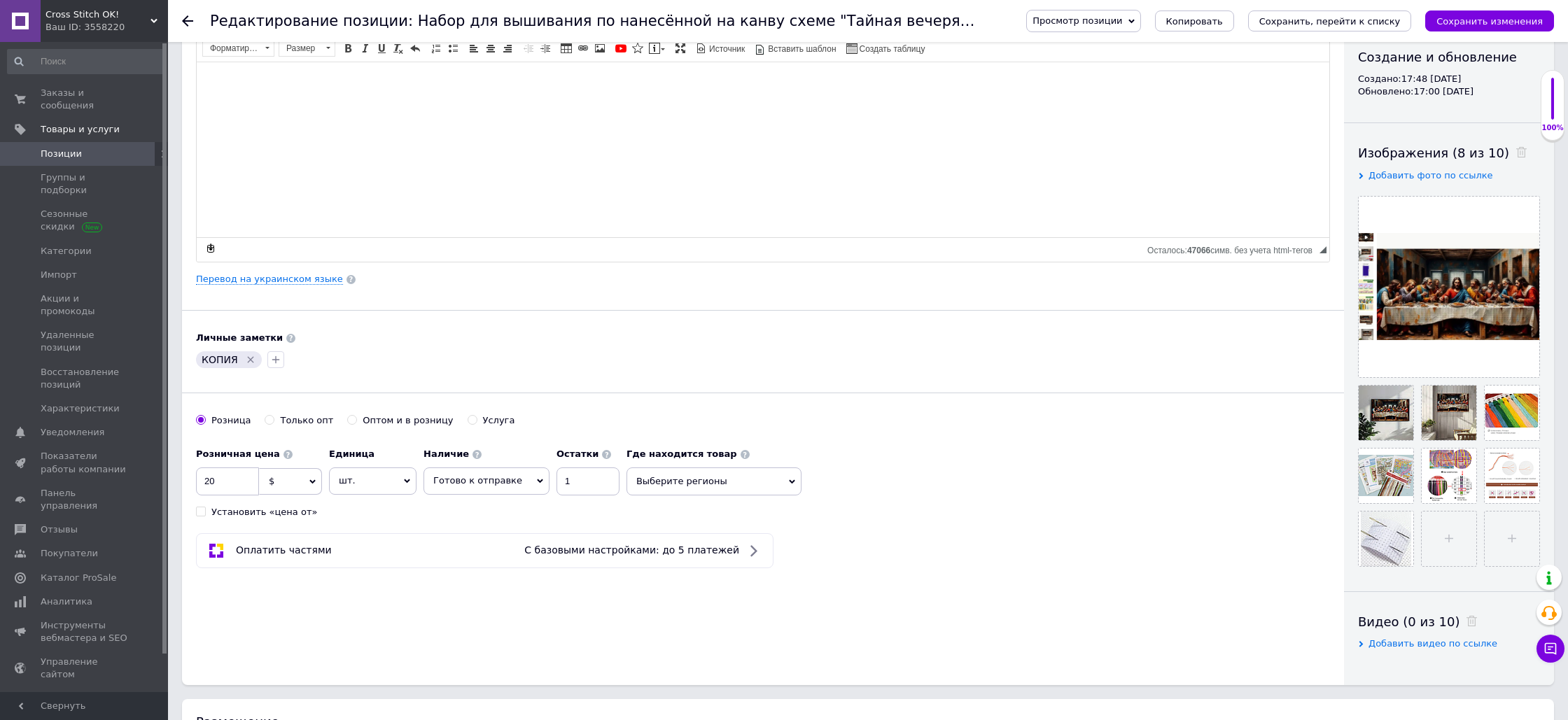
click at [1400, 645] on span "Добавить видео по ссылке" at bounding box center [1433, 643] width 129 height 10
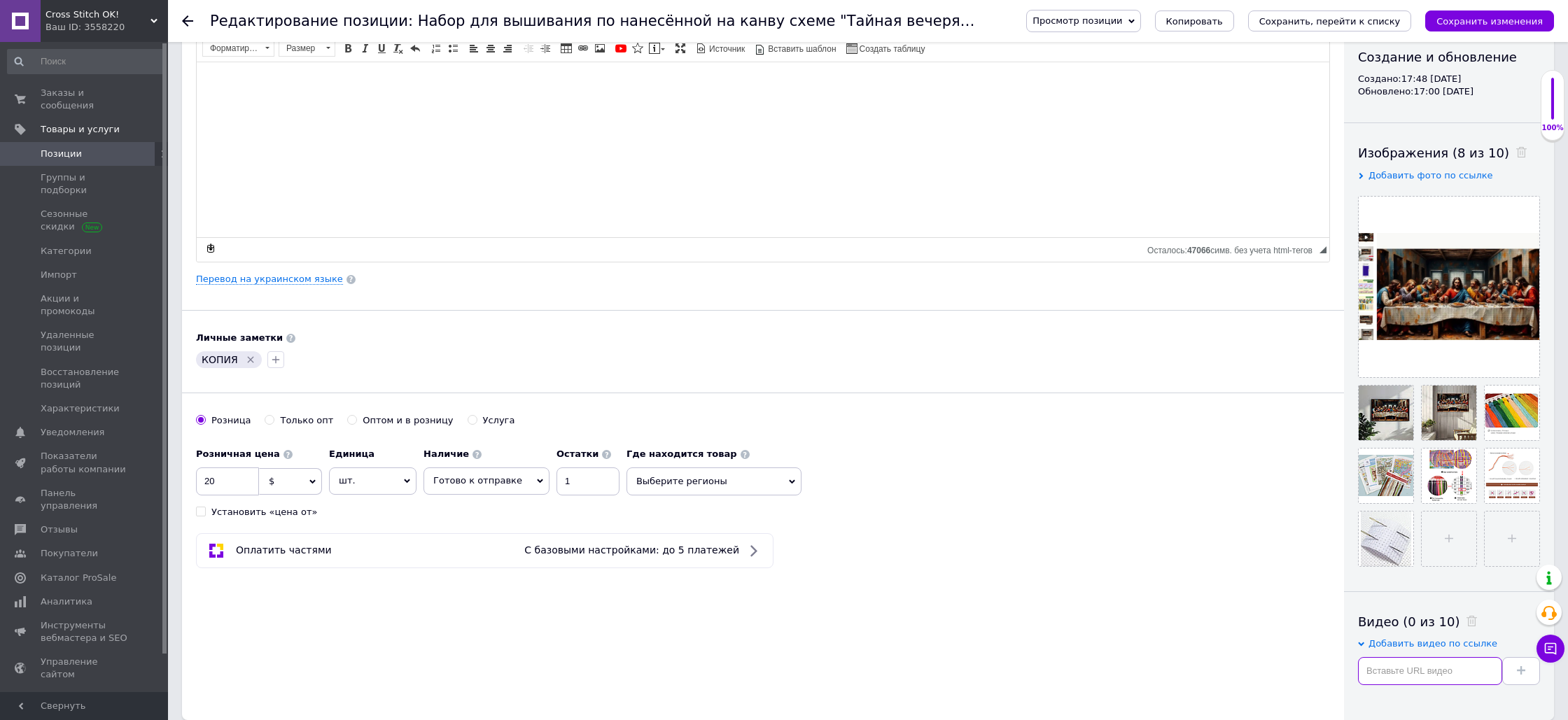
click at [1399, 675] on input "text" at bounding box center [1429, 671] width 144 height 28
paste input "[URL][DOMAIN_NAME]"
type input "[URL][DOMAIN_NAME]"
click at [1523, 671] on icon at bounding box center [1521, 670] width 9 height 9
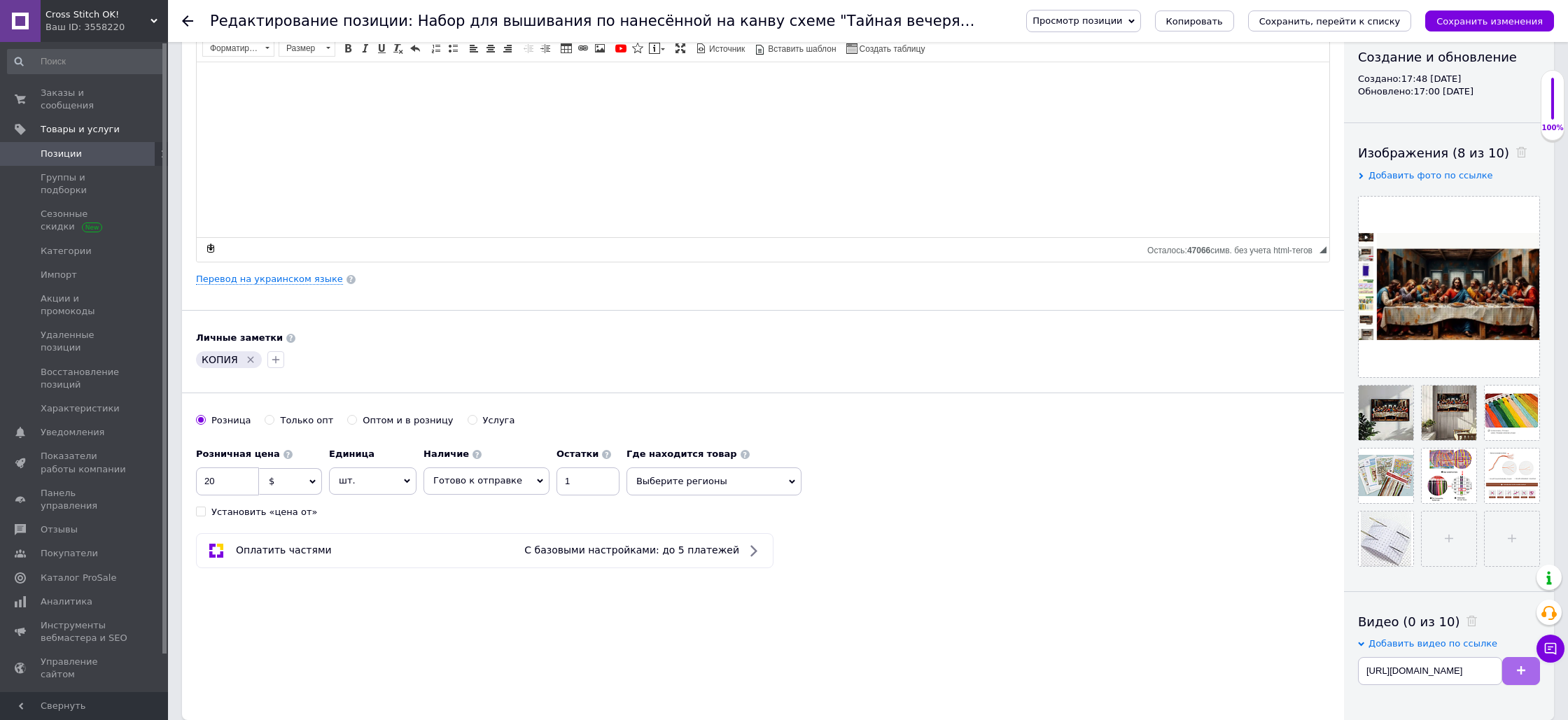
scroll to position [0, 0]
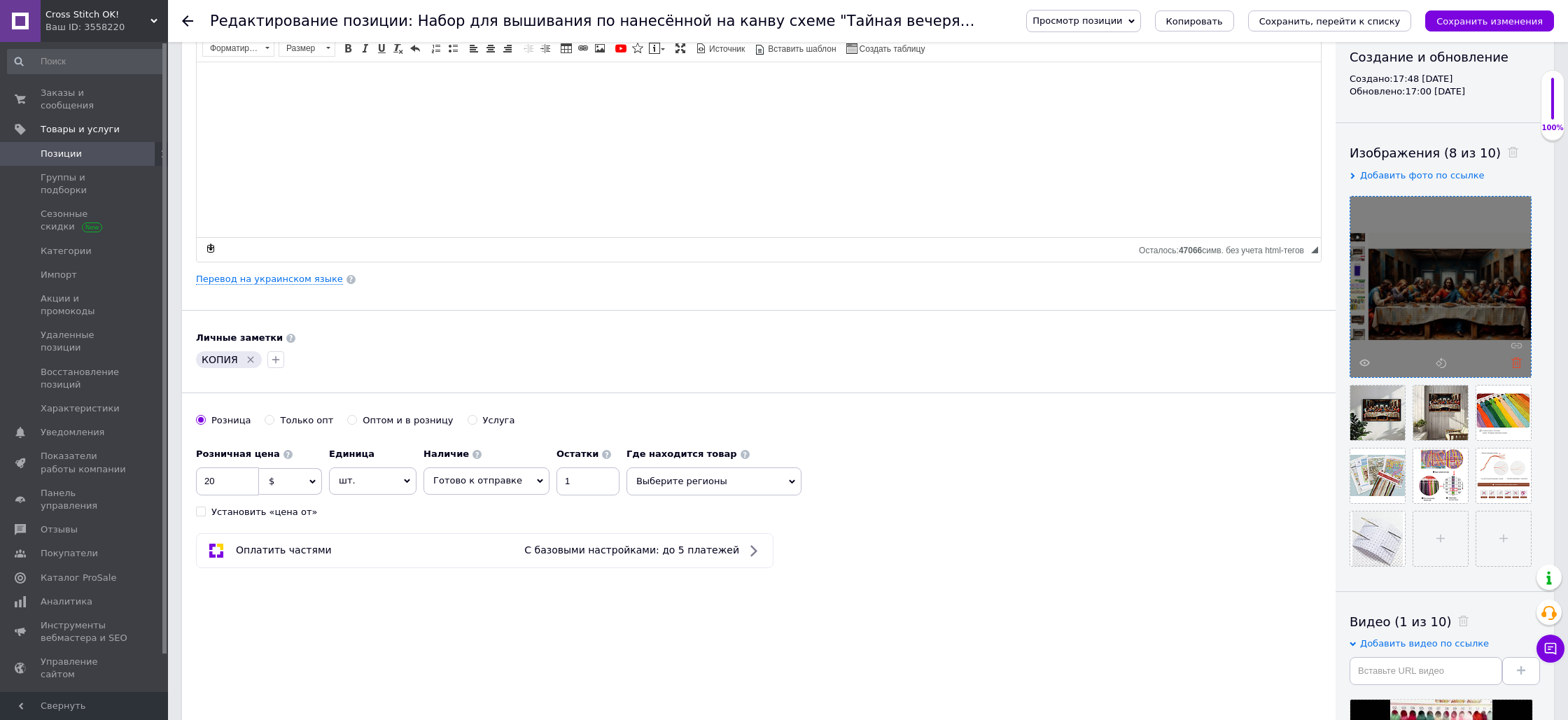
click at [1517, 364] on icon at bounding box center [1516, 362] width 10 height 10
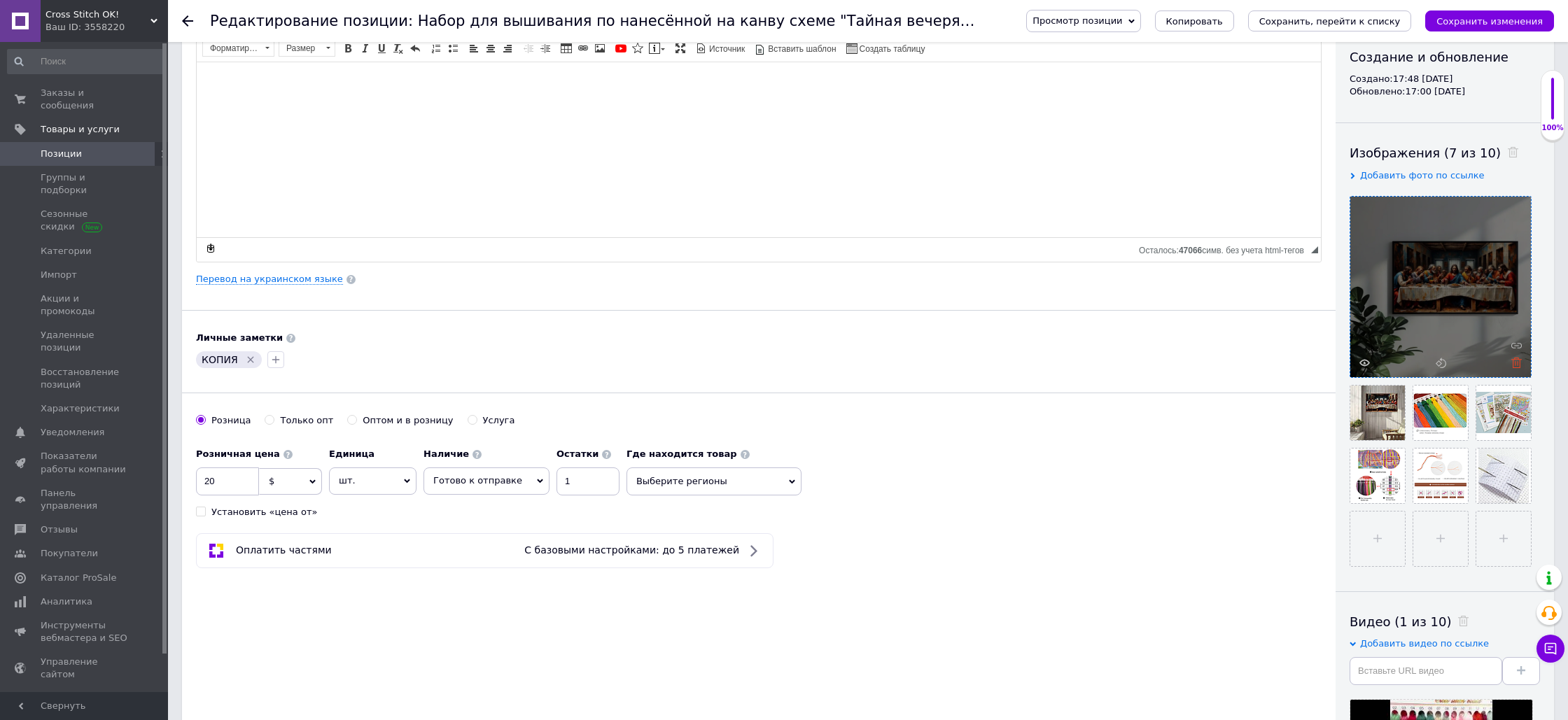
click at [1517, 364] on icon at bounding box center [1516, 362] width 10 height 10
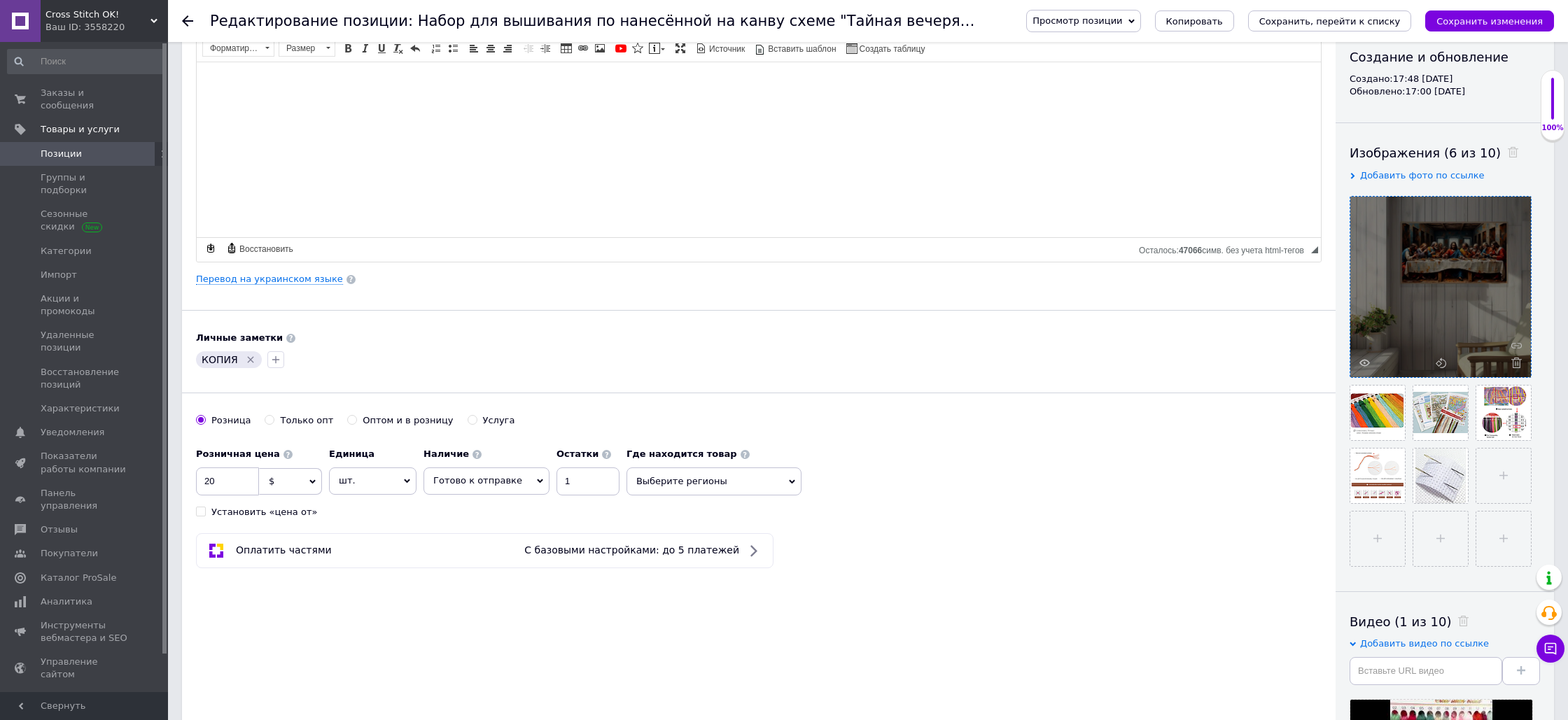
click at [1517, 364] on icon at bounding box center [1516, 362] width 10 height 10
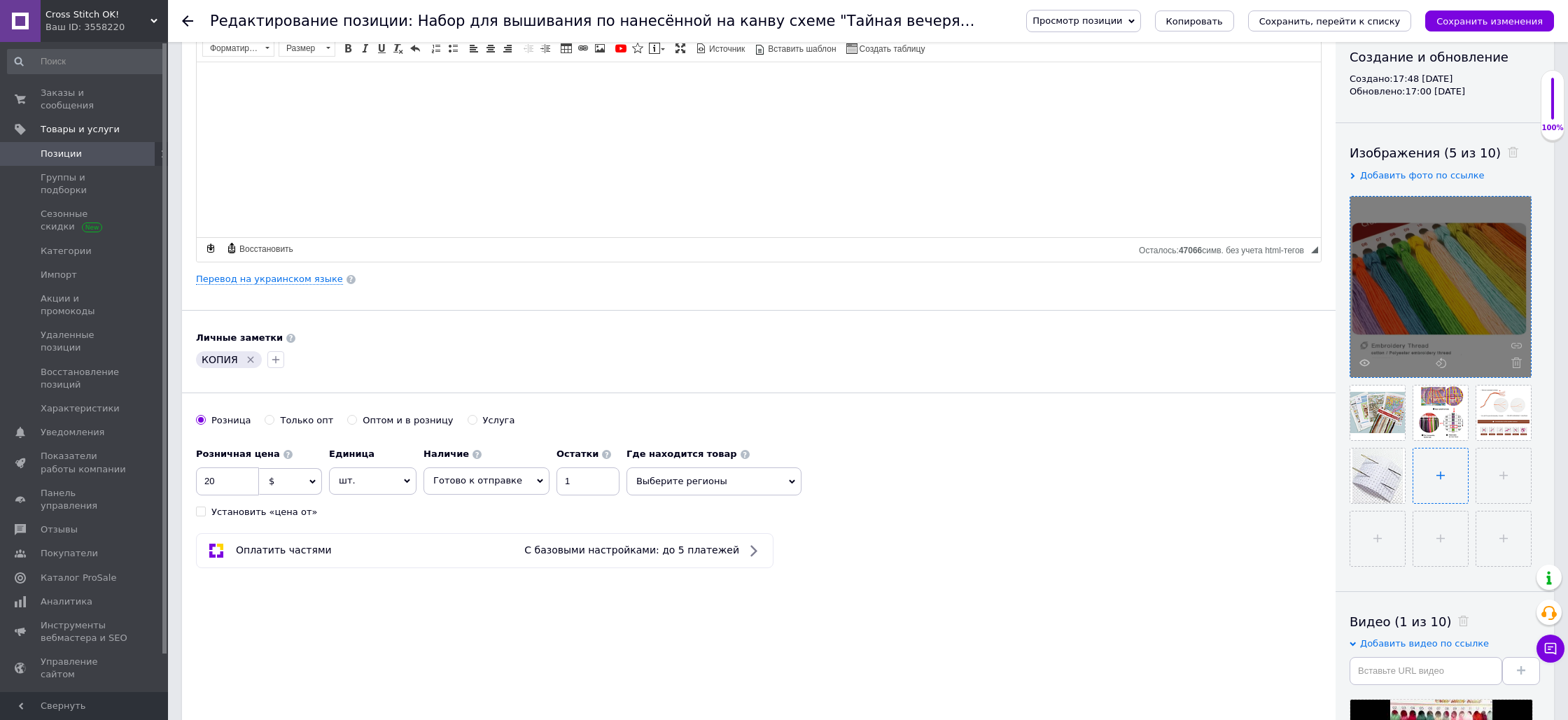
click at [1444, 475] on input "file" at bounding box center [1441, 475] width 55 height 55
click at [1398, 493] on use at bounding box center [1397, 491] width 10 height 10
click at [1525, 432] on icon at bounding box center [1523, 428] width 10 height 10
drag, startPoint x: 1441, startPoint y: 476, endPoint x: 1432, endPoint y: 474, distance: 9.2
click at [1440, 475] on input "file" at bounding box center [1441, 475] width 55 height 55
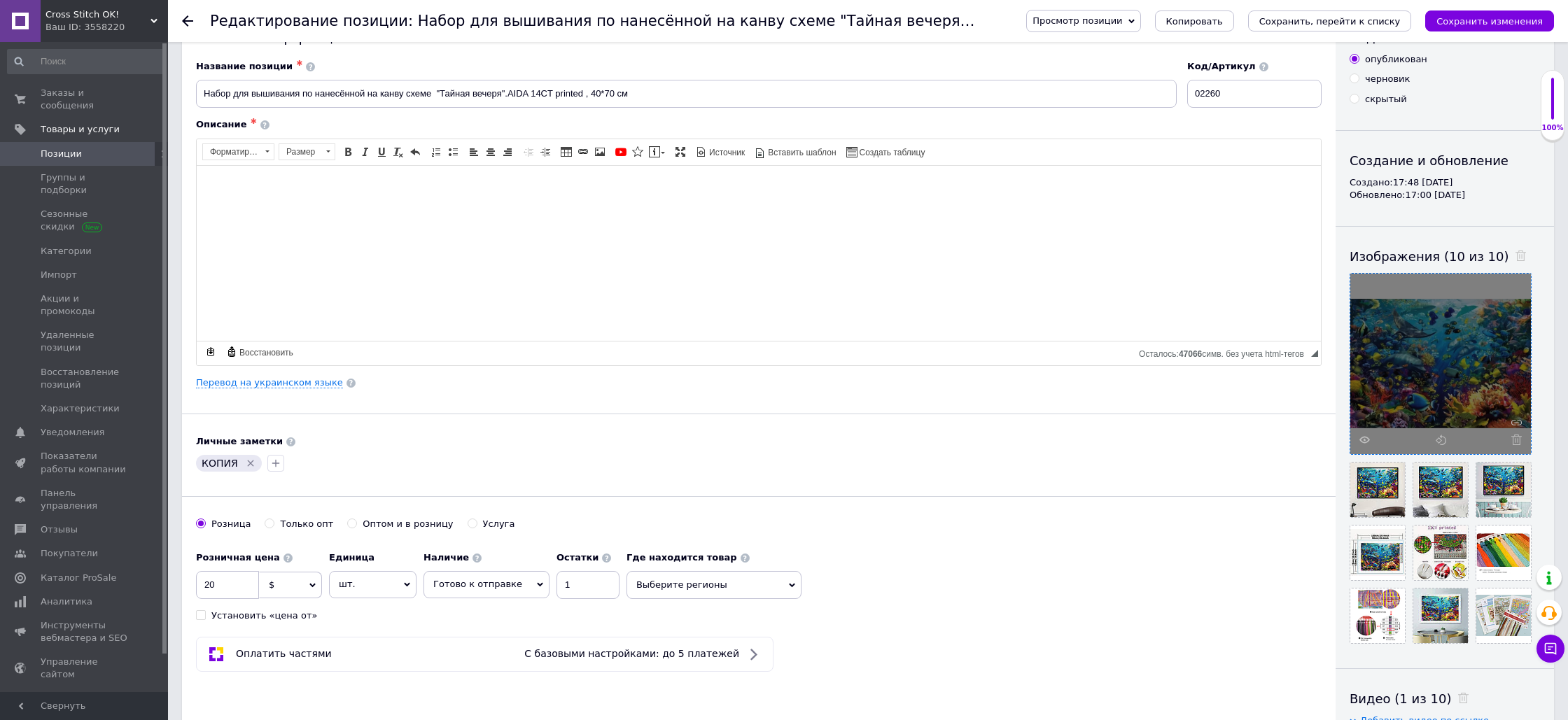
scroll to position [48, 0]
click at [308, 386] on link "Перевод на украинском языке" at bounding box center [269, 383] width 147 height 11
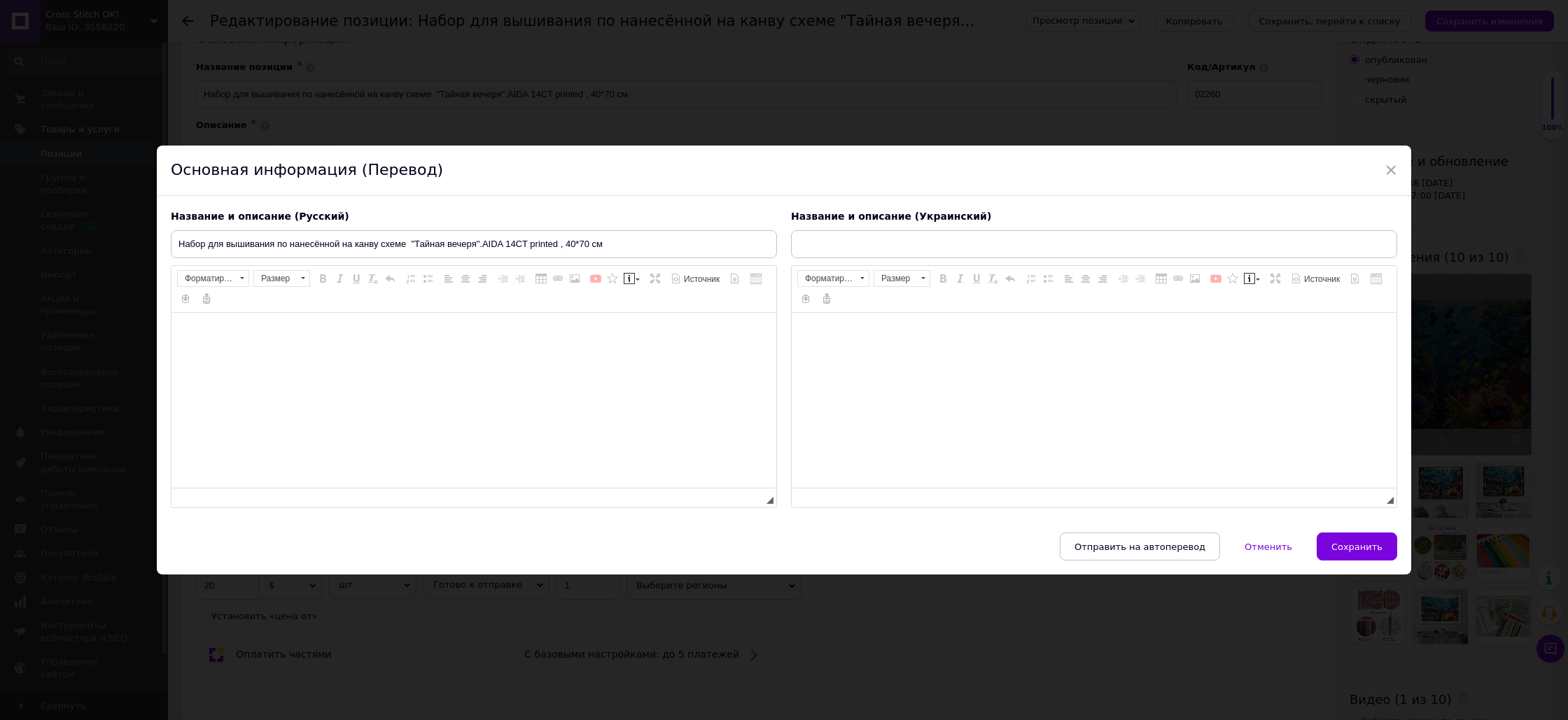
type input "Набір для вишивання за нанесеною на канву схемою "Тайная вечеря".AIDA 14CT prin…"
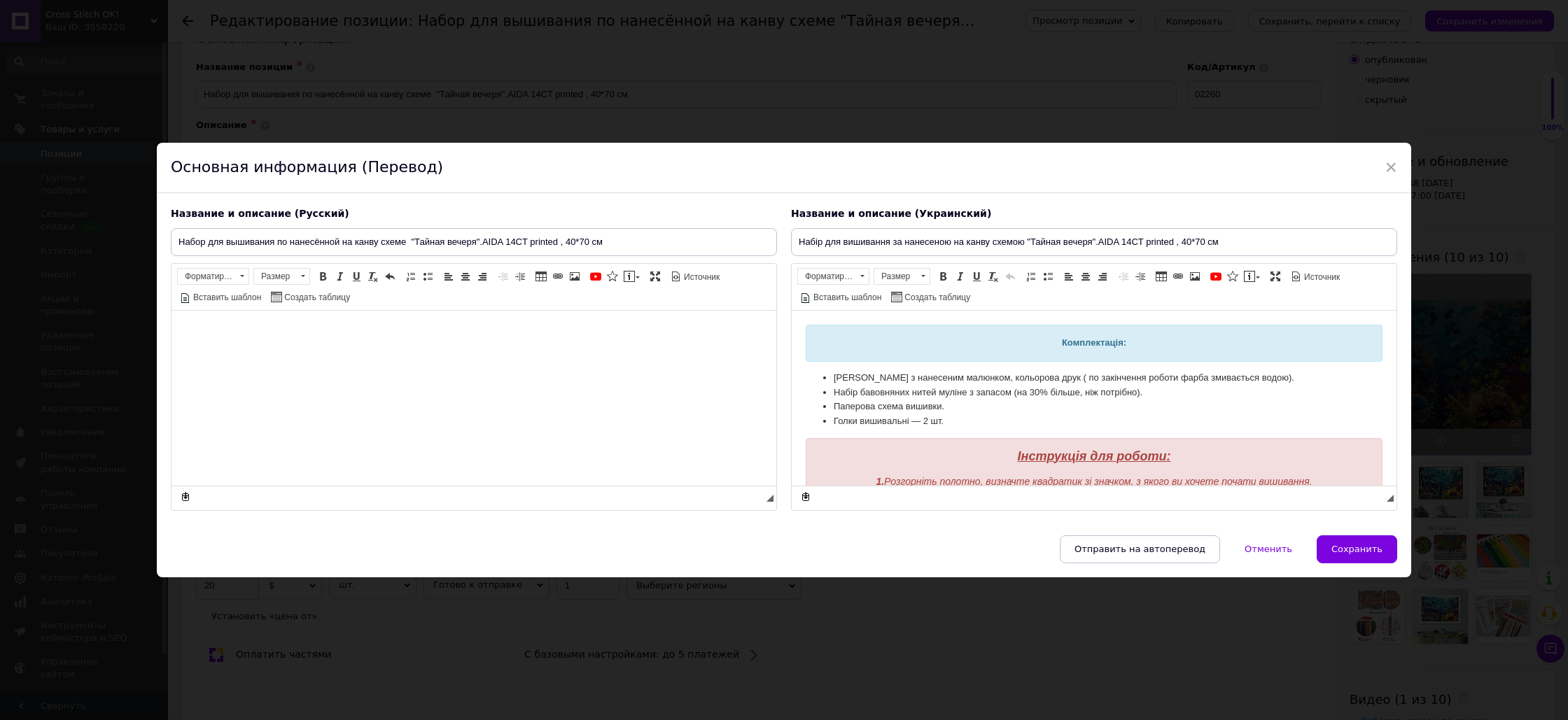
scroll to position [0, 0]
drag, startPoint x: 476, startPoint y: 242, endPoint x: 467, endPoint y: 222, distance: 21.9
click at [421, 238] on input "Набор для вышивания по нанесённой на канву схеме "Тайная вечеря".AIDA 14CT prin…" at bounding box center [473, 241] width 606 height 28
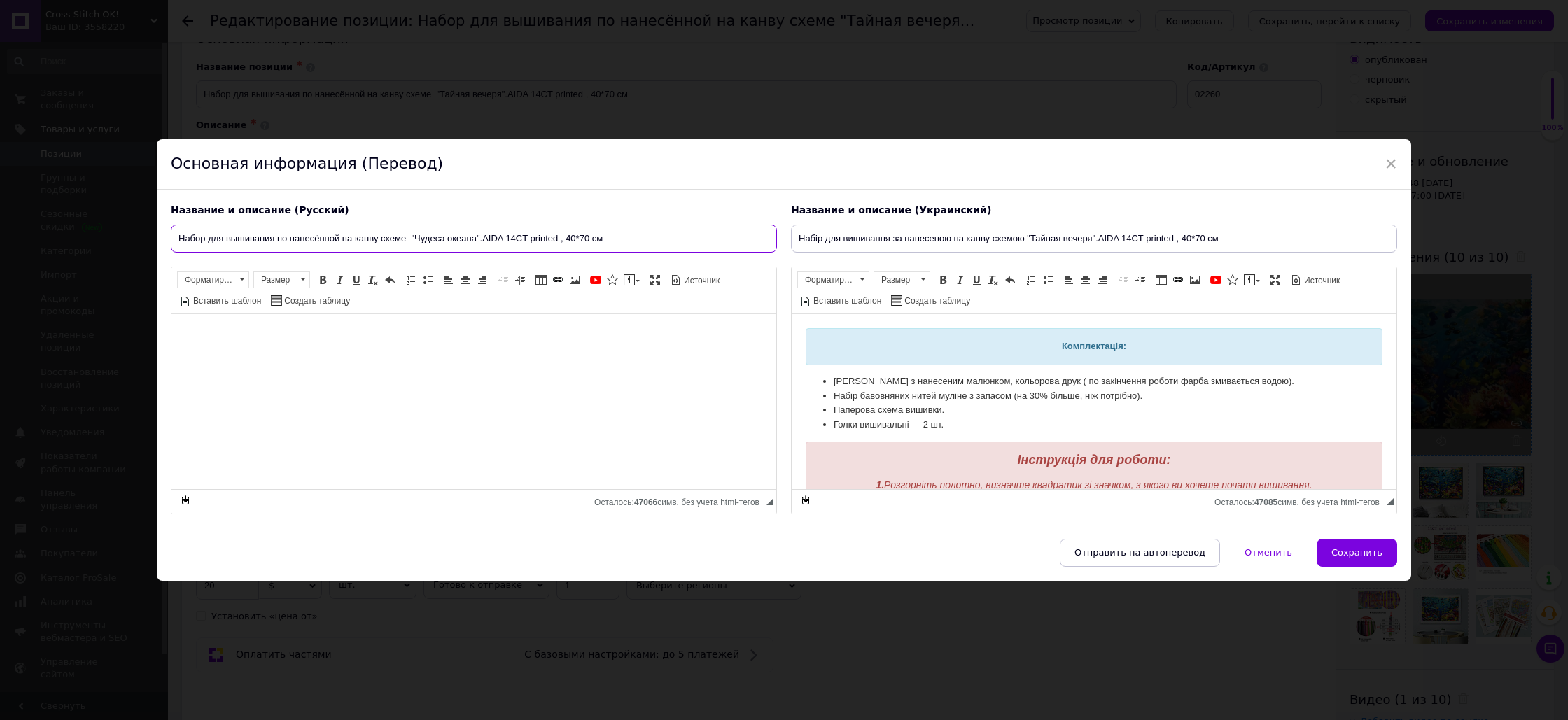
click at [569, 237] on input "Набор для вышивания по нанесённой на канву схеме "Чудеса океана".AIDA 14CT prin…" at bounding box center [473, 238] width 606 height 28
click at [593, 237] on input "Набор для вышивания по нанесённой на канву схеме "Чудеса океана".AIDA 14CT prin…" at bounding box center [473, 238] width 606 height 28
click at [655, 241] on input "Набор для вышивания по нанесённой на канву схеме "Чудеса океана".AIDA 14CT prin…" at bounding box center [473, 238] width 606 height 28
drag, startPoint x: 641, startPoint y: 240, endPoint x: 410, endPoint y: 235, distance: 231.1
click at [410, 235] on input "Набор для вышивания по нанесённой на канву схеме "Чудеса океана".AIDA 14CT prin…" at bounding box center [473, 238] width 606 height 28
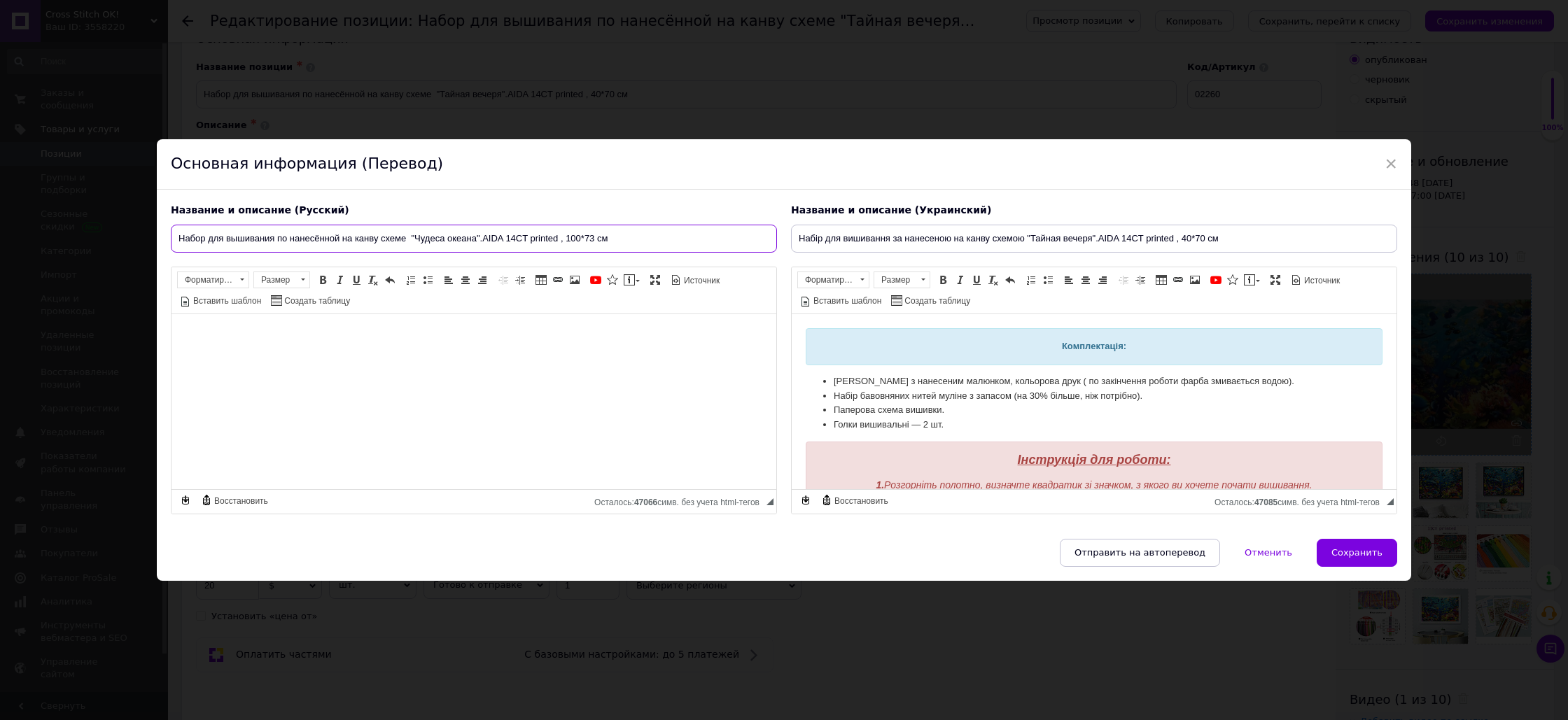
type input "Набор для вышивания по нанесённой на канву схеме "Чудеса океана".AIDA 14CT prin…"
click at [1248, 242] on input "Набір для вишивання за нанесеною на канву схемою "Тайная вечеря".AIDA 14CT prin…" at bounding box center [1094, 238] width 606 height 28
drag, startPoint x: 1237, startPoint y: 240, endPoint x: 1025, endPoint y: 237, distance: 212.0
click at [1025, 237] on input "Набір для вишивання за нанесеною на канву схемою "Тайная вечеря".AIDA 14CT prin…" at bounding box center [1094, 238] width 606 height 28
paste input "удеса океана".AIDA 14CT printed , 100*73"
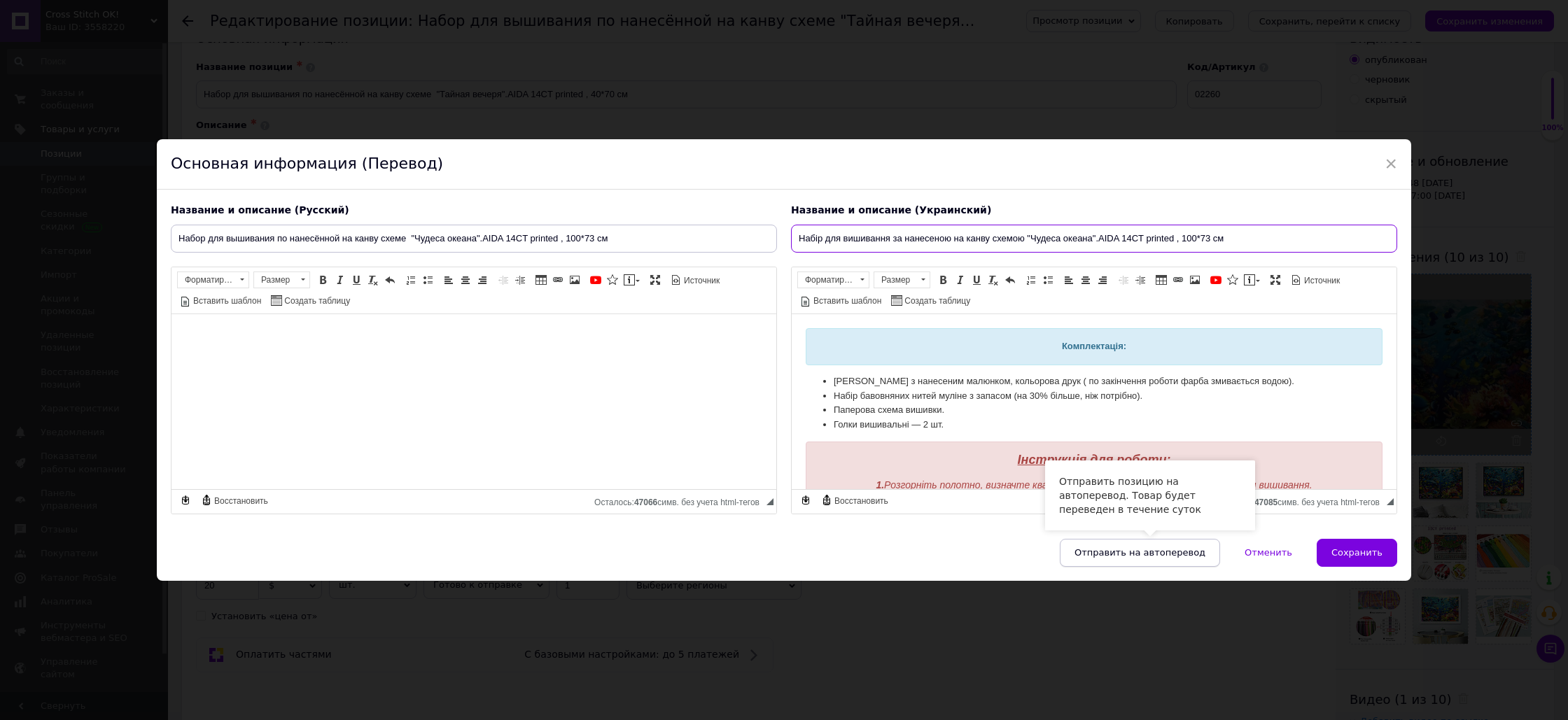
type input "Набір для вишивання за нанесеною на канву схемою "Чудеса океана".AIDA 14CT prin…"
drag, startPoint x: 1151, startPoint y: 558, endPoint x: 1163, endPoint y: 558, distance: 12.0
click at [1151, 558] on button "Отправить на автоперевод" at bounding box center [1139, 553] width 160 height 28
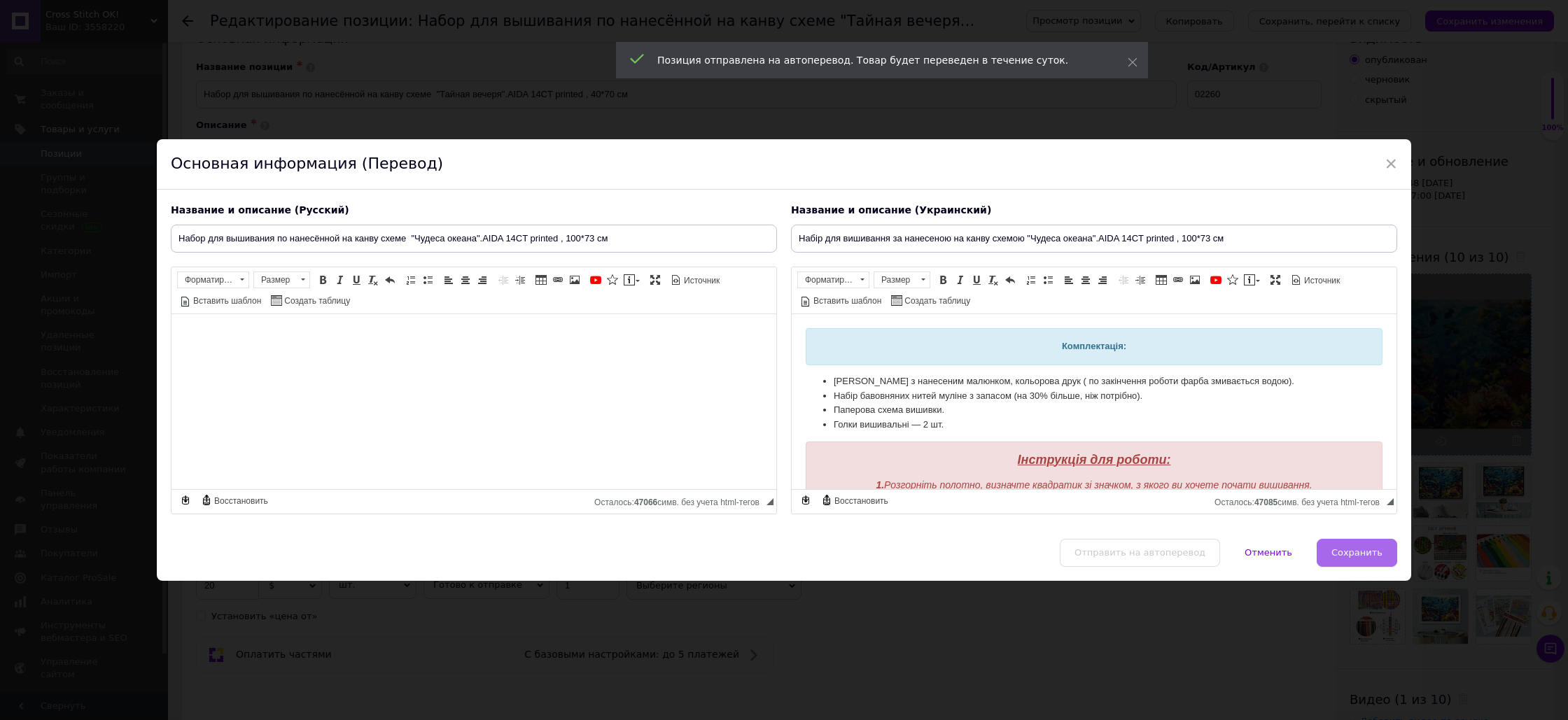
click at [1358, 552] on span "Сохранить" at bounding box center [1357, 552] width 51 height 10
type input "Набор для вышивания по нанесённой на канву схеме "Чудеса океана".AIDA 14CT prin…"
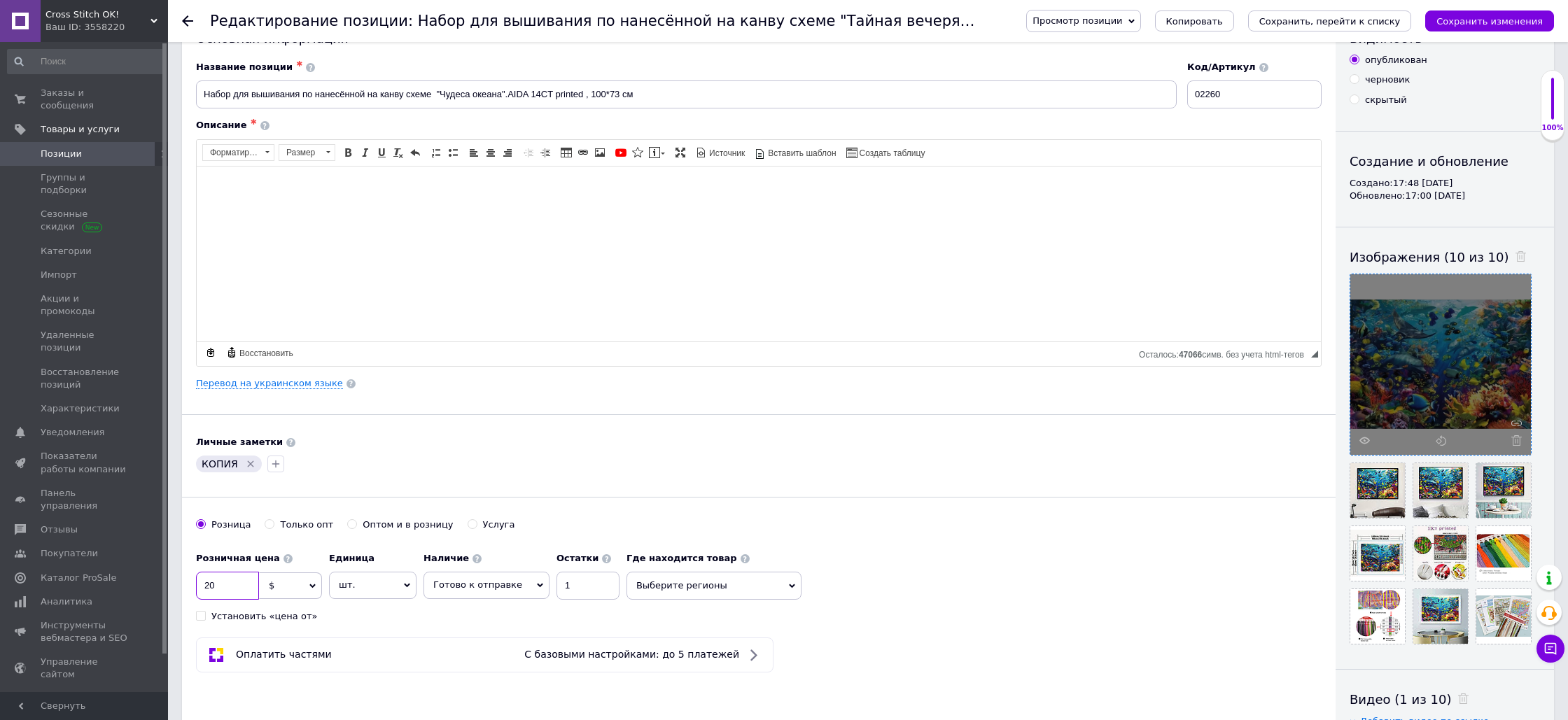
drag, startPoint x: 216, startPoint y: 587, endPoint x: 199, endPoint y: 584, distance: 17.3
click at [199, 584] on input "20" at bounding box center [227, 585] width 63 height 28
type input "39.9"
click at [249, 465] on icon "Удалить метку" at bounding box center [251, 464] width 11 height 11
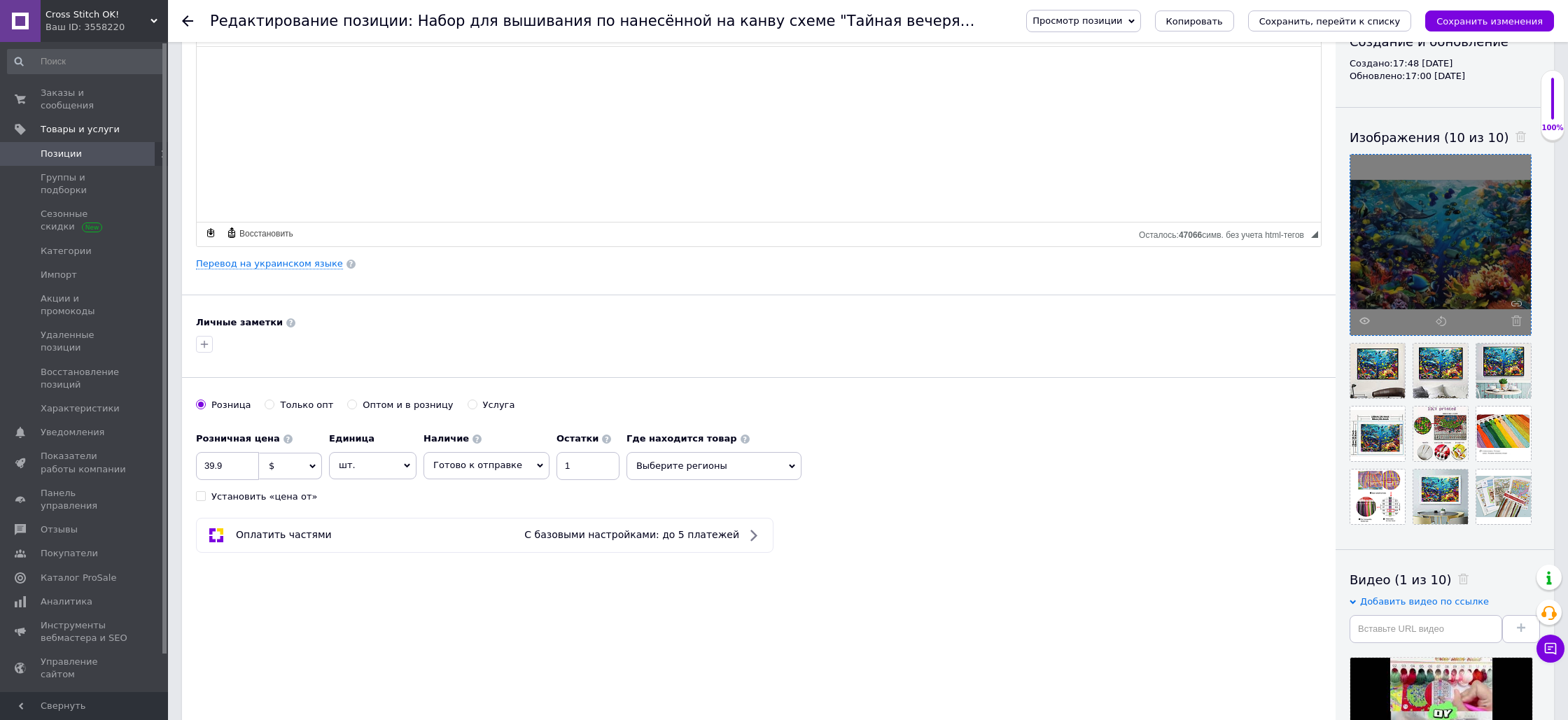
scroll to position [176, 0]
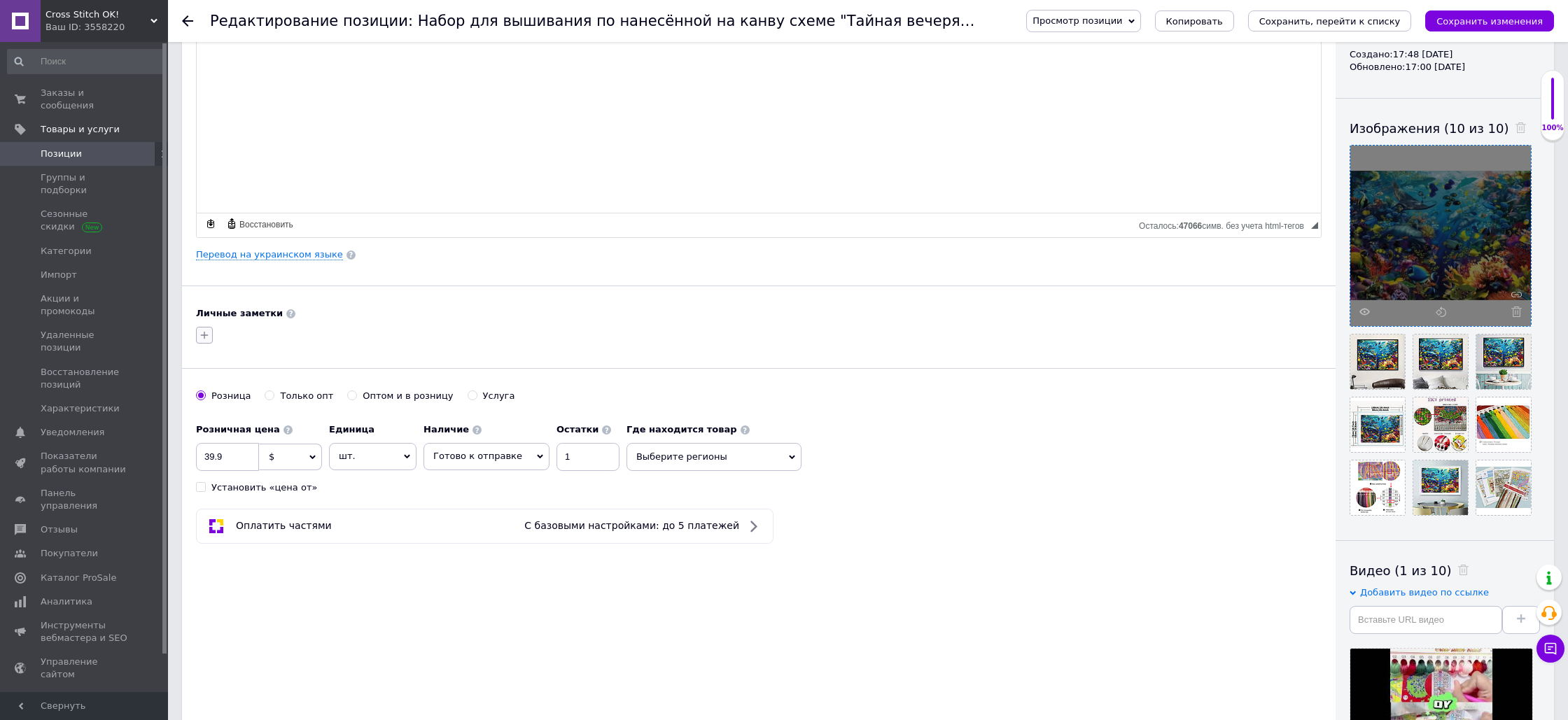
click at [204, 337] on icon "button" at bounding box center [205, 335] width 8 height 8
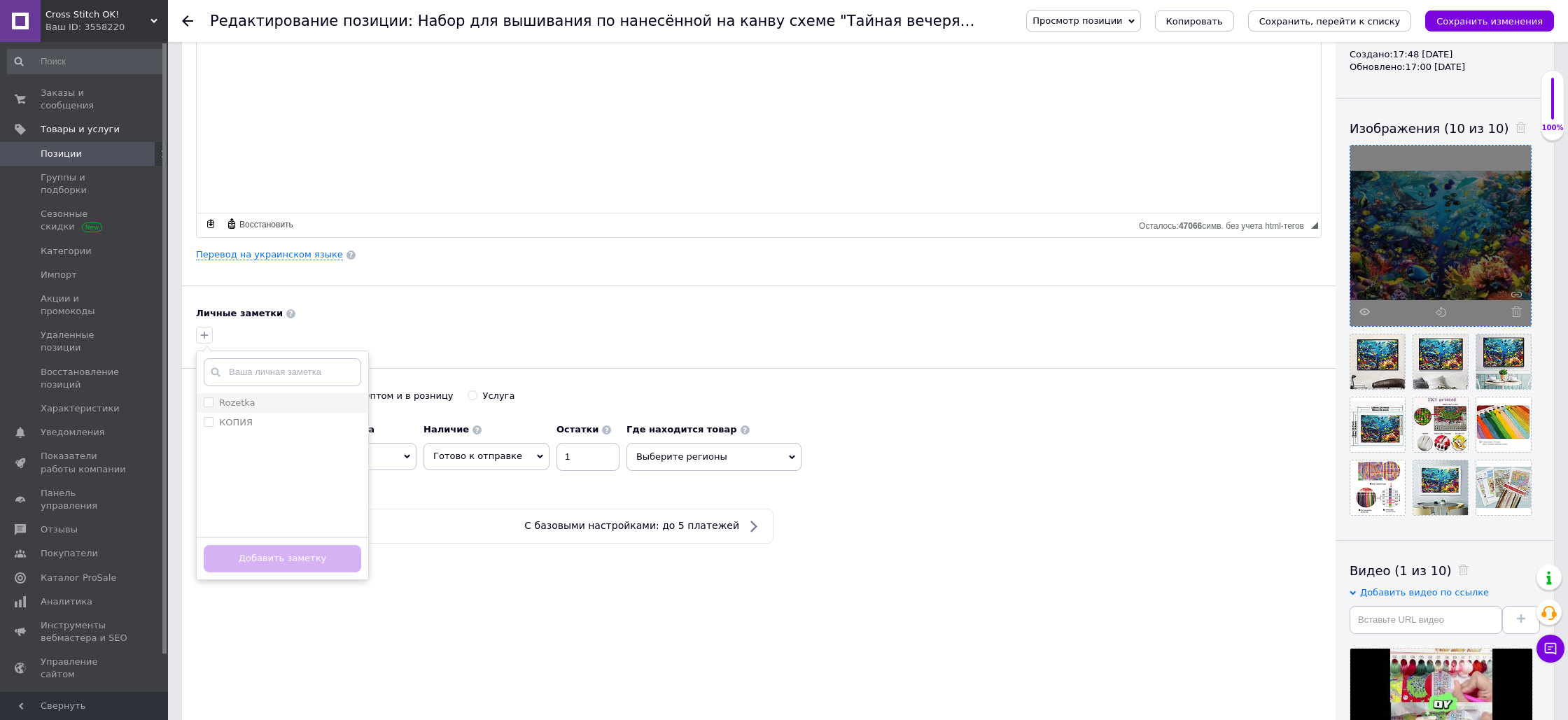
click at [210, 401] on input "Rozetka" at bounding box center [208, 401] width 9 height 9
checkbox input "true"
drag, startPoint x: 271, startPoint y: 561, endPoint x: 261, endPoint y: 557, distance: 10.8
click at [271, 561] on button "Добавить заметку" at bounding box center [283, 558] width 158 height 27
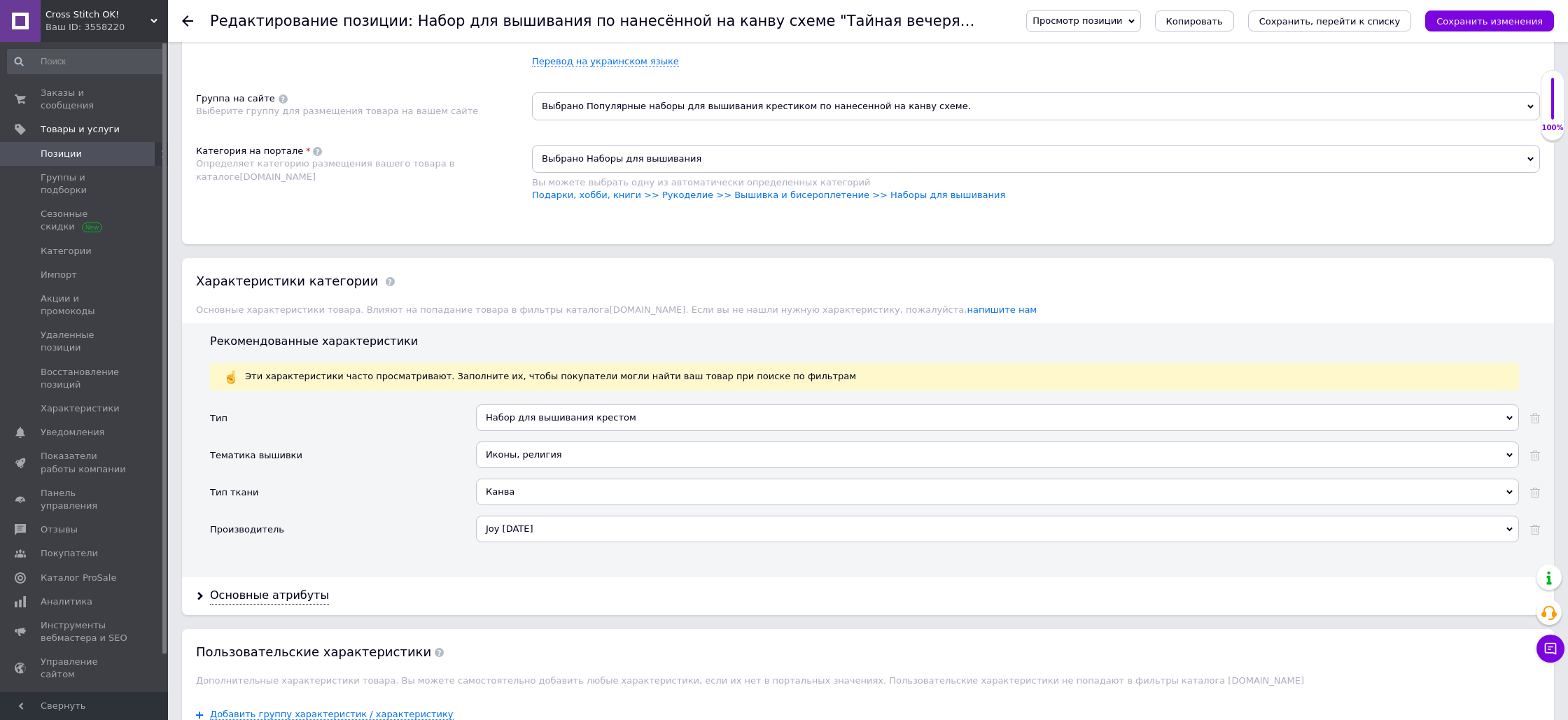
scroll to position [1104, 0]
click at [608, 440] on div "Иконы, религия" at bounding box center [997, 452] width 1043 height 26
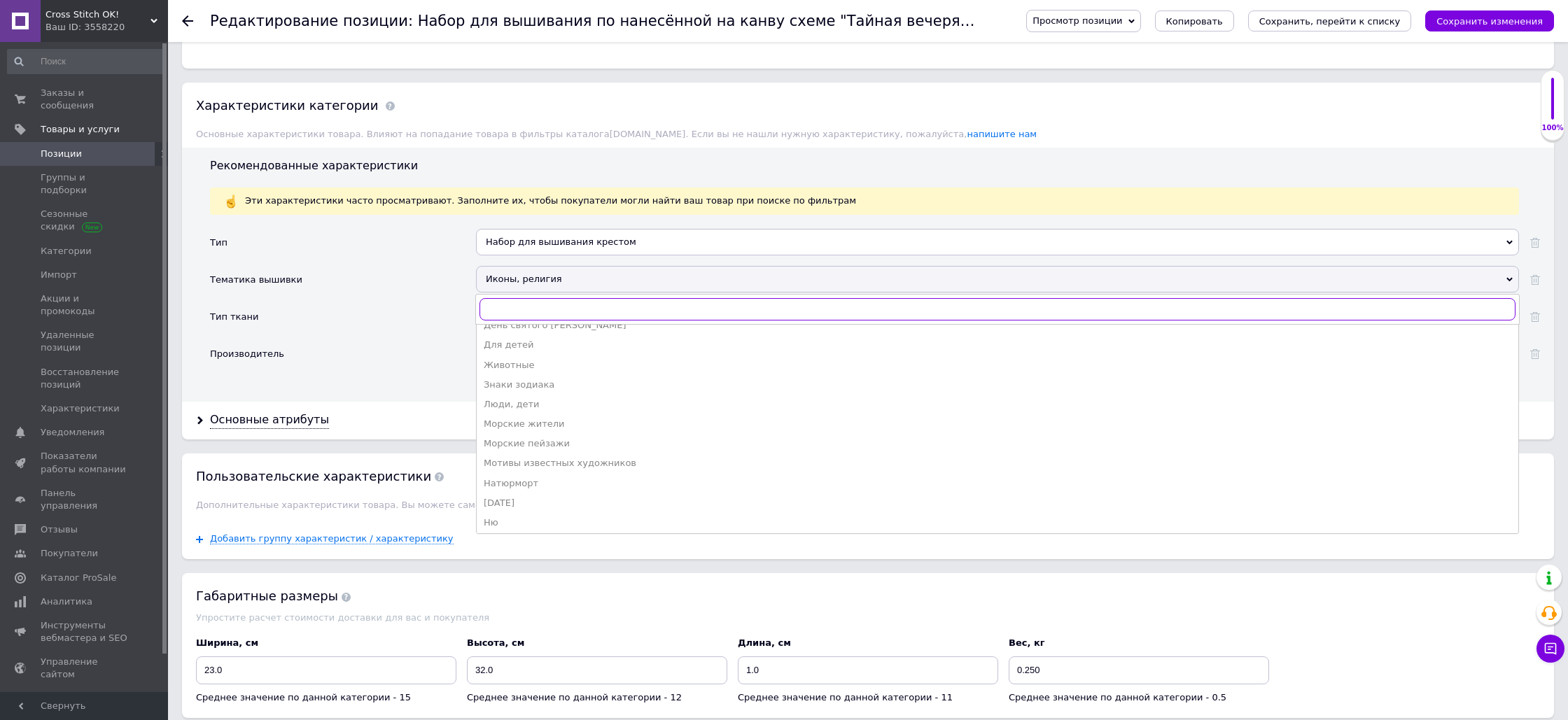
scroll to position [138, 0]
click at [587, 411] on div "Морские жители" at bounding box center [998, 417] width 1028 height 13
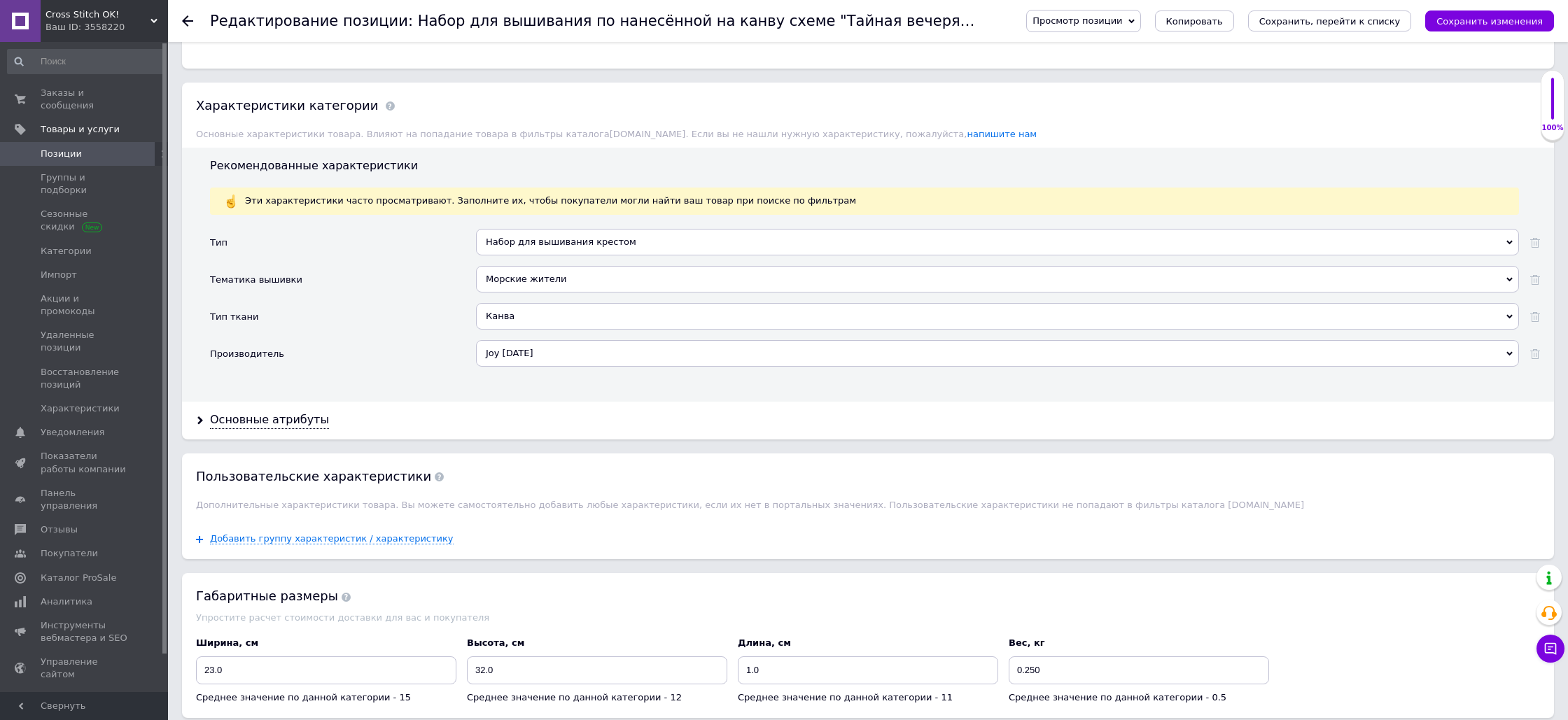
drag, startPoint x: 298, startPoint y: 413, endPoint x: 315, endPoint y: 389, distance: 29.4
click at [298, 413] on div "Основные атрибуты" at bounding box center [269, 420] width 119 height 16
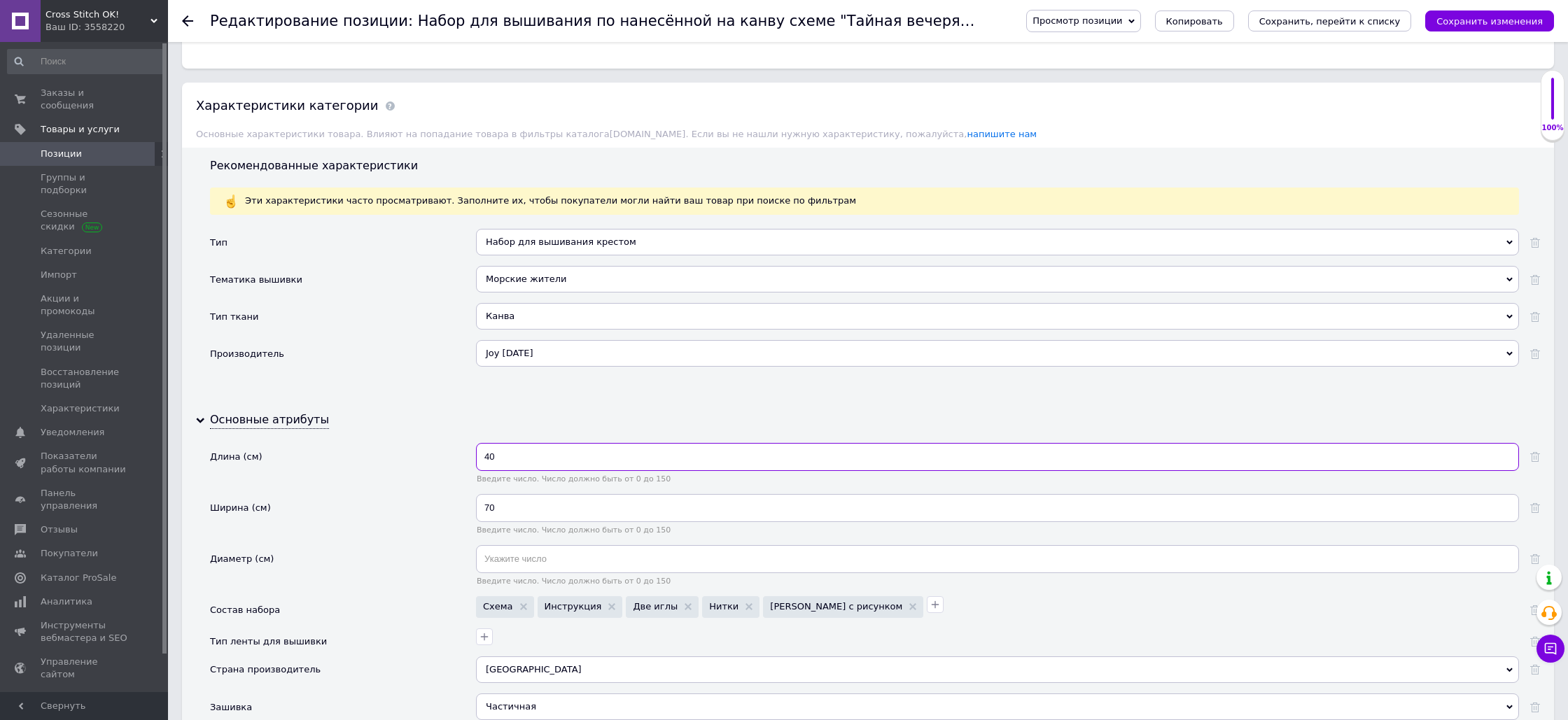
drag, startPoint x: 490, startPoint y: 445, endPoint x: 482, endPoint y: 444, distance: 8.1
click at [484, 445] on input "40" at bounding box center [997, 456] width 1043 height 28
type input "100"
click at [512, 498] on input "70" at bounding box center [997, 507] width 1043 height 28
type input "73"
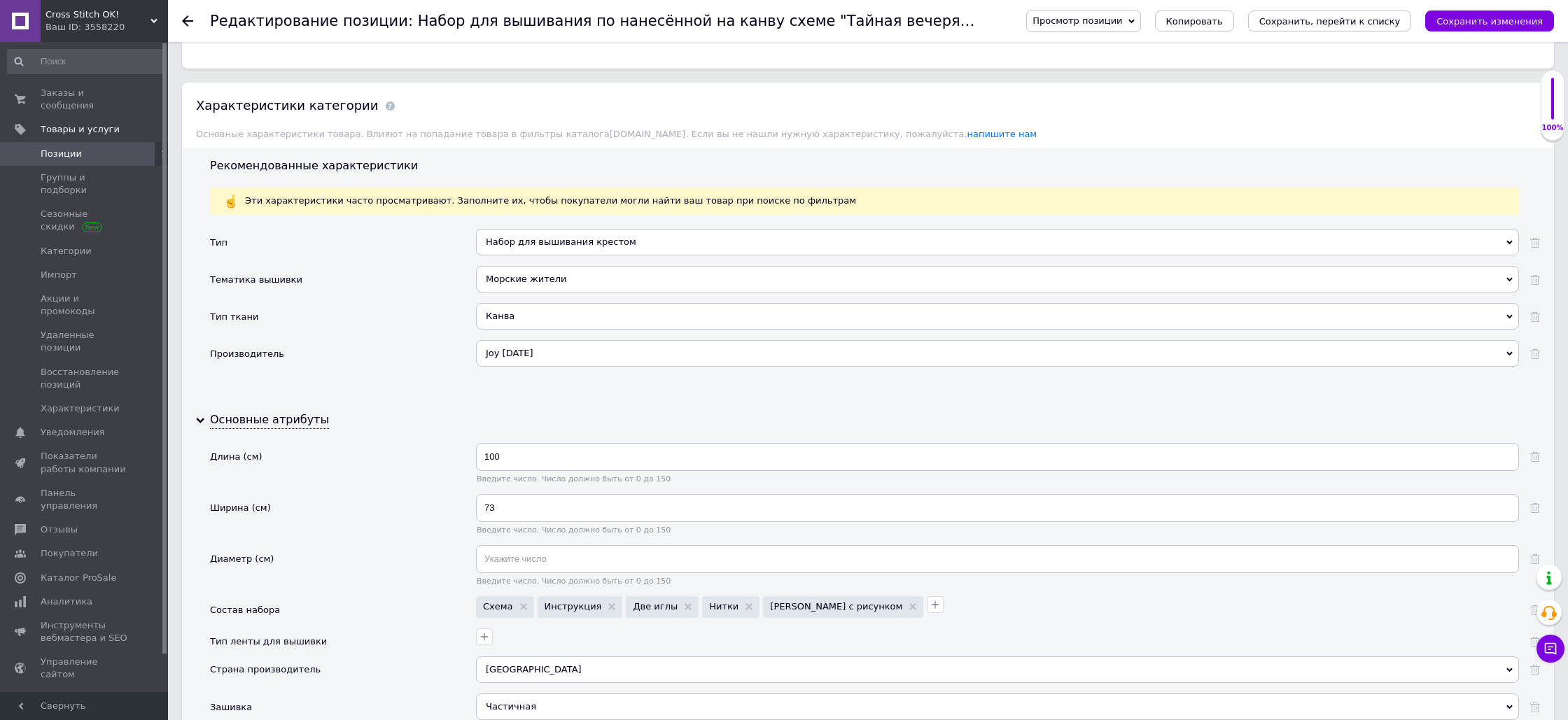
click at [419, 443] on div "Длина (см)" at bounding box center [343, 468] width 266 height 51
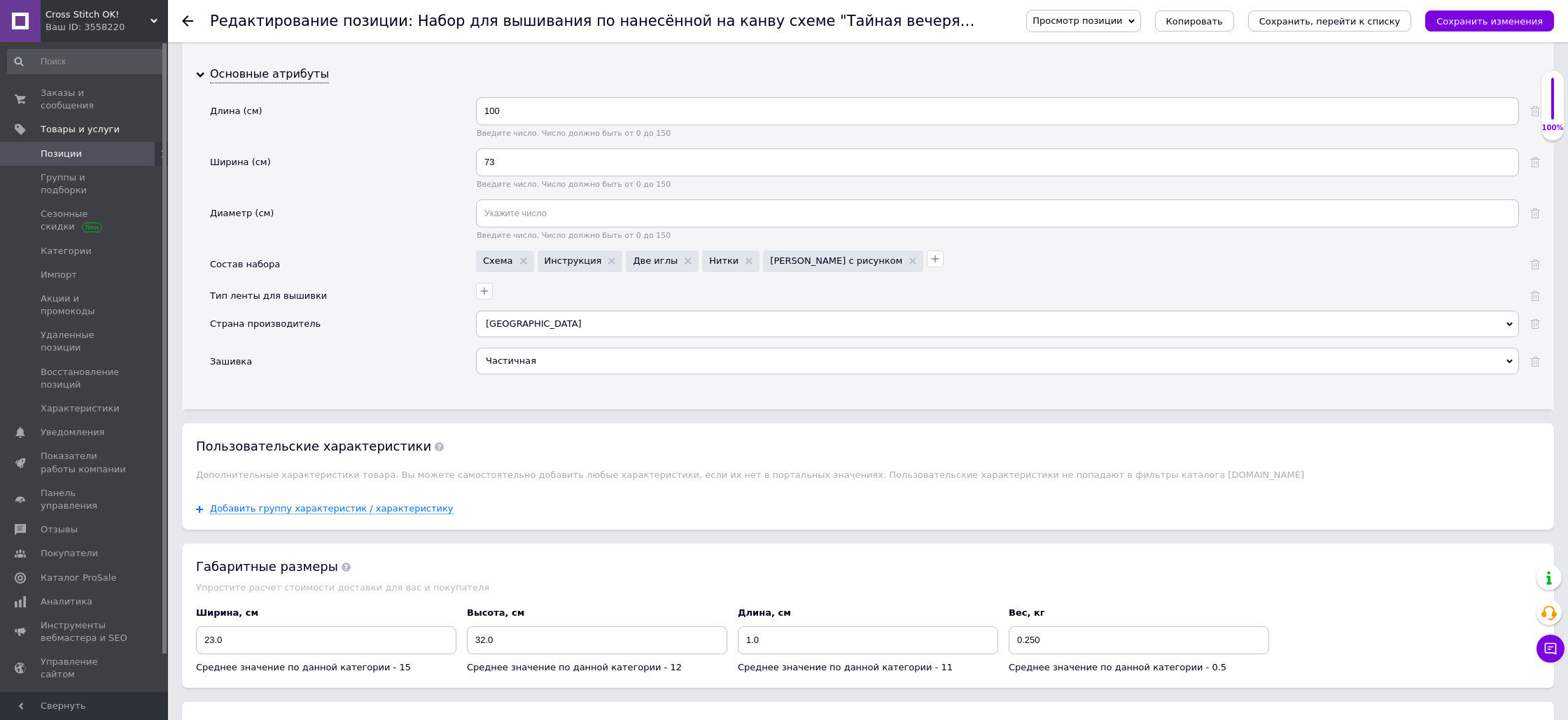
scroll to position [1627, 0]
drag, startPoint x: 759, startPoint y: 622, endPoint x: 741, endPoint y: 621, distance: 18.0
click at [741, 622] on input "1.0" at bounding box center [868, 636] width 261 height 28
type input "7"
click at [701, 581] on div "Габаритные размеры Упростите расчет стоимости доставки для вас и покупателя Шир…" at bounding box center [868, 612] width 1372 height 145
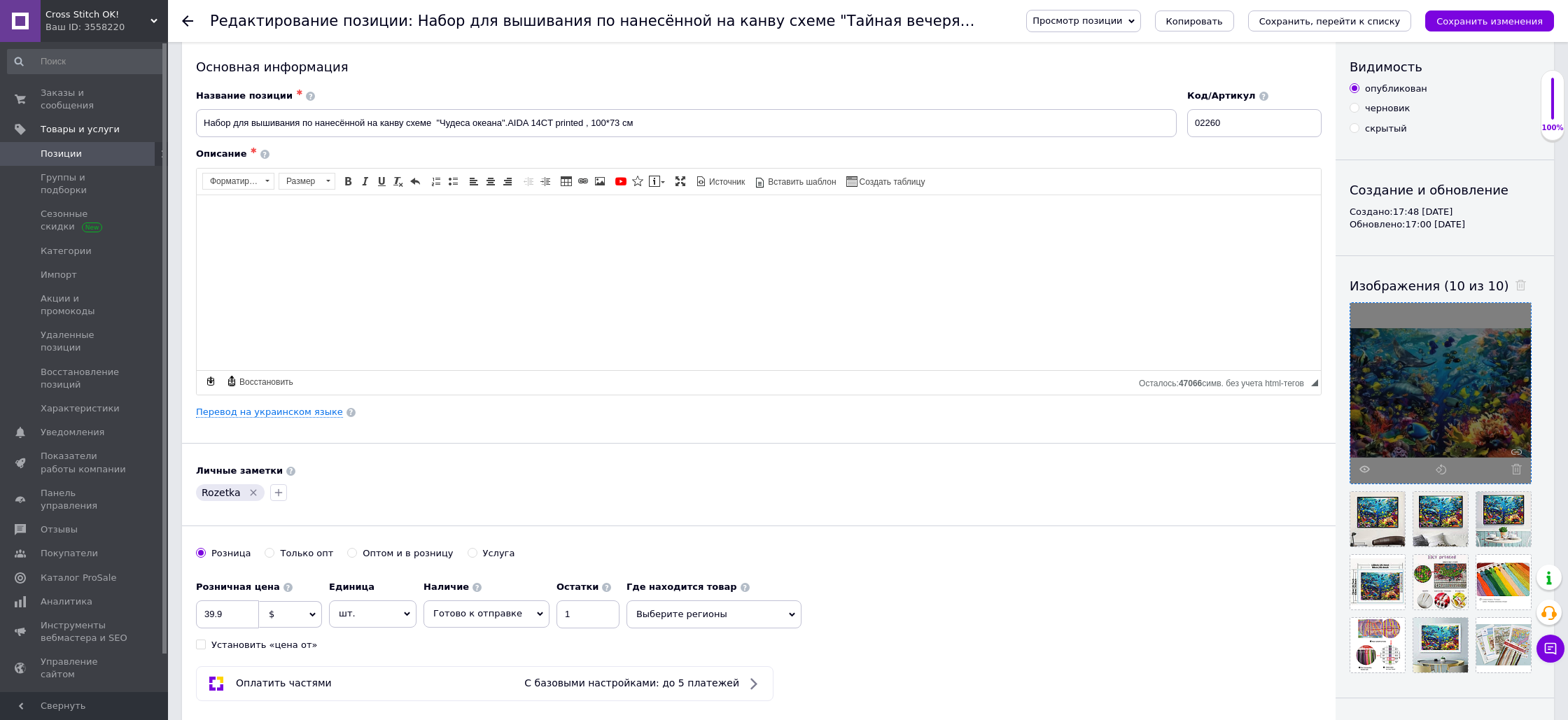
scroll to position [0, 0]
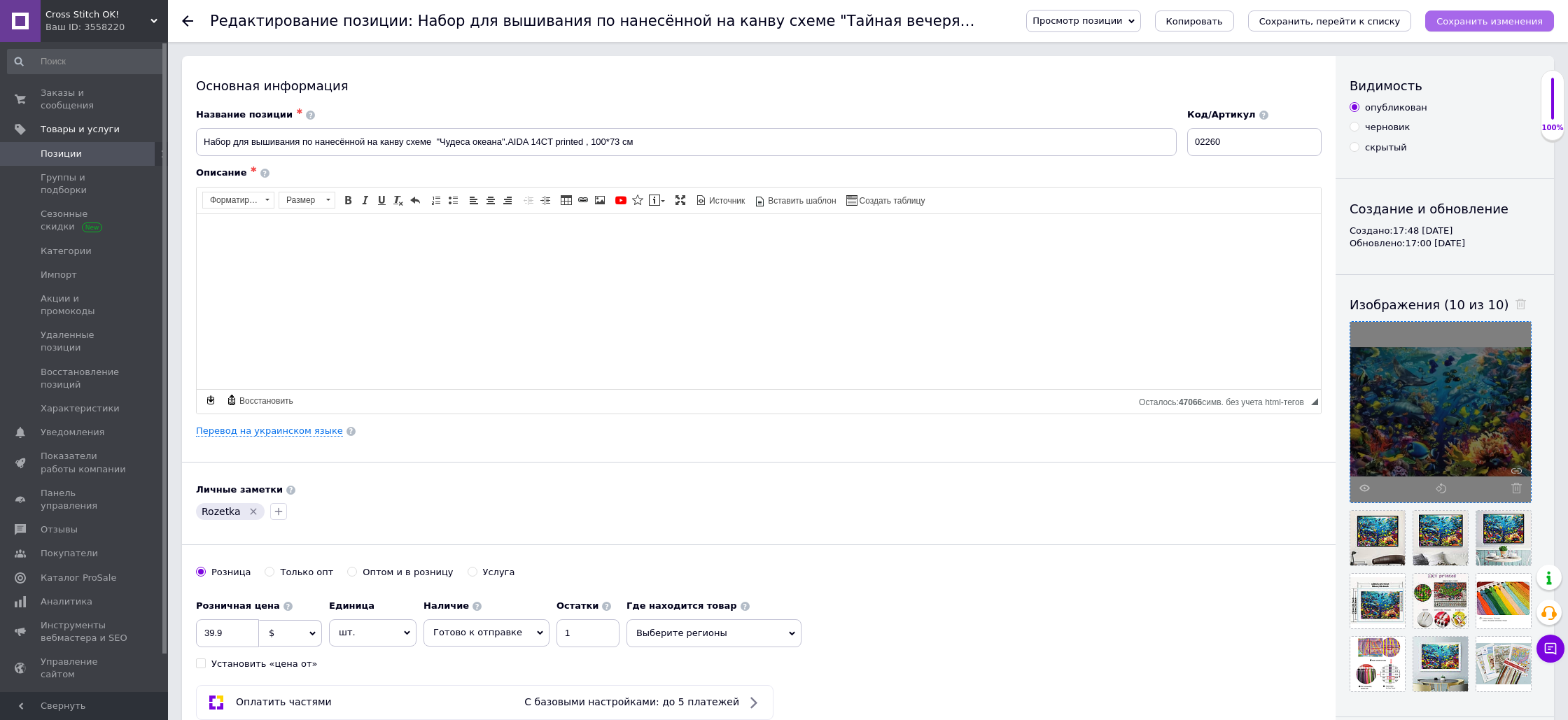
click at [1468, 24] on icon "Сохранить изменения" at bounding box center [1490, 21] width 107 height 10
click at [1392, 26] on icon "Сохранить, перейти к списку" at bounding box center [1330, 21] width 141 height 10
